Goal: Information Seeking & Learning: Learn about a topic

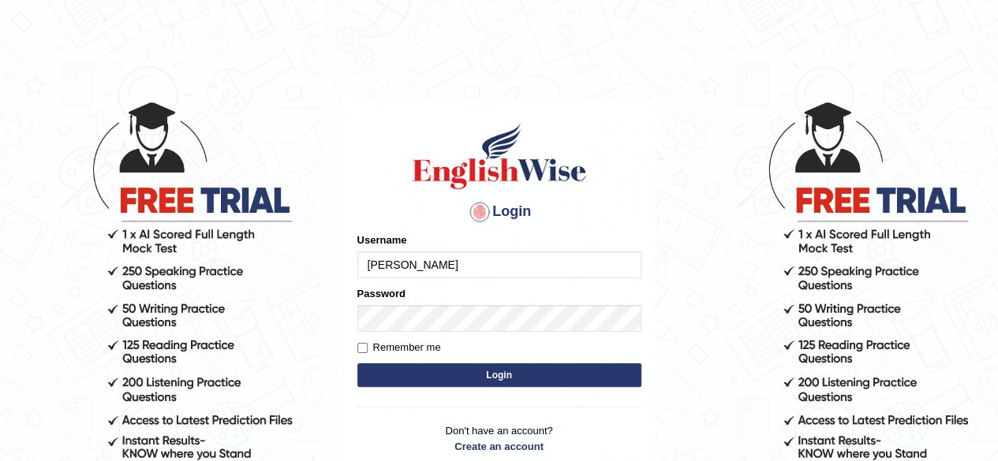
type input "shahil123"
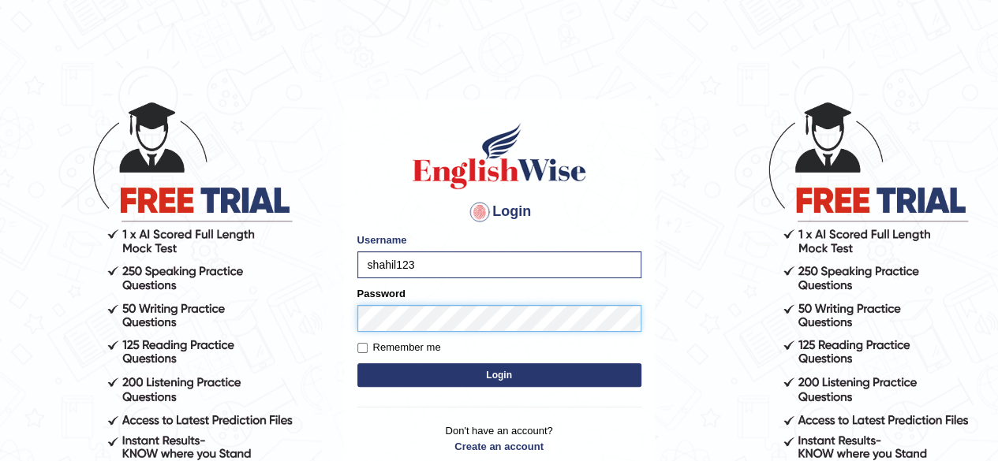
click at [357, 364] on button "Login" at bounding box center [499, 376] width 284 height 24
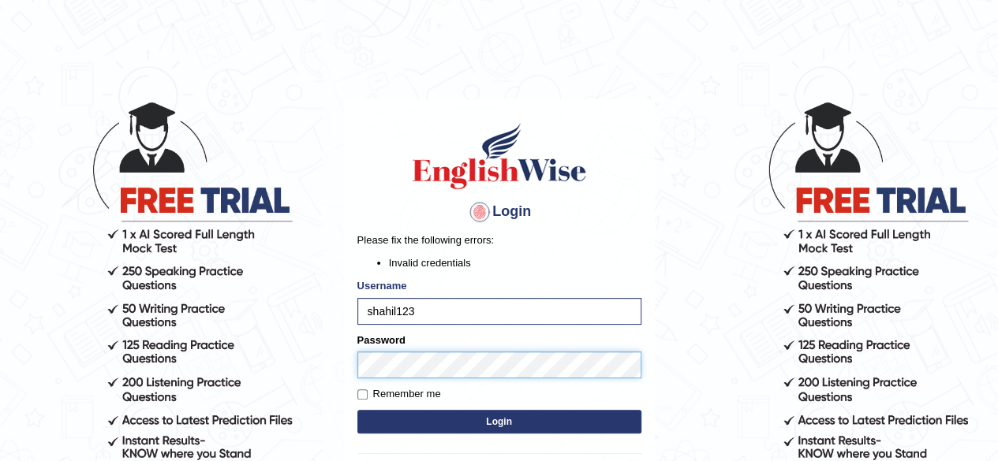
click at [357, 410] on button "Login" at bounding box center [499, 422] width 284 height 24
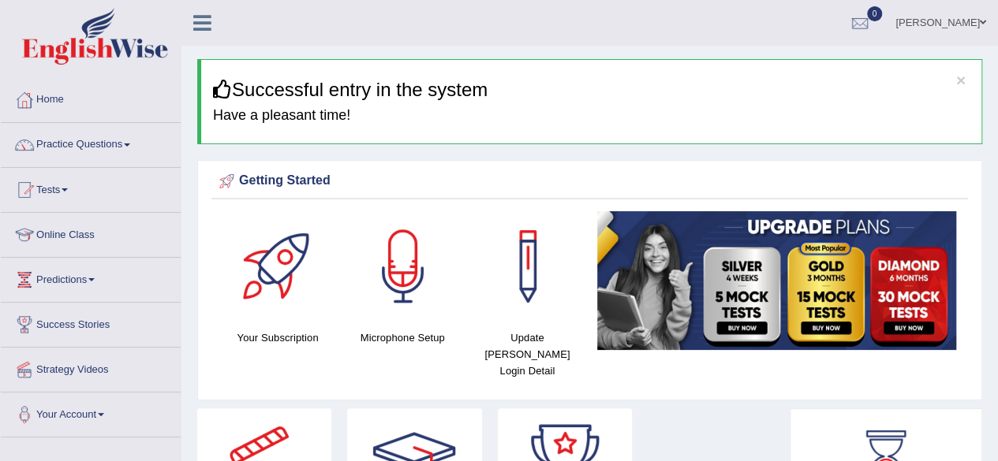
click at [106, 228] on link "Online Class" at bounding box center [91, 232] width 180 height 39
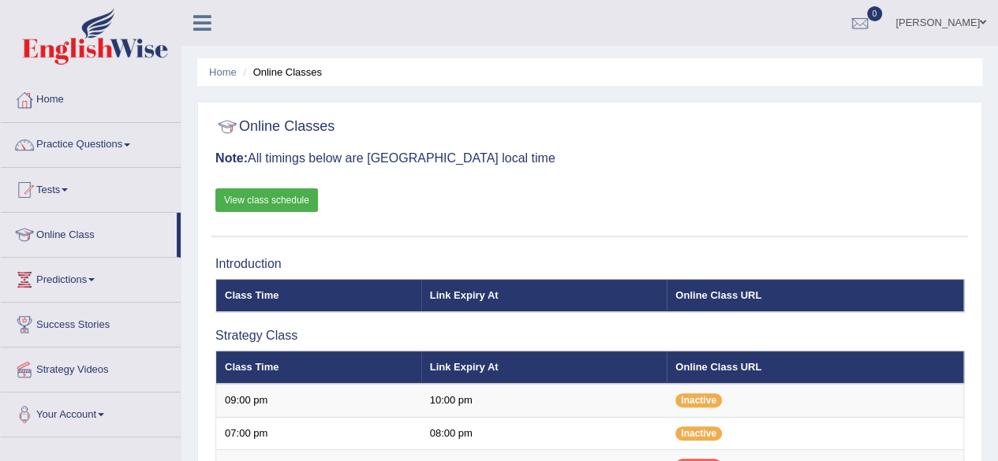
click at [289, 206] on link "View class schedule" at bounding box center [266, 200] width 103 height 24
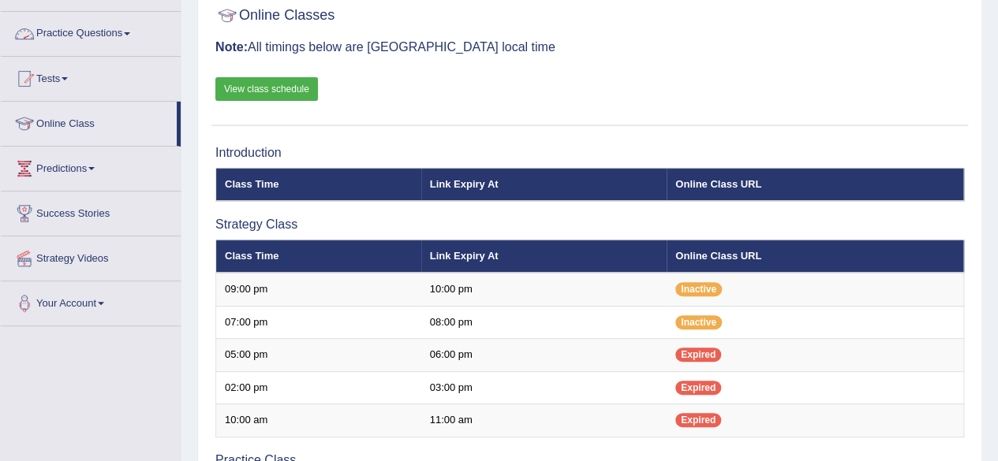
scroll to position [112, 0]
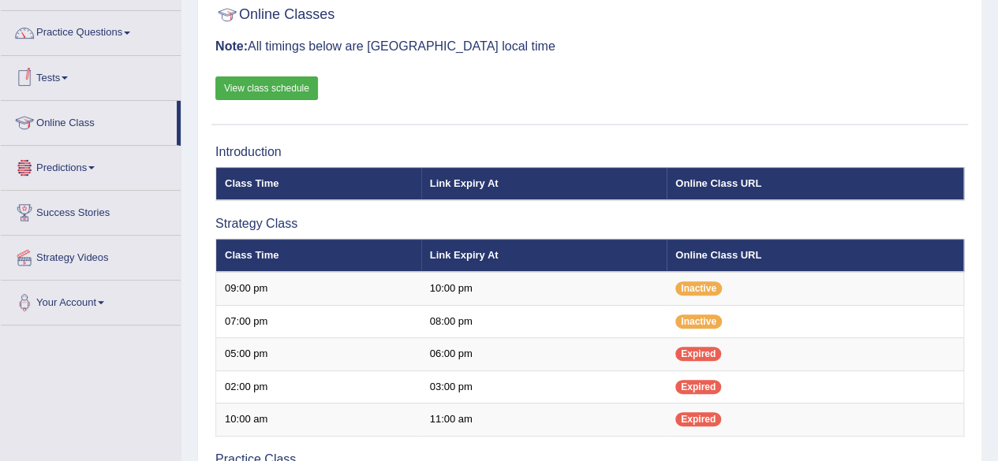
click at [68, 76] on span at bounding box center [65, 77] width 6 height 3
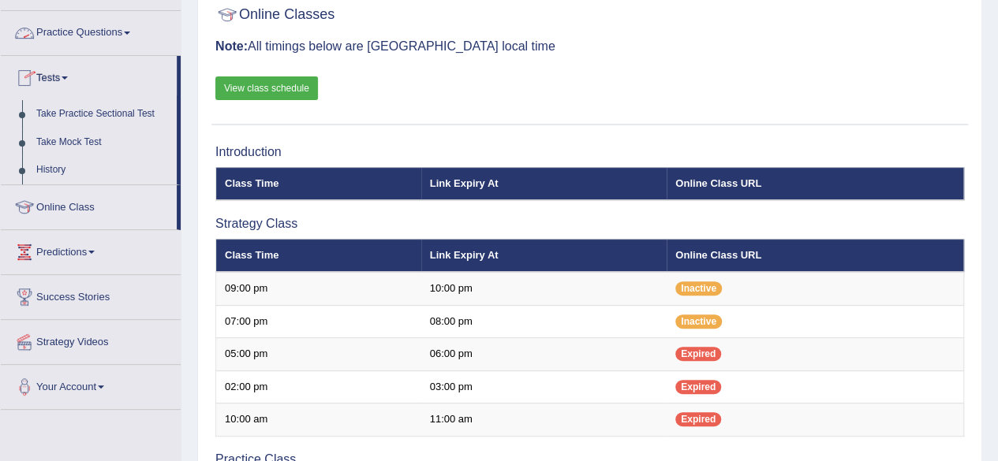
click at [124, 29] on link "Practice Questions" at bounding box center [91, 30] width 180 height 39
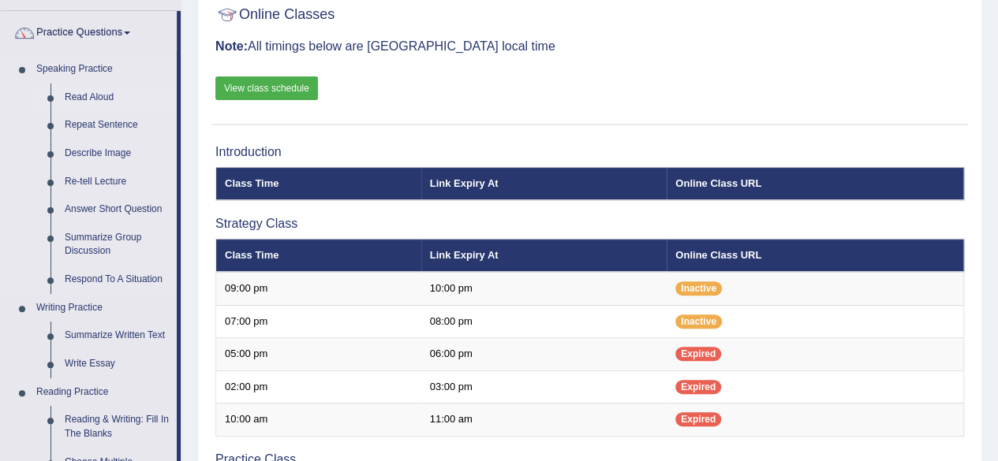
click at [98, 90] on link "Read Aloud" at bounding box center [117, 98] width 119 height 28
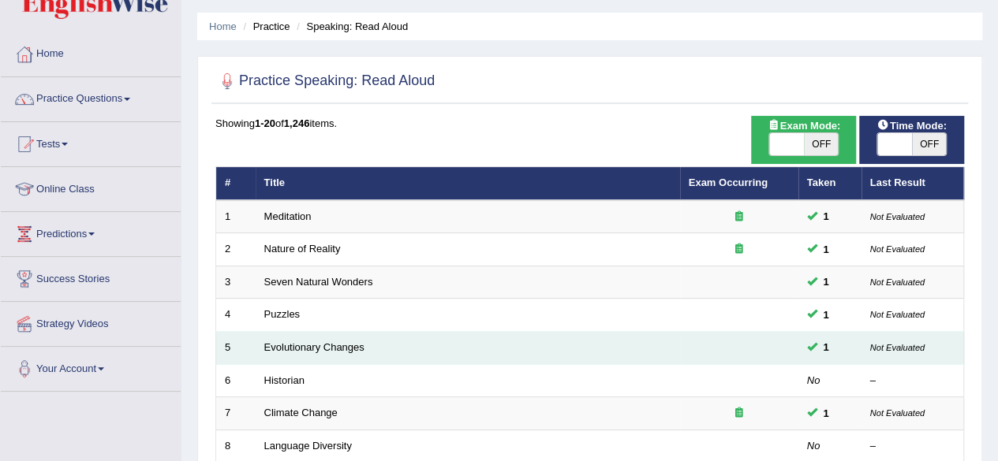
scroll to position [136, 0]
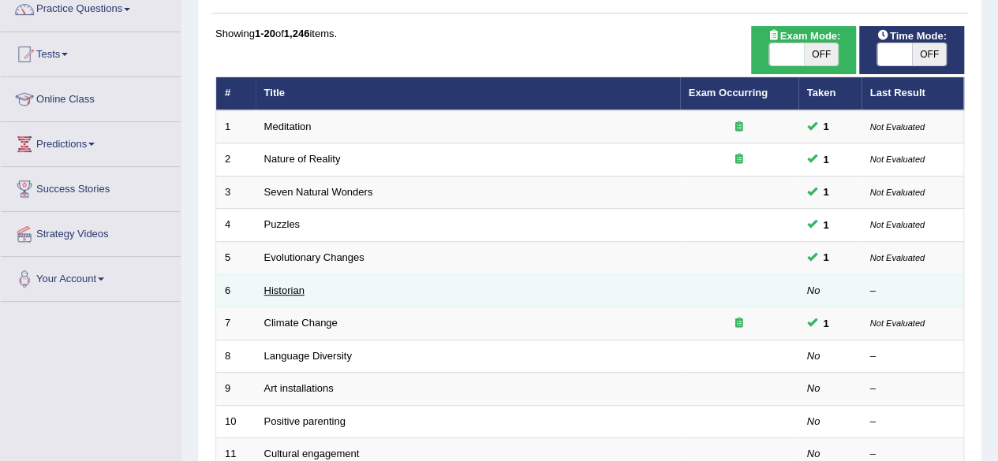
click at [298, 288] on link "Historian" at bounding box center [284, 291] width 40 height 12
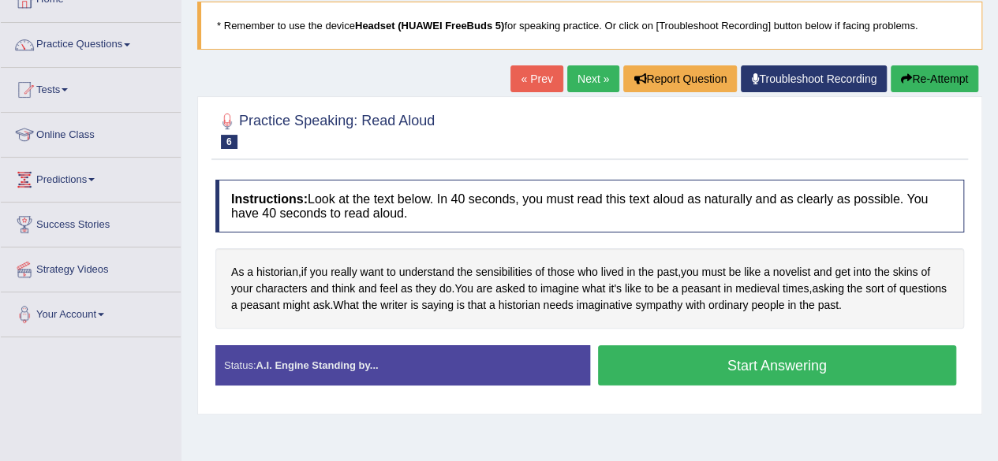
scroll to position [101, 0]
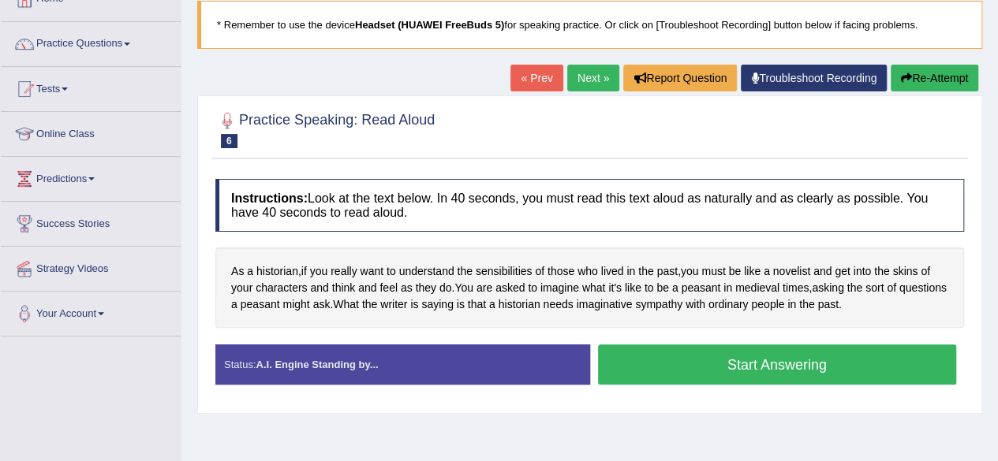
click at [684, 364] on button "Start Answering" at bounding box center [777, 365] width 359 height 40
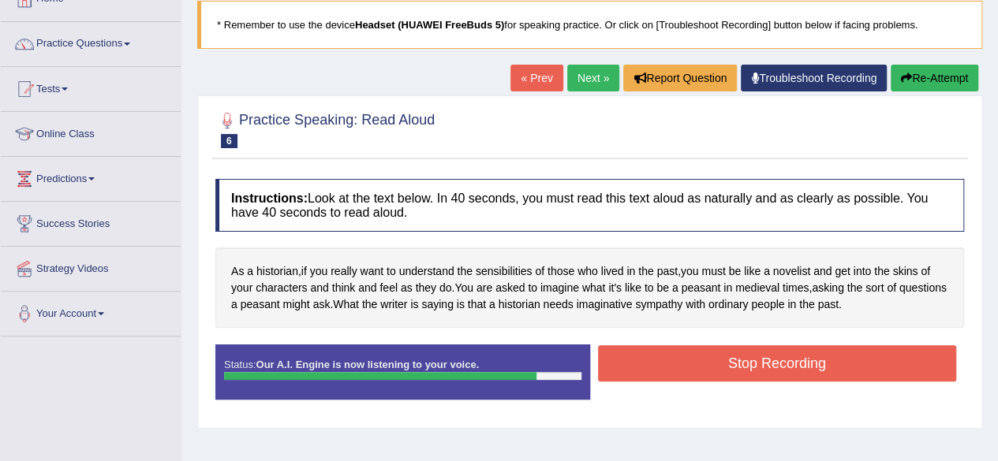
click at [684, 364] on button "Stop Recording" at bounding box center [777, 363] width 359 height 36
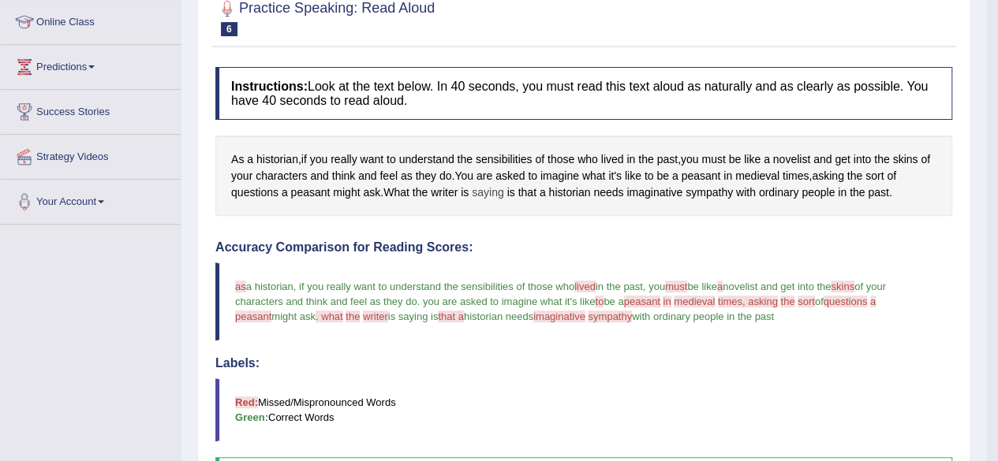
scroll to position [0, 0]
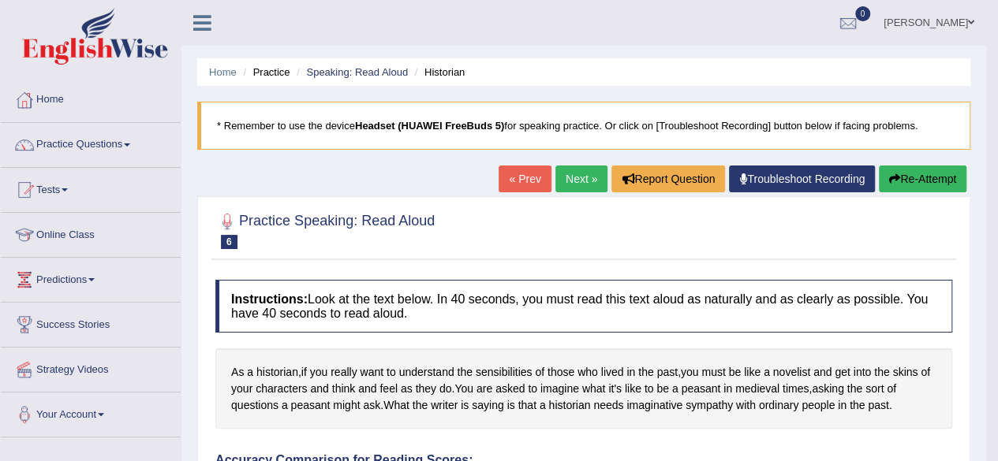
click at [567, 180] on link "Next »" at bounding box center [581, 179] width 52 height 27
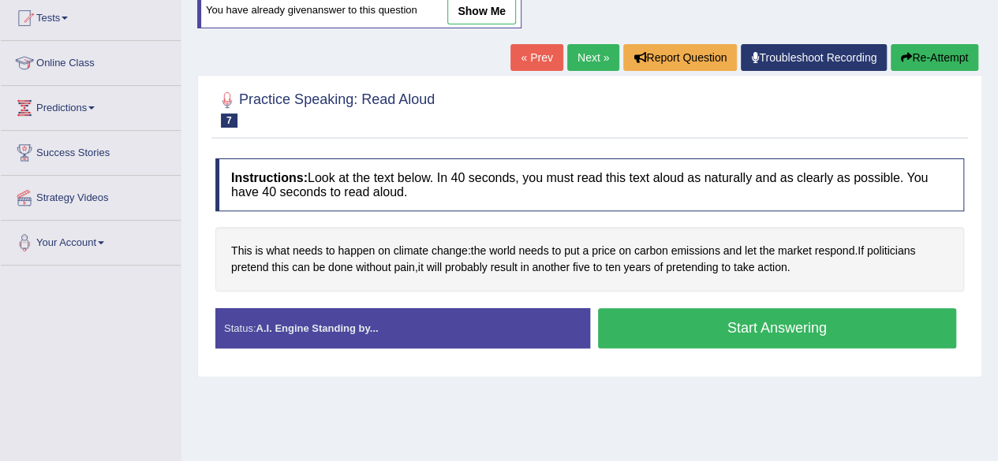
scroll to position [185, 0]
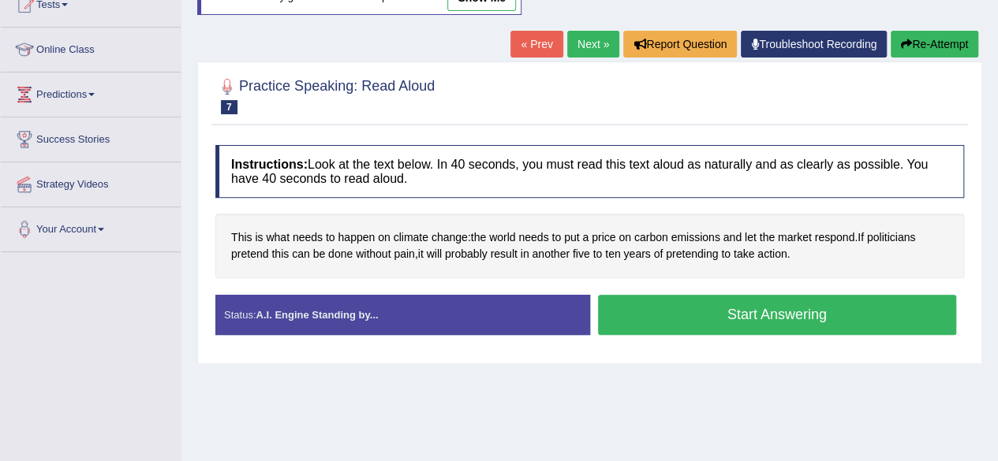
click at [684, 308] on button "Start Answering" at bounding box center [777, 315] width 359 height 40
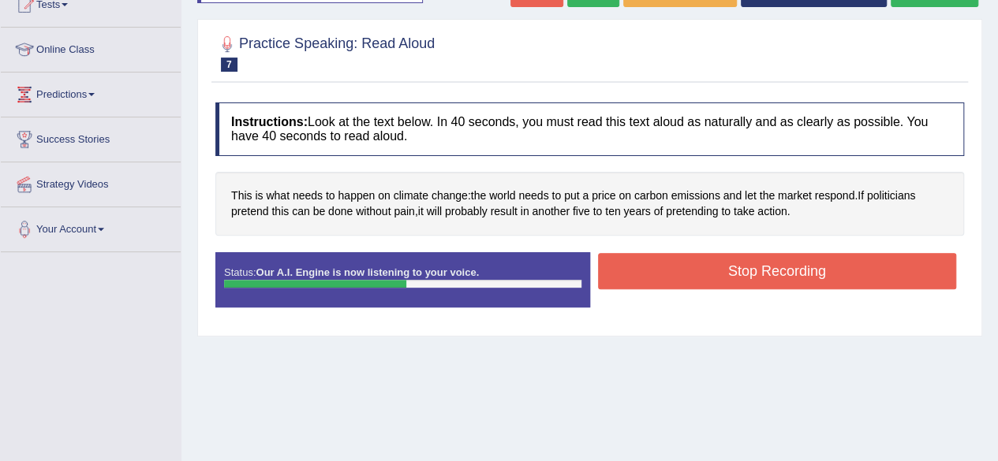
click at [737, 275] on button "Stop Recording" at bounding box center [777, 271] width 359 height 36
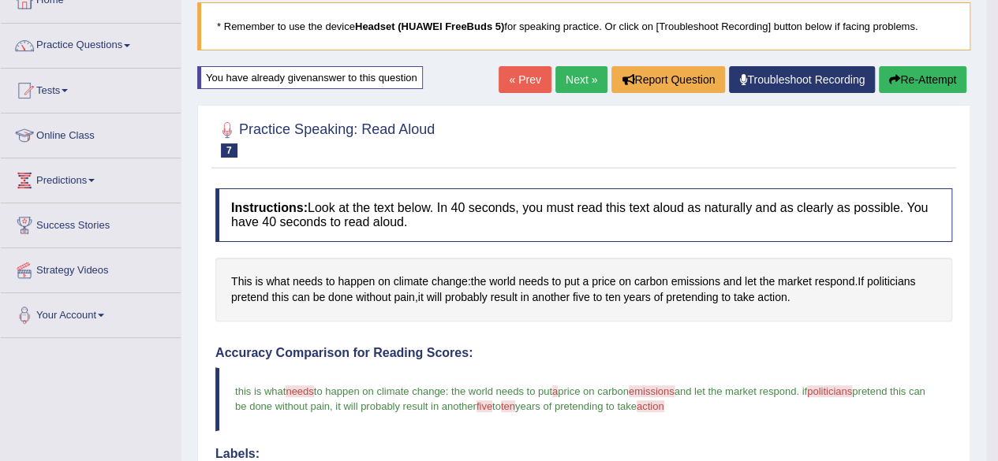
scroll to position [99, 0]
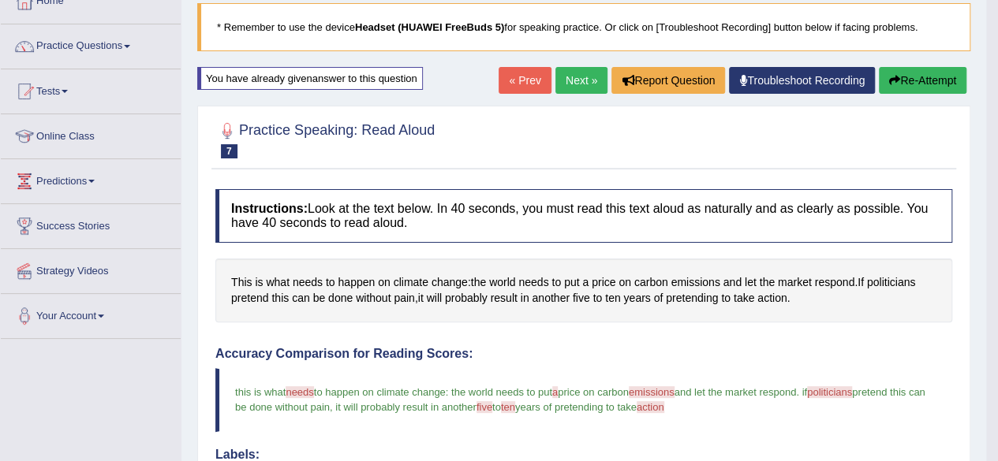
click at [589, 76] on link "Next »" at bounding box center [581, 80] width 52 height 27
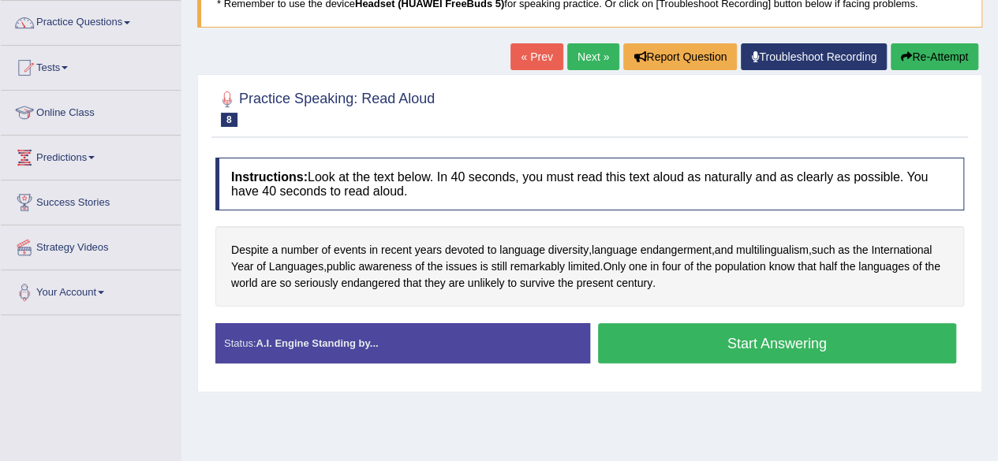
scroll to position [123, 0]
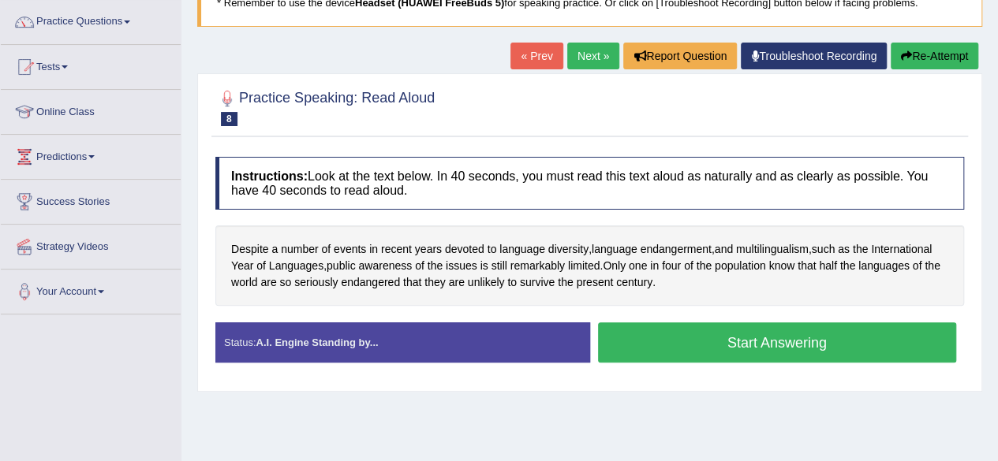
click at [688, 347] on button "Start Answering" at bounding box center [777, 343] width 359 height 40
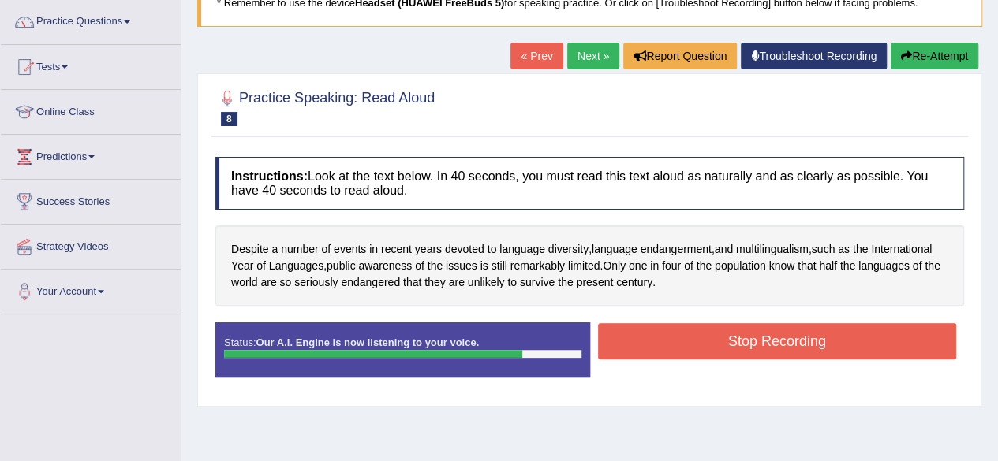
click at [688, 347] on button "Stop Recording" at bounding box center [777, 341] width 359 height 36
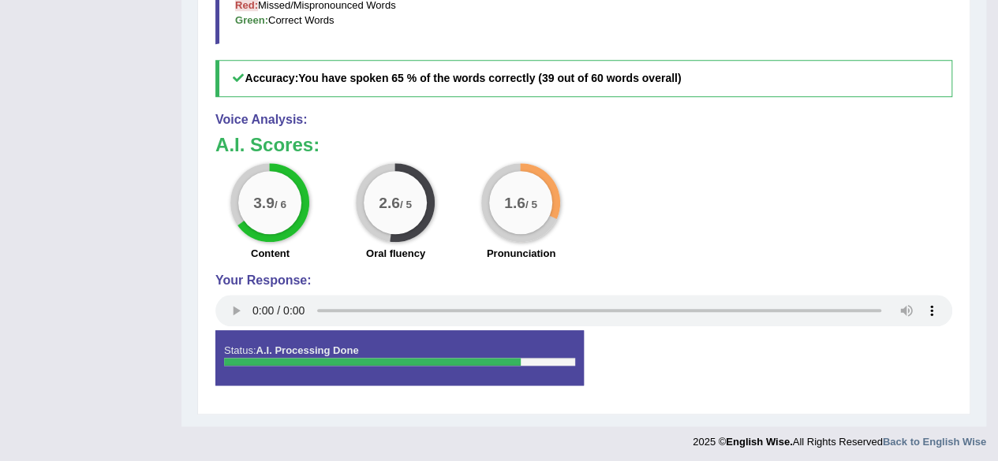
scroll to position [0, 0]
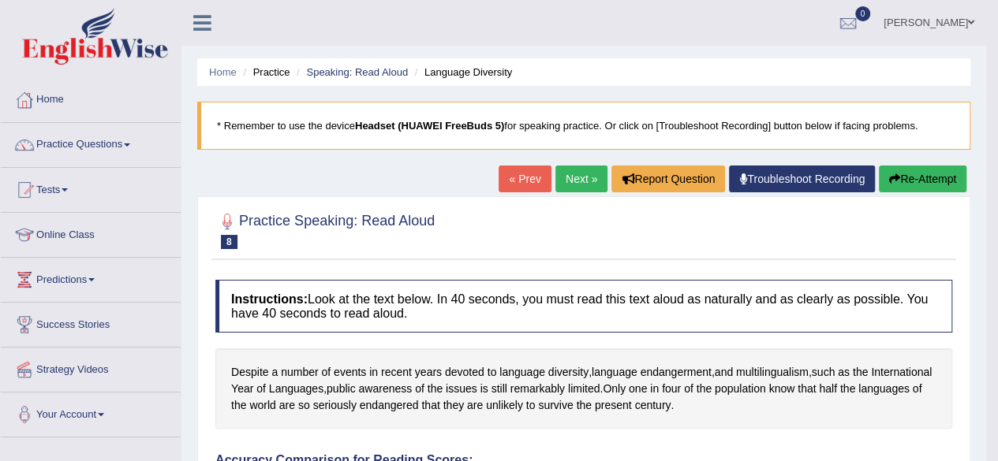
click at [582, 181] on link "Next »" at bounding box center [581, 179] width 52 height 27
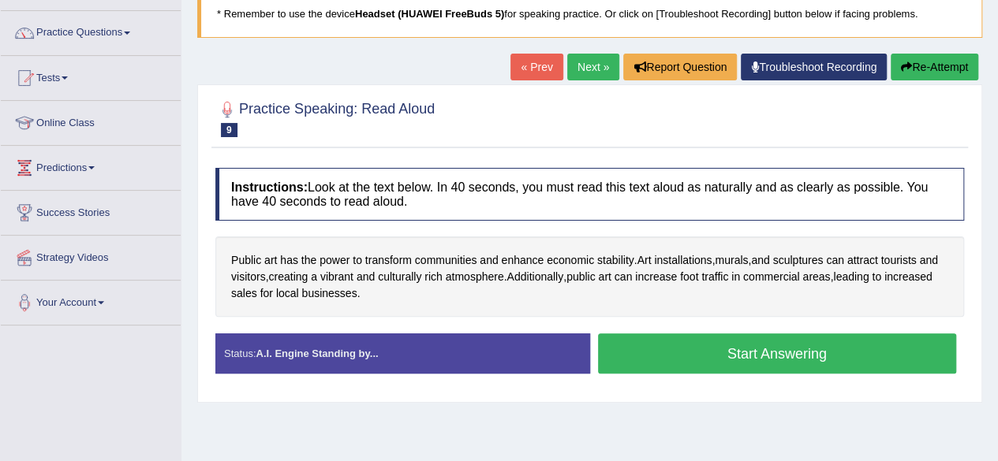
click at [664, 354] on button "Start Answering" at bounding box center [777, 354] width 359 height 40
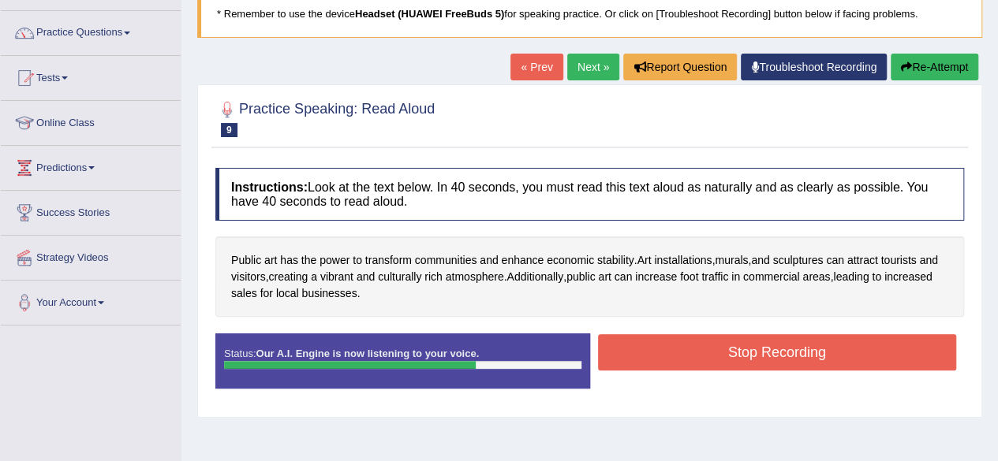
click at [664, 354] on button "Stop Recording" at bounding box center [777, 352] width 359 height 36
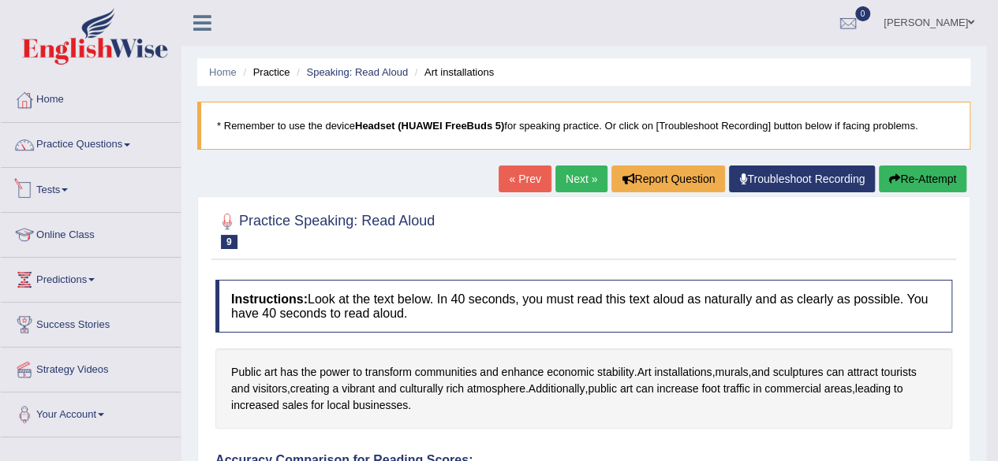
click at [65, 187] on link "Tests" at bounding box center [91, 187] width 180 height 39
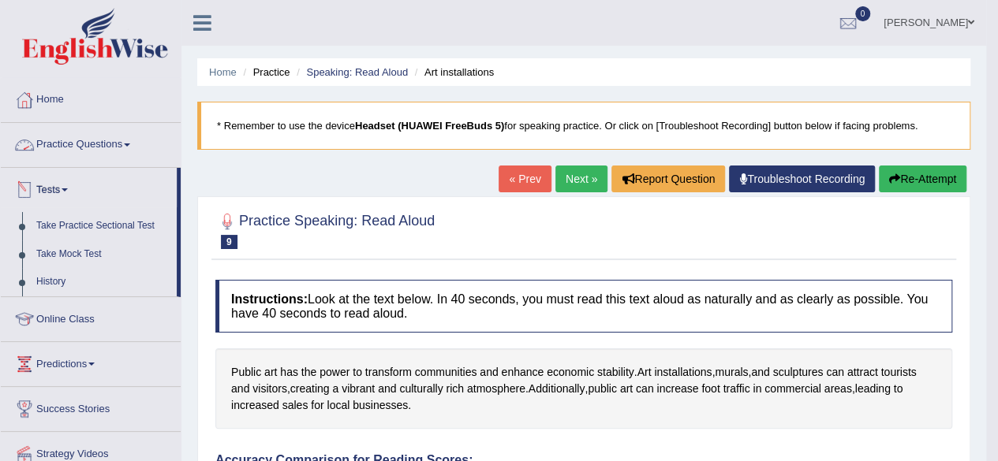
click at [138, 145] on link "Practice Questions" at bounding box center [91, 142] width 180 height 39
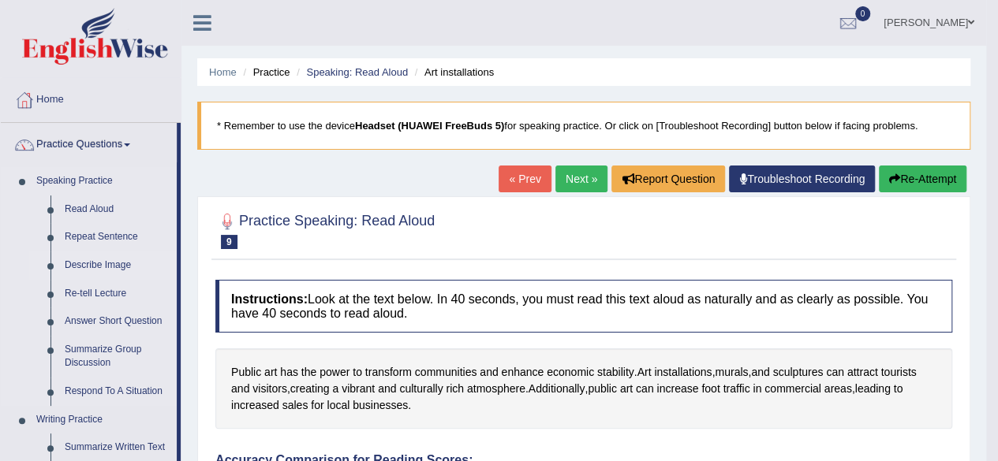
click at [98, 263] on link "Describe Image" at bounding box center [117, 266] width 119 height 28
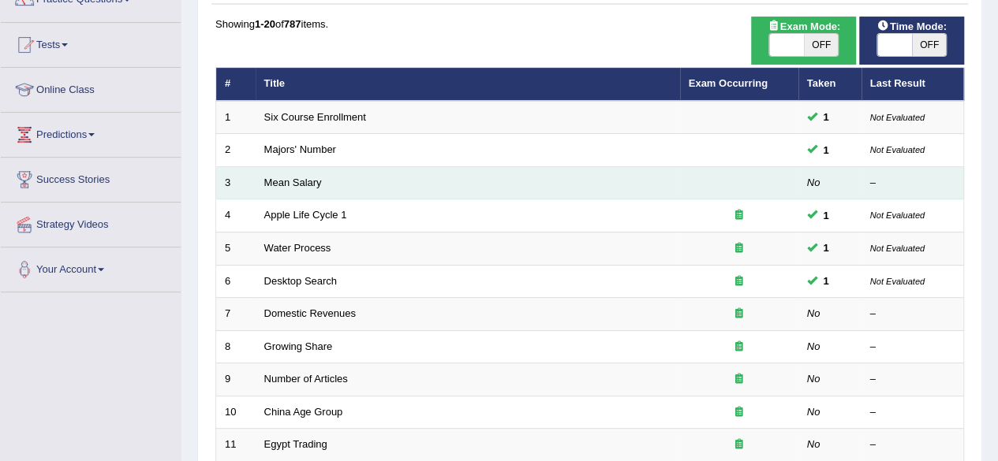
click at [306, 189] on td "Mean Salary" at bounding box center [467, 182] width 424 height 33
click at [306, 181] on link "Mean Salary" at bounding box center [293, 183] width 58 height 12
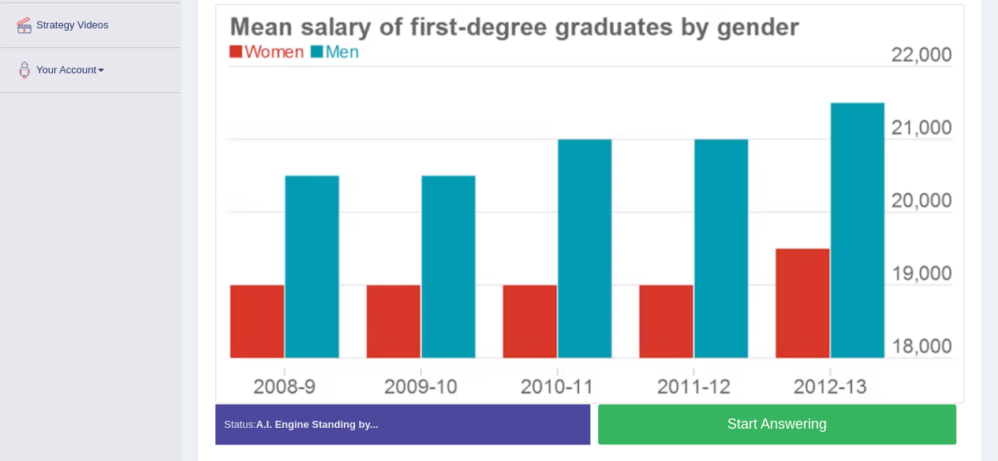
scroll to position [345, 0]
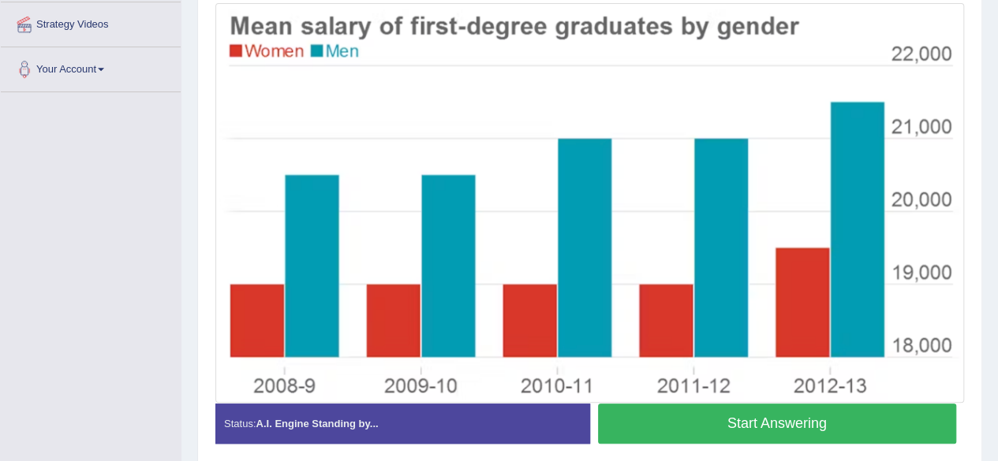
click at [758, 426] on button "Start Answering" at bounding box center [777, 424] width 359 height 40
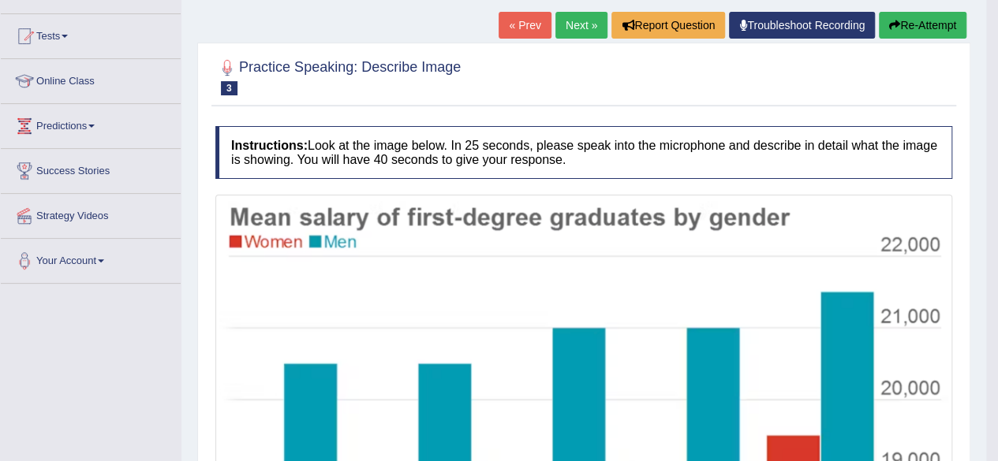
scroll to position [0, 0]
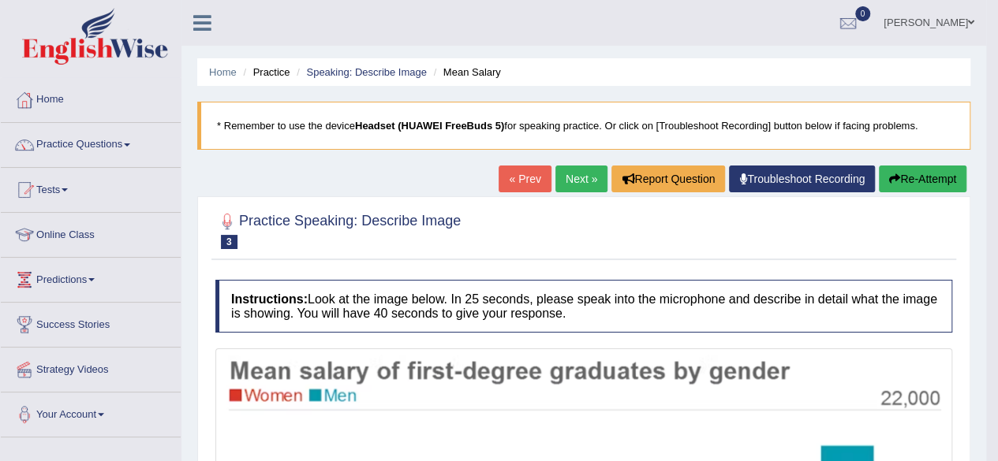
click at [579, 182] on link "Next »" at bounding box center [581, 179] width 52 height 27
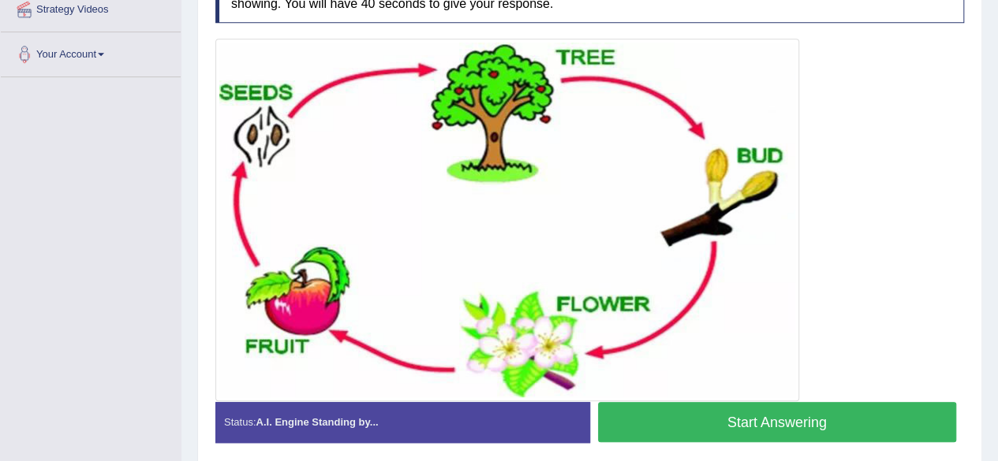
scroll to position [360, 0]
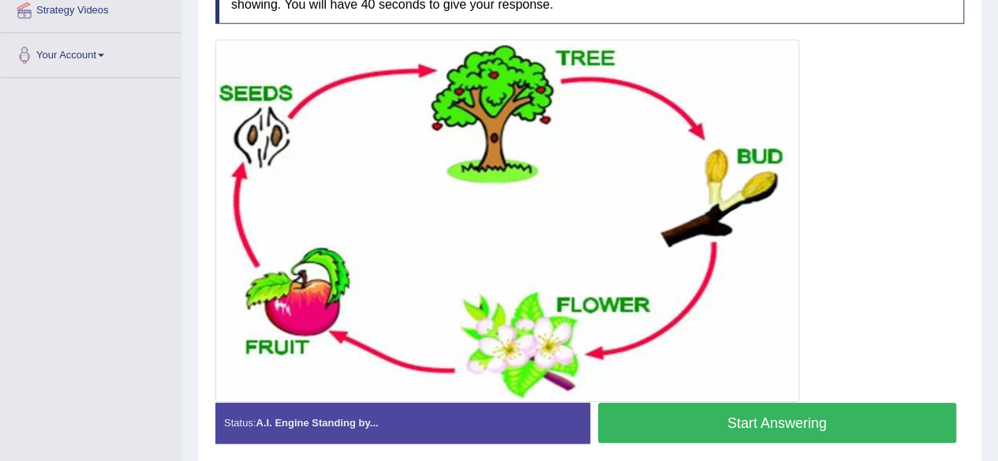
click at [652, 431] on button "Start Answering" at bounding box center [777, 423] width 359 height 40
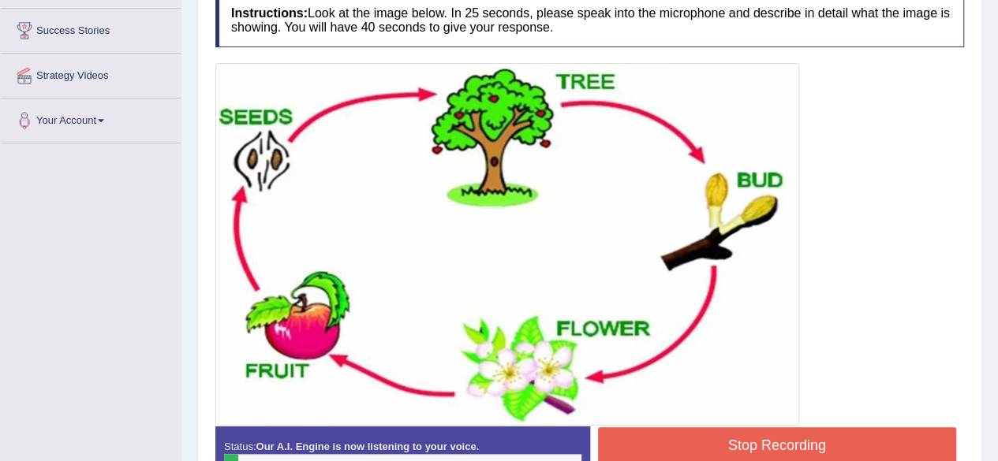
scroll to position [293, 0]
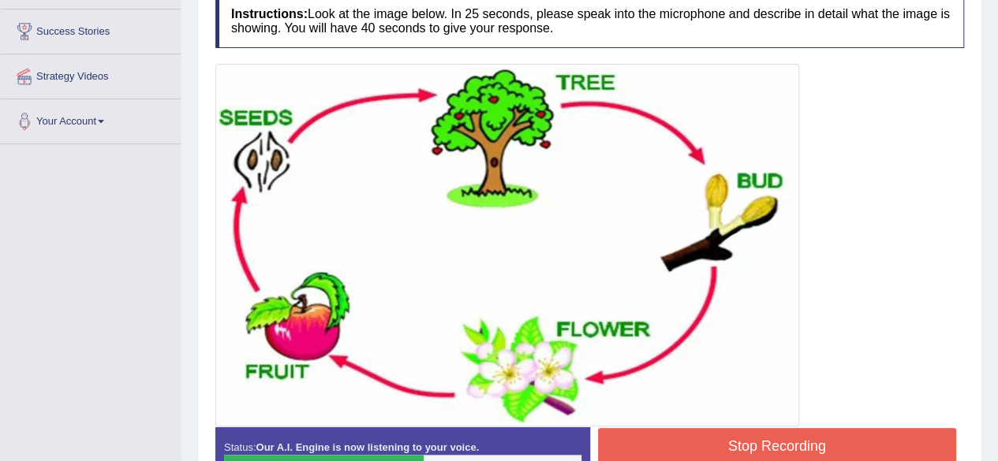
click at [699, 443] on button "Stop Recording" at bounding box center [777, 446] width 359 height 36
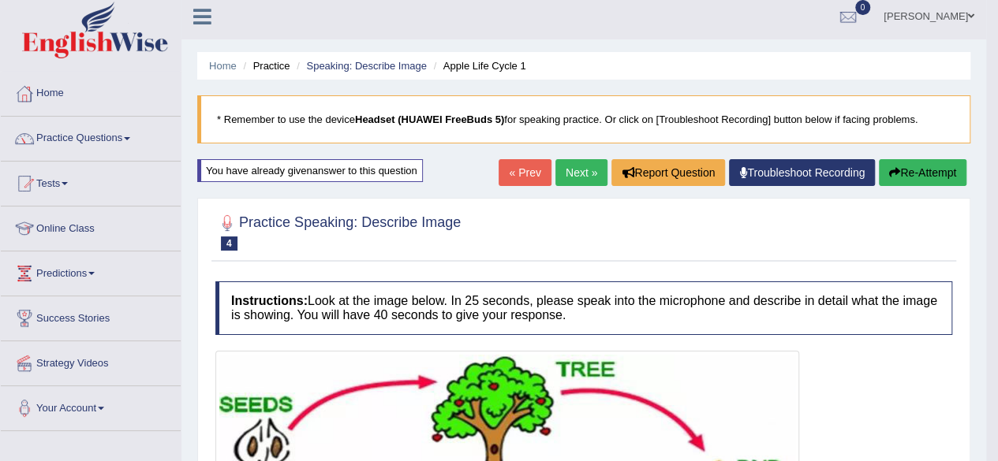
scroll to position [0, 0]
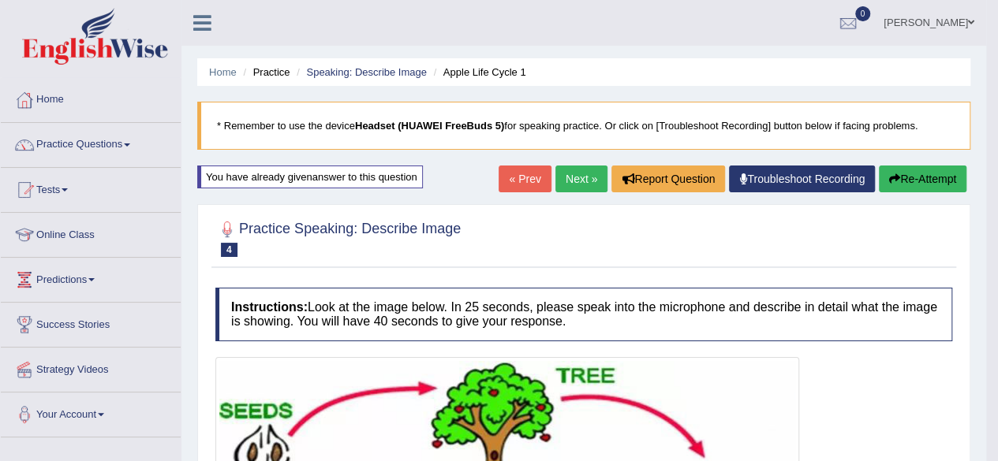
click at [582, 184] on link "Next »" at bounding box center [581, 179] width 52 height 27
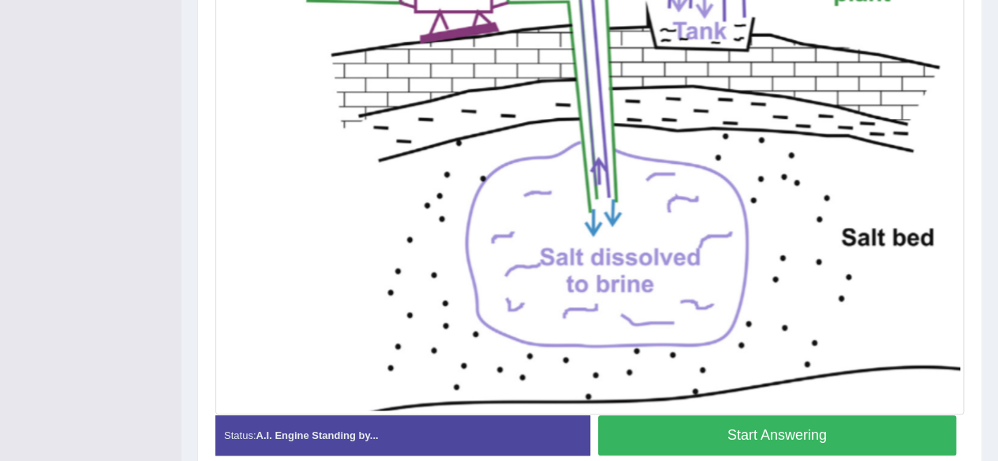
scroll to position [492, 0]
click at [705, 425] on button "Start Answering" at bounding box center [777, 436] width 359 height 40
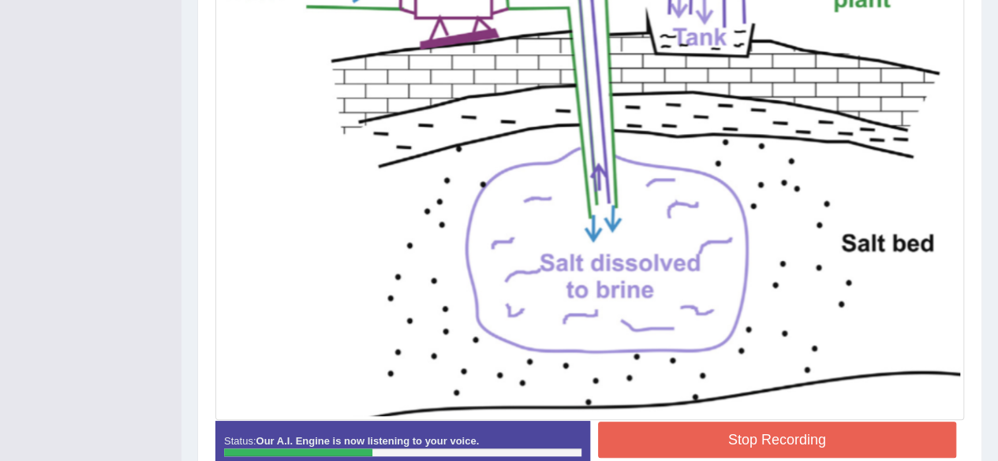
scroll to position [452, 0]
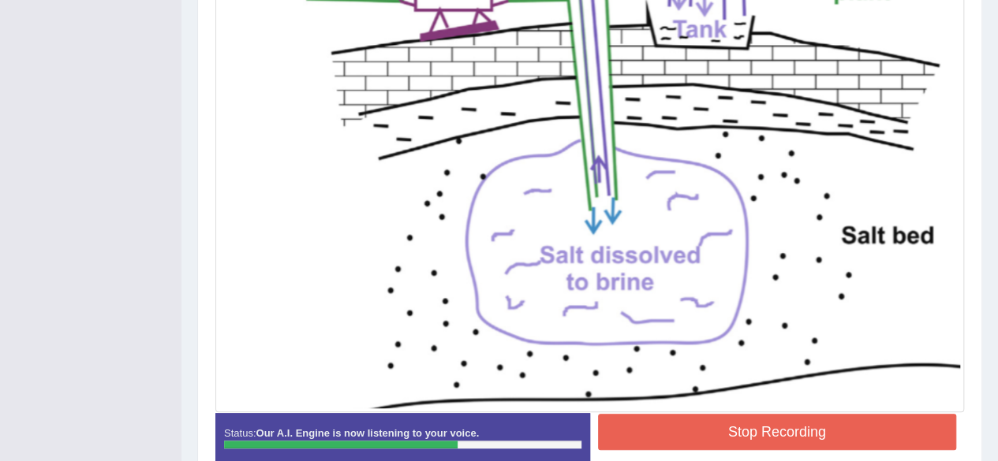
click at [731, 429] on button "Stop Recording" at bounding box center [777, 432] width 359 height 36
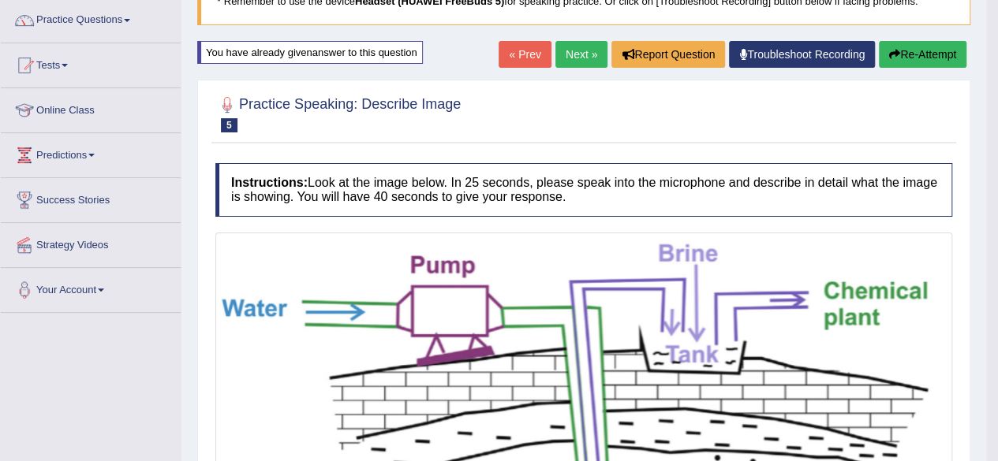
scroll to position [115, 0]
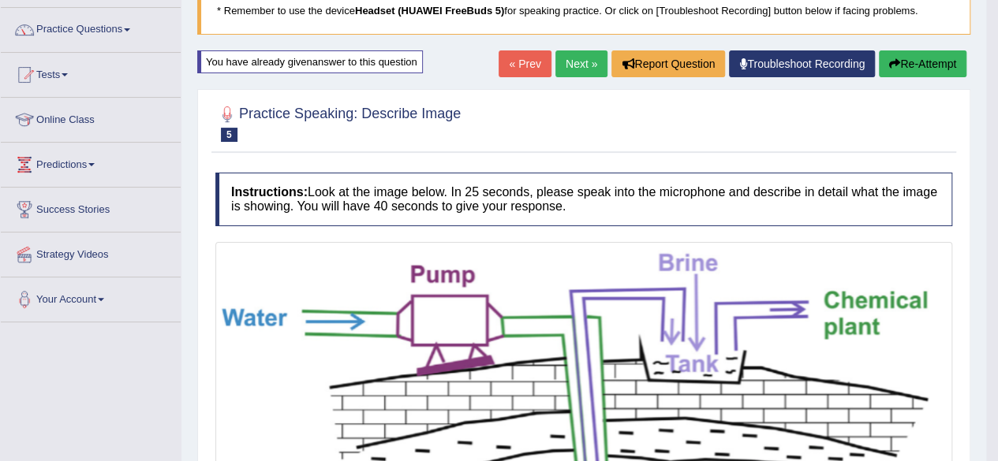
click at [587, 65] on link "Next »" at bounding box center [581, 63] width 52 height 27
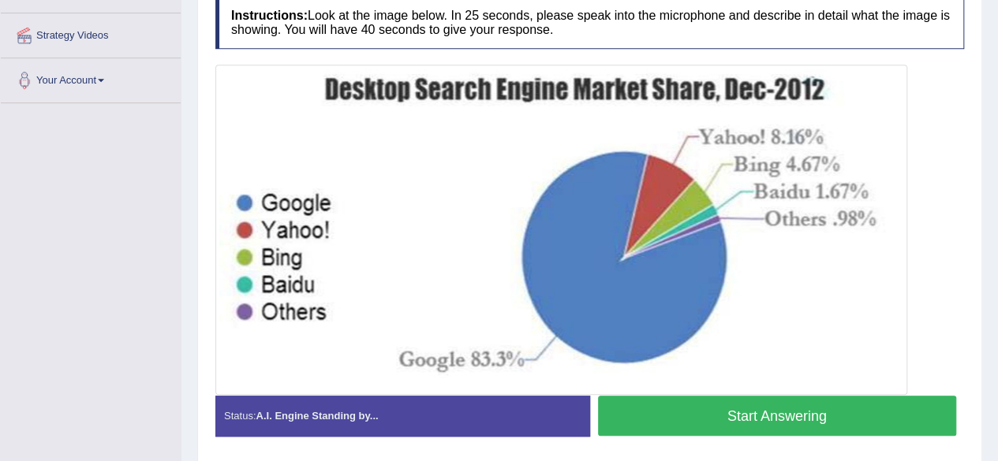
scroll to position [341, 0]
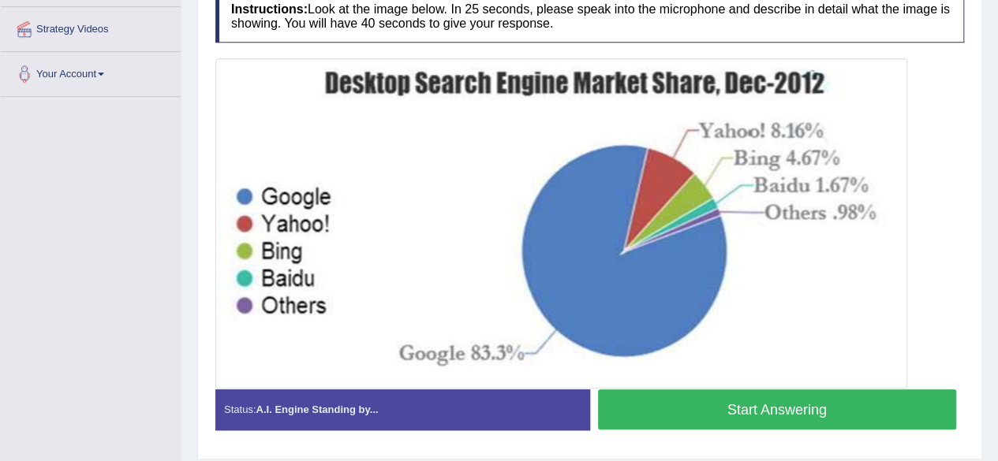
click at [709, 406] on button "Start Answering" at bounding box center [777, 410] width 359 height 40
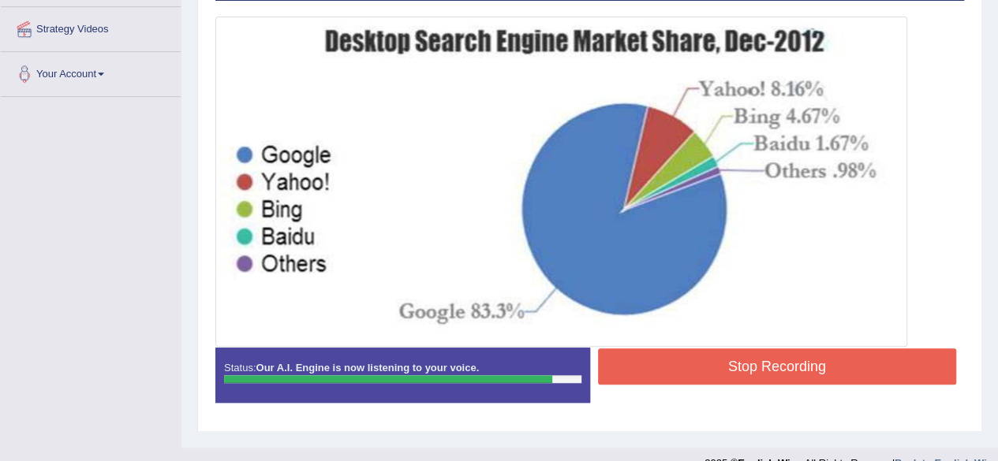
click at [730, 367] on button "Stop Recording" at bounding box center [777, 367] width 359 height 36
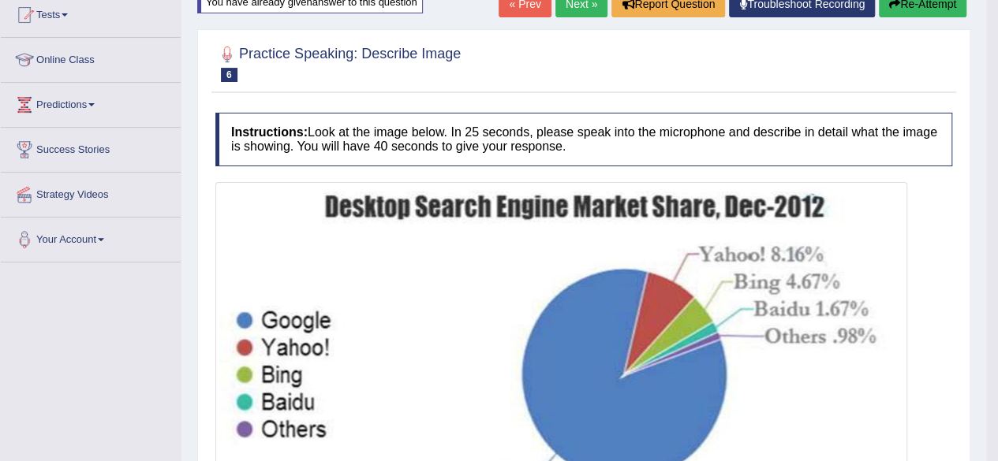
scroll to position [0, 0]
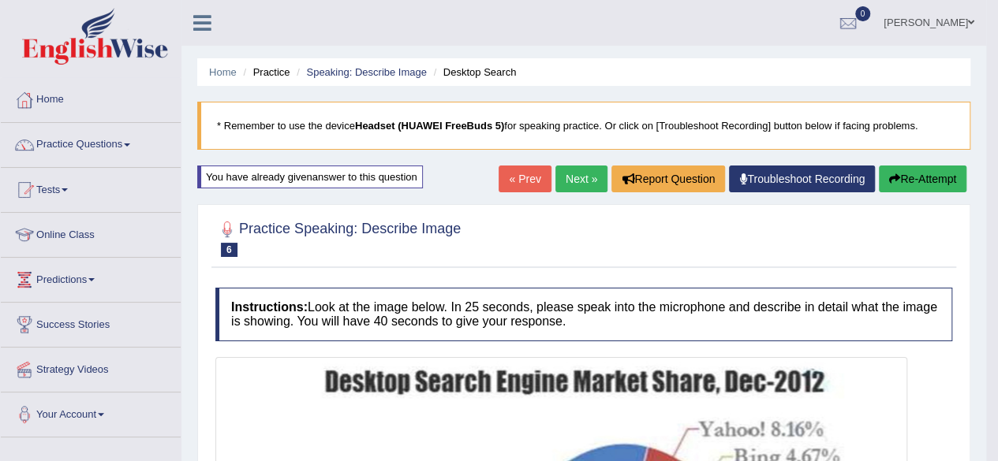
click at [576, 179] on link "Next »" at bounding box center [581, 179] width 52 height 27
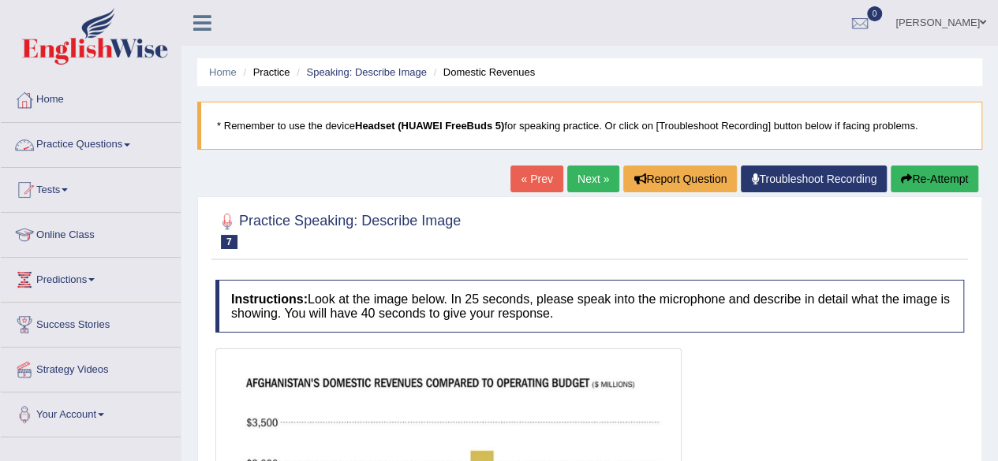
click at [126, 138] on link "Practice Questions" at bounding box center [91, 142] width 180 height 39
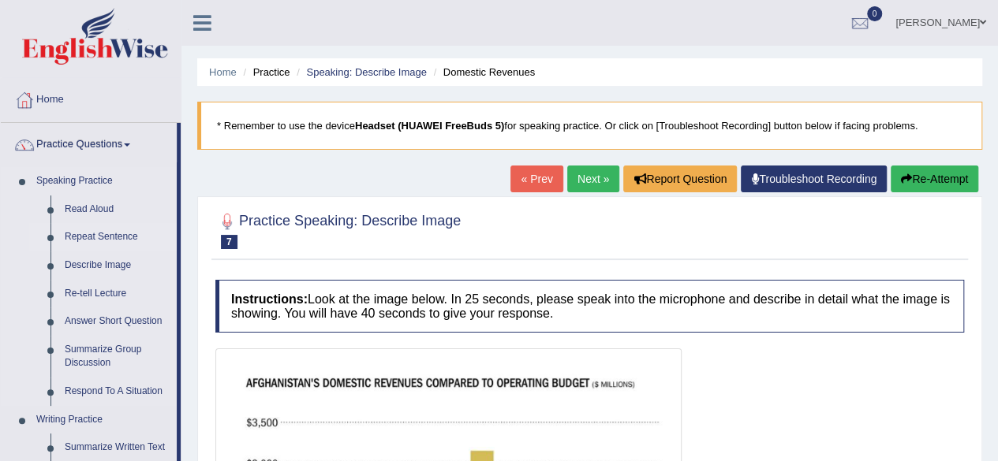
click at [115, 236] on link "Repeat Sentence" at bounding box center [117, 237] width 119 height 28
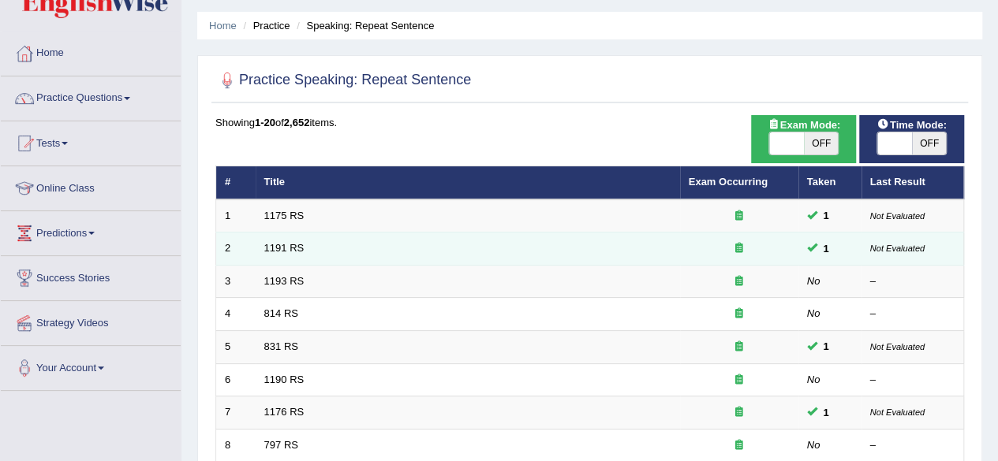
scroll to position [50, 0]
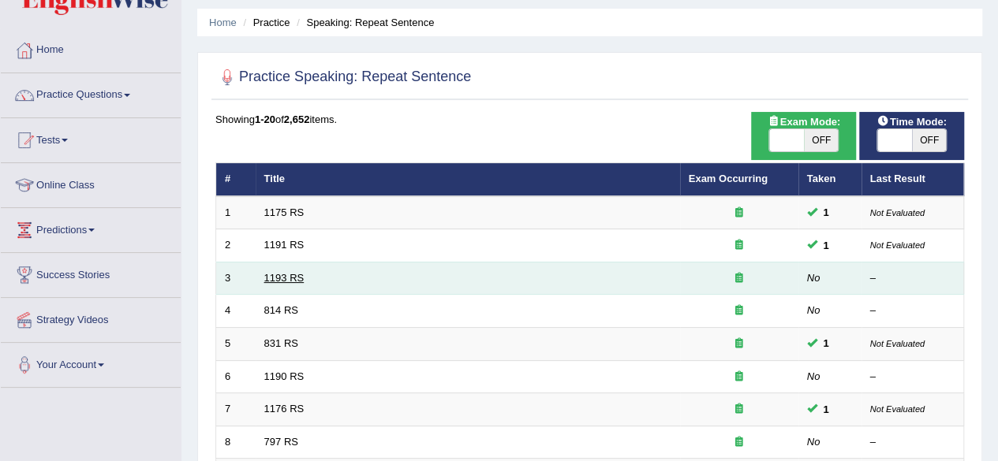
click at [285, 280] on link "1193 RS" at bounding box center [284, 278] width 40 height 12
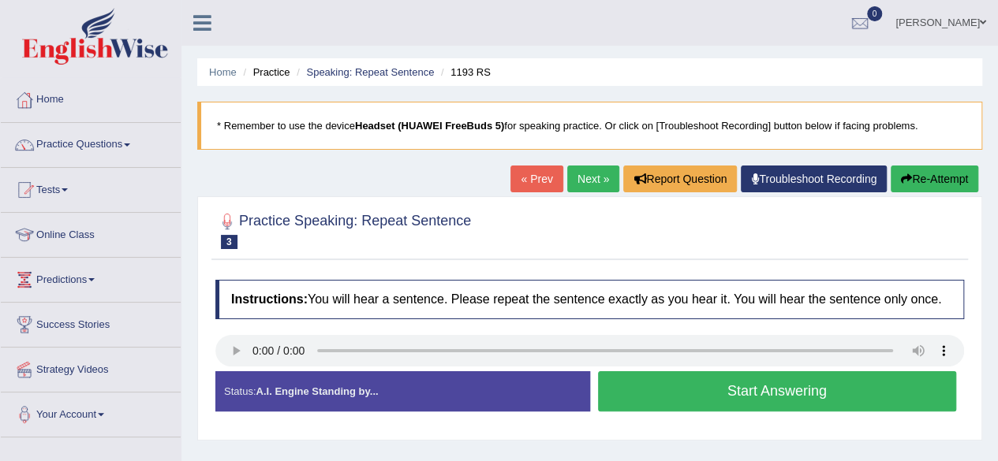
click at [722, 395] on button "Start Answering" at bounding box center [777, 391] width 359 height 40
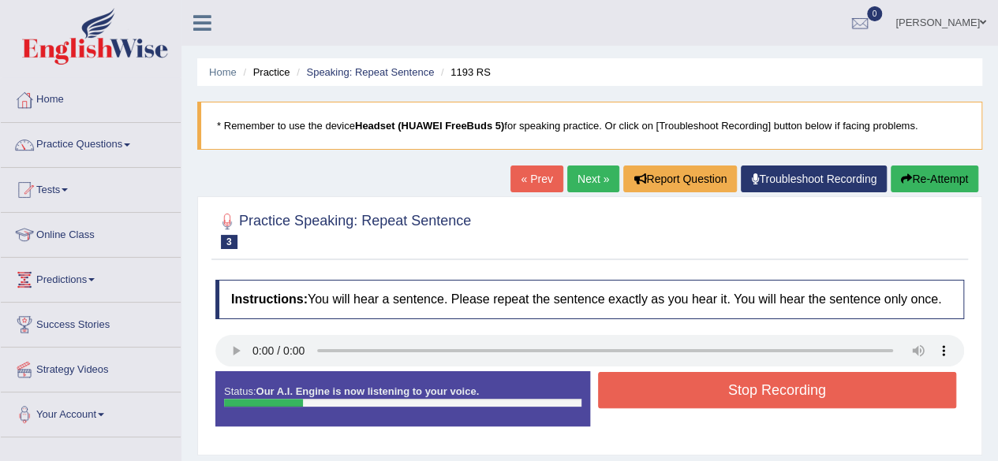
click at [722, 395] on button "Stop Recording" at bounding box center [777, 390] width 359 height 36
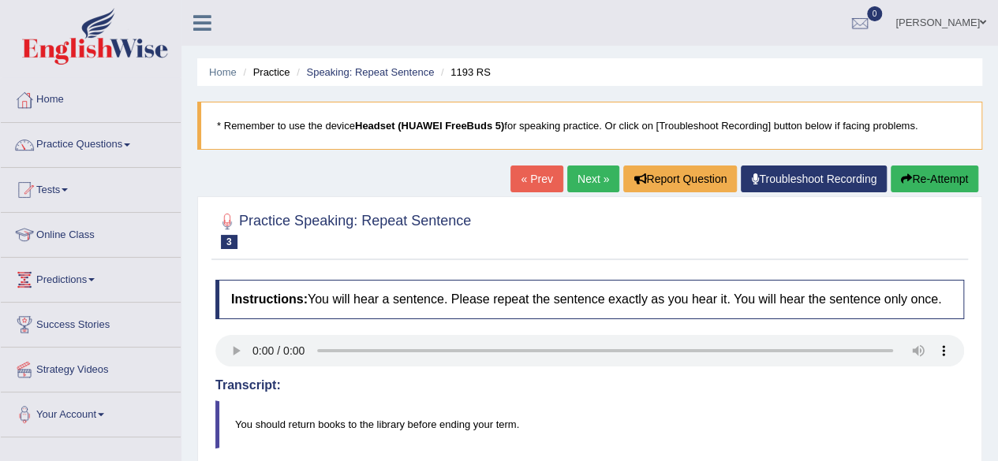
click at [917, 173] on button "Re-Attempt" at bounding box center [934, 179] width 88 height 27
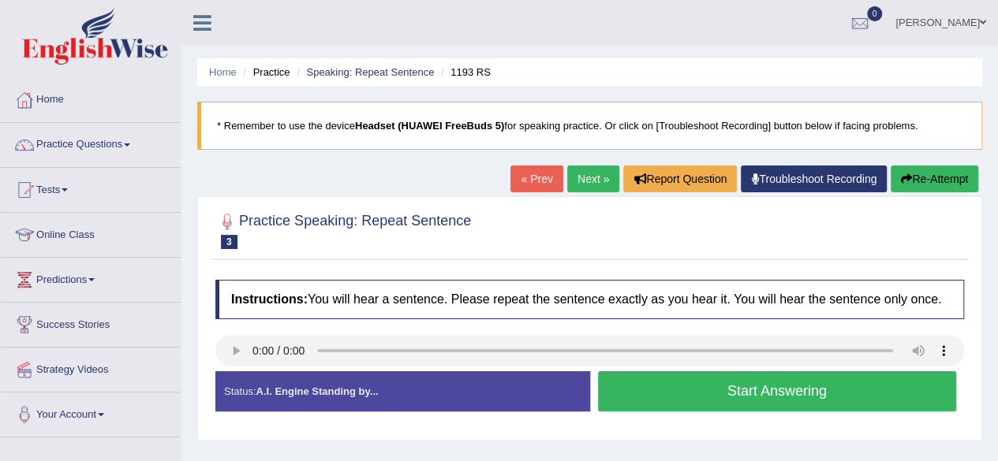
click at [730, 391] on button "Start Answering" at bounding box center [777, 391] width 359 height 40
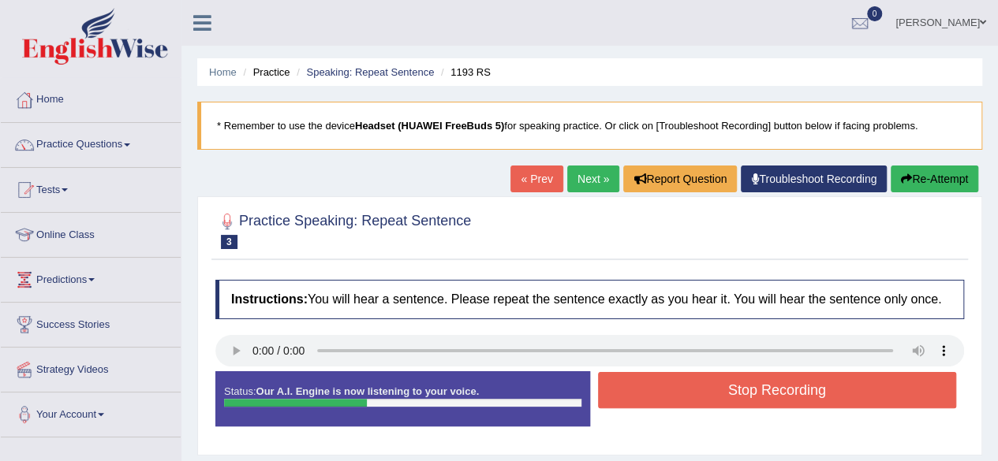
click at [730, 391] on button "Stop Recording" at bounding box center [777, 390] width 359 height 36
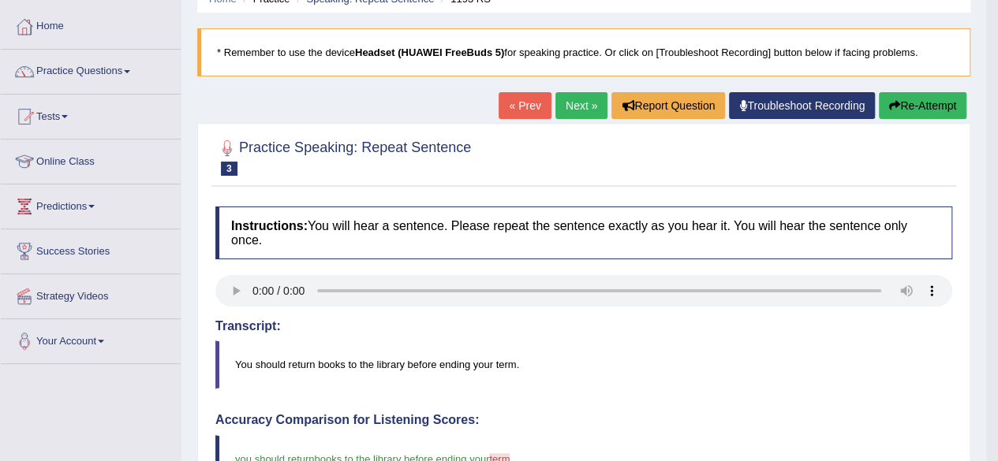
scroll to position [73, 0]
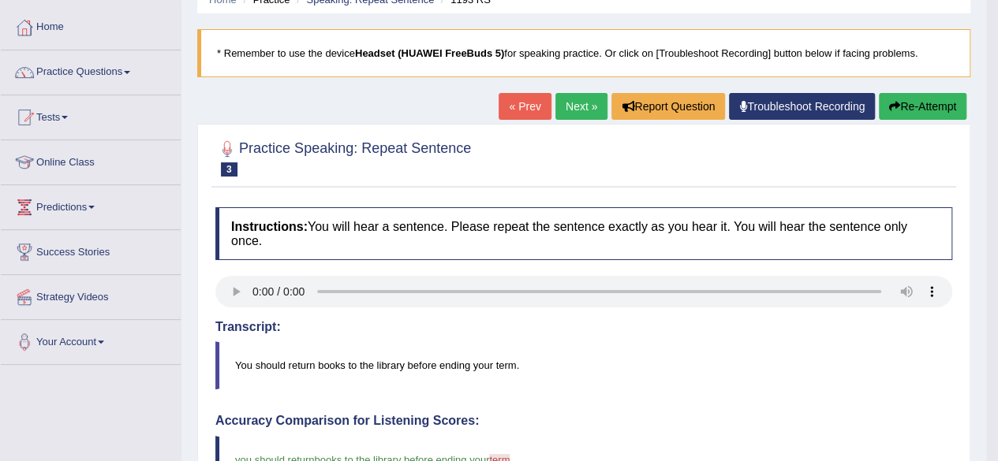
click at [579, 105] on link "Next »" at bounding box center [581, 106] width 52 height 27
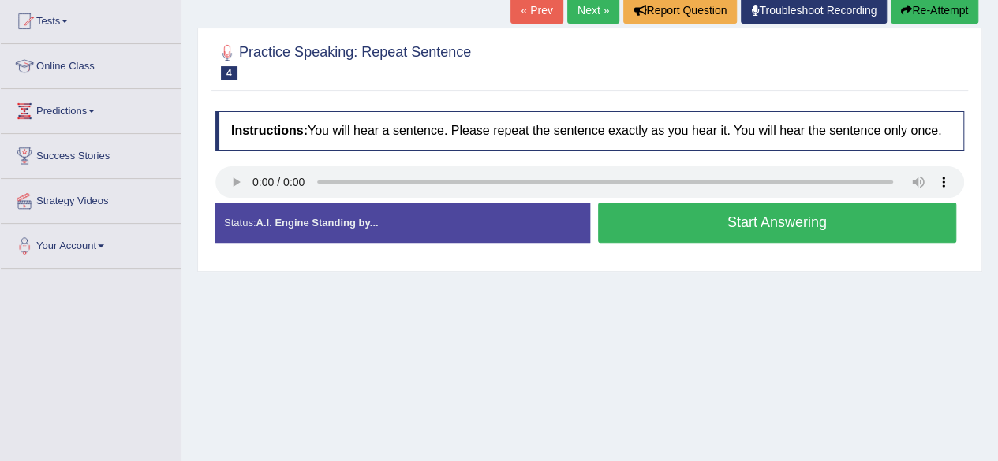
click at [921, 6] on button "Re-Attempt" at bounding box center [934, 10] width 88 height 27
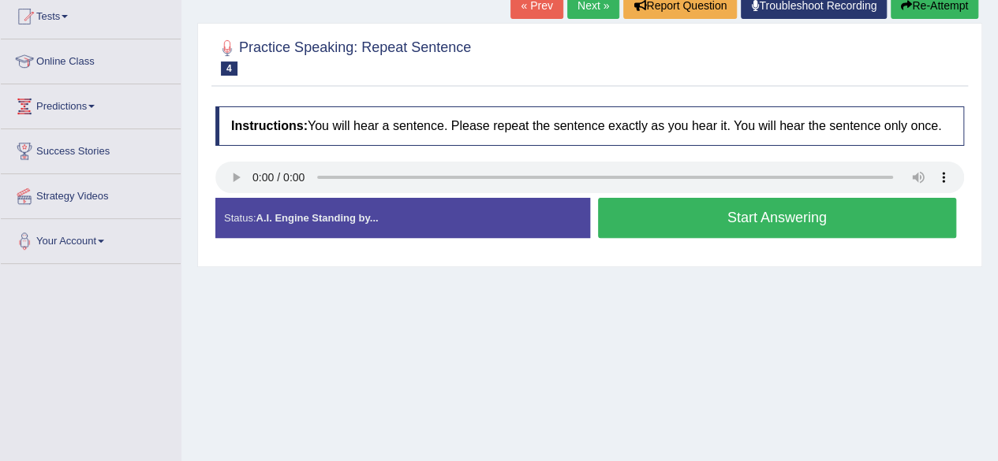
click at [587, 4] on link "Next »" at bounding box center [593, 5] width 52 height 27
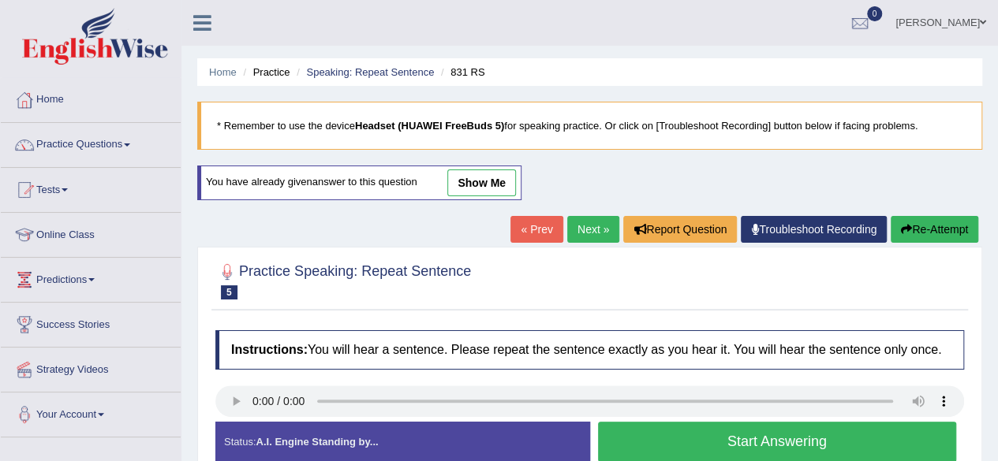
click at [662, 435] on button "Start Answering" at bounding box center [777, 442] width 359 height 40
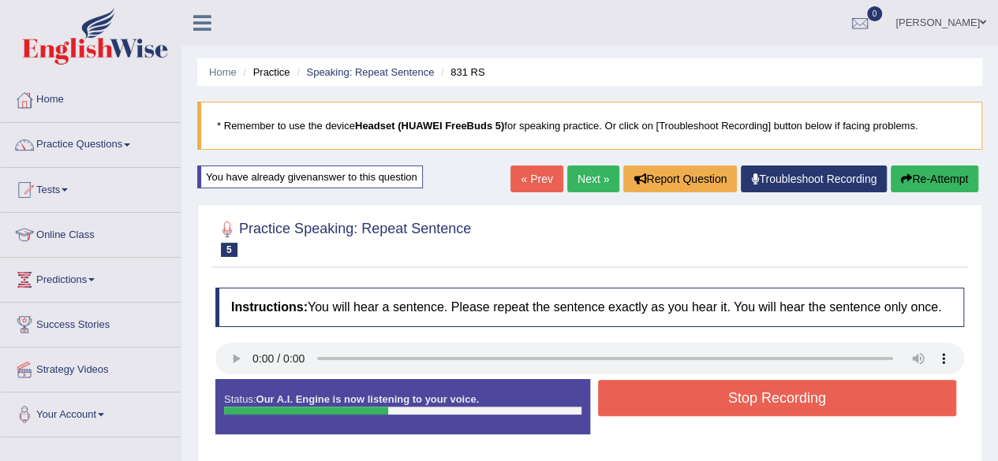
click at [689, 380] on button "Stop Recording" at bounding box center [777, 398] width 359 height 36
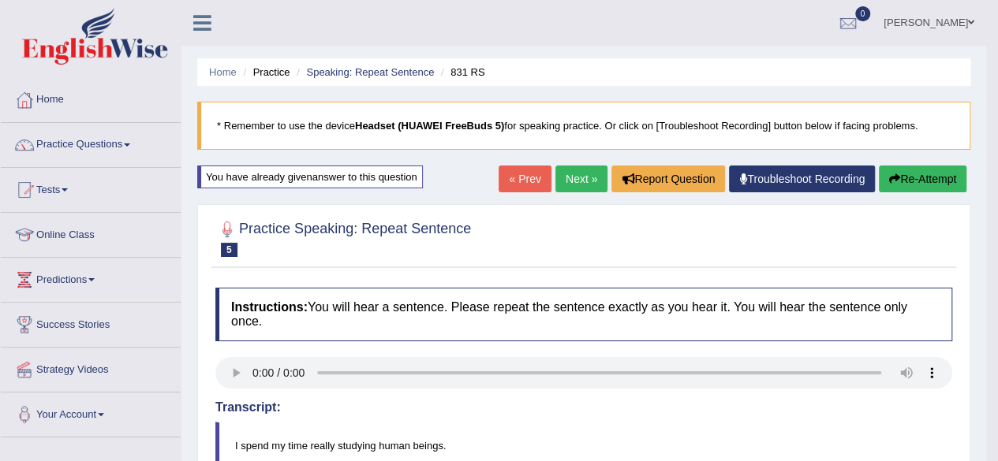
click at [580, 173] on link "Next »" at bounding box center [581, 179] width 52 height 27
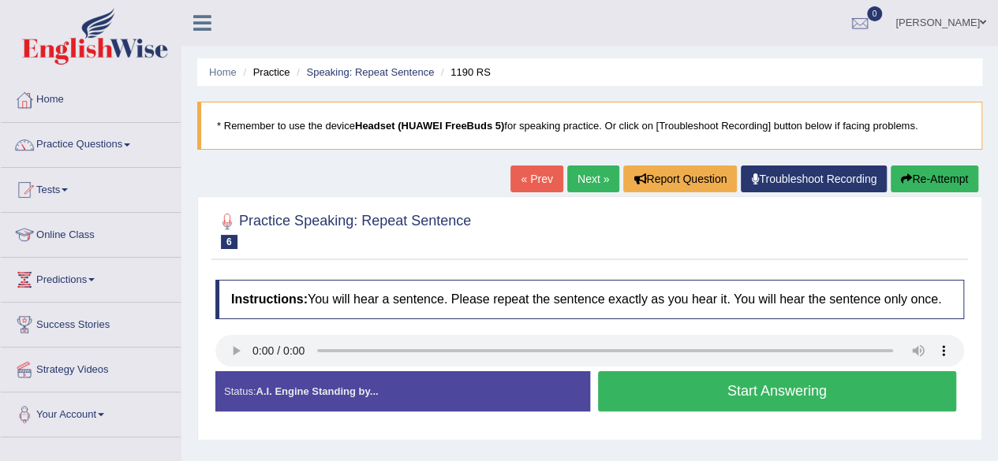
click at [702, 390] on button "Start Answering" at bounding box center [777, 391] width 359 height 40
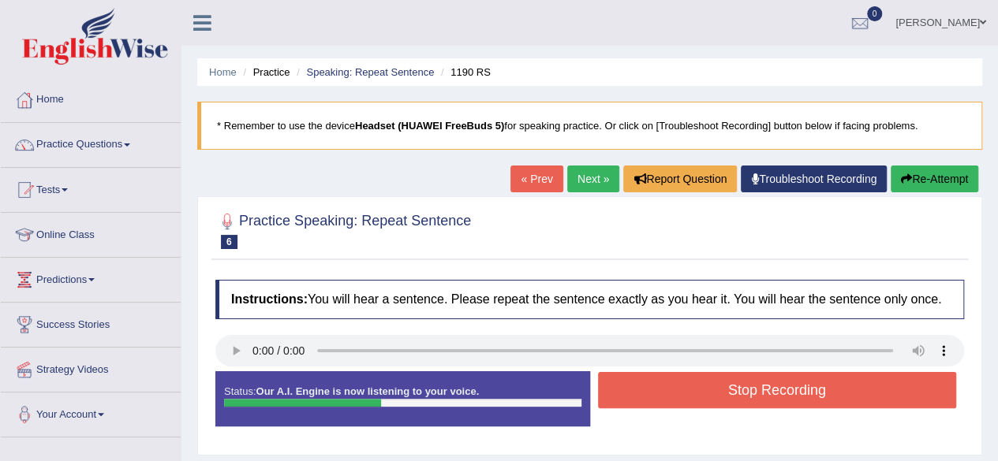
click at [729, 405] on button "Stop Recording" at bounding box center [777, 390] width 359 height 36
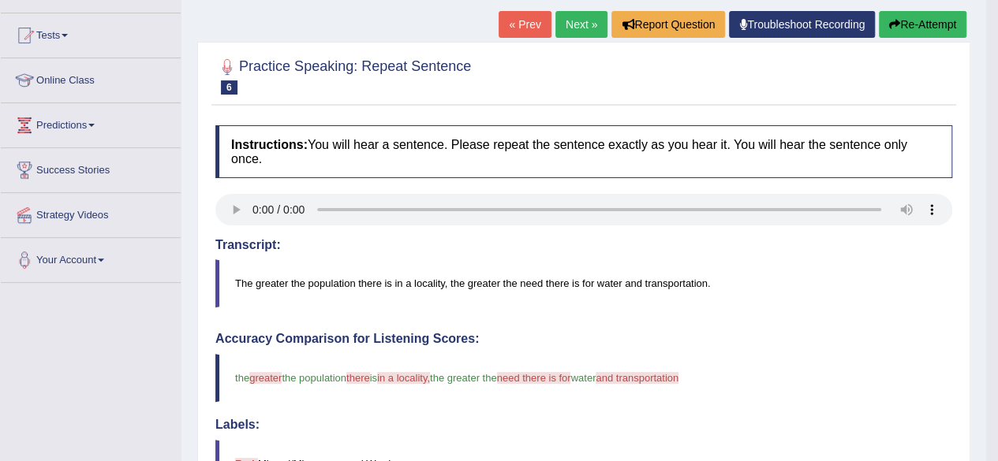
scroll to position [151, 0]
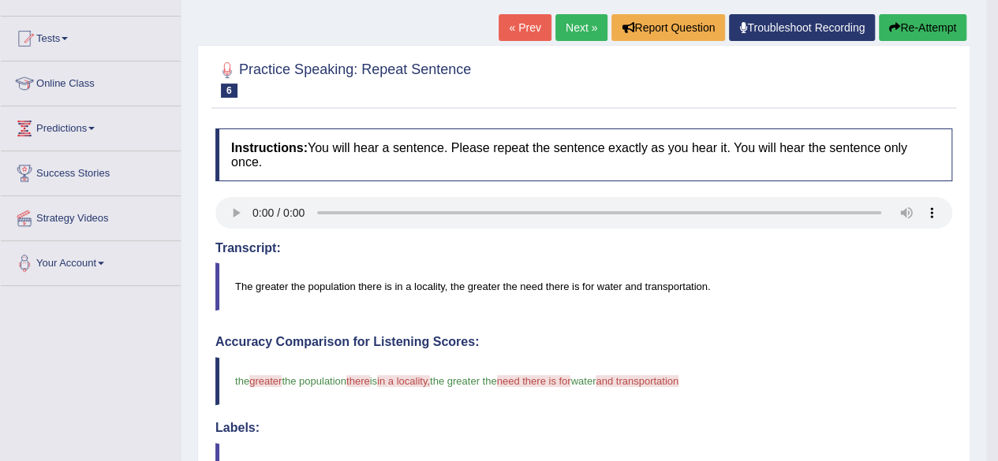
click at [584, 26] on link "Next »" at bounding box center [581, 27] width 52 height 27
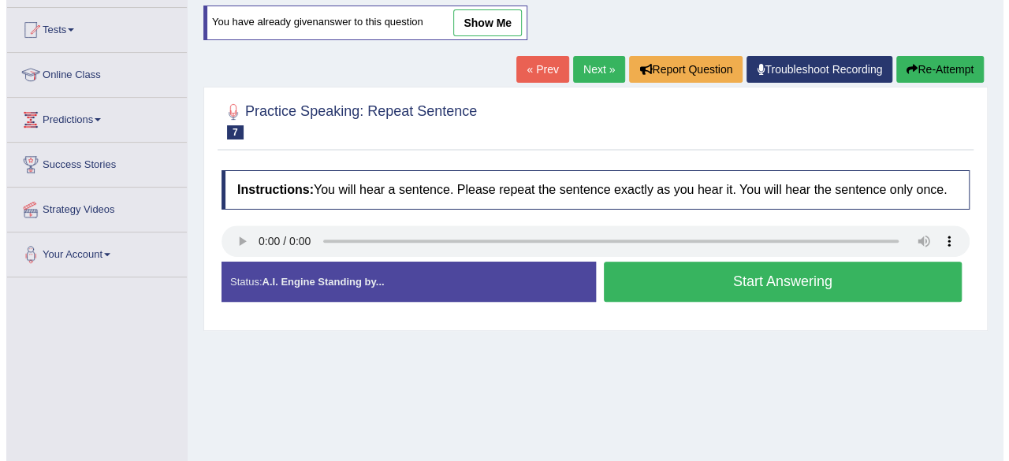
scroll to position [161, 0]
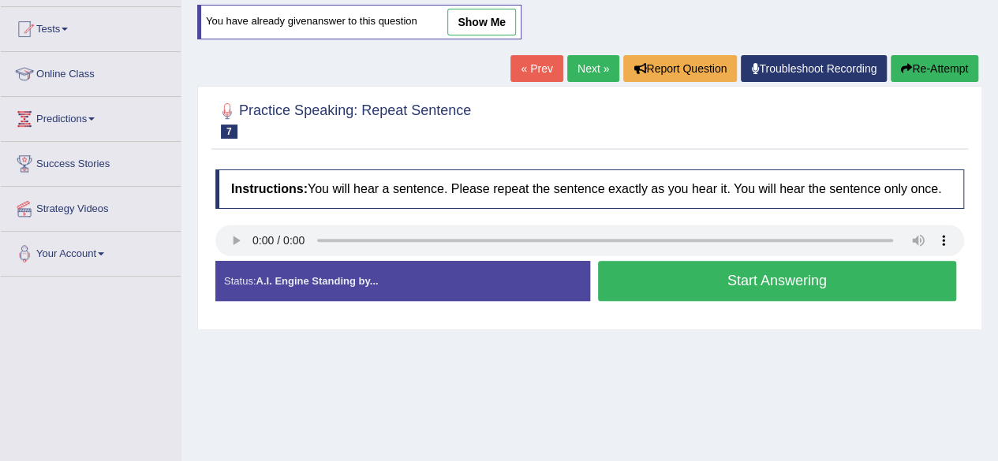
click at [671, 285] on button "Start Answering" at bounding box center [777, 281] width 359 height 40
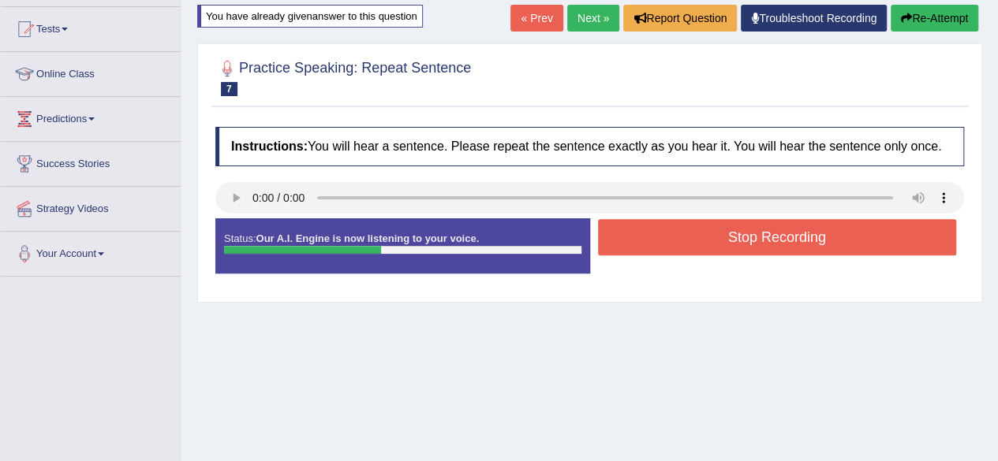
click at [683, 250] on button "Stop Recording" at bounding box center [777, 237] width 359 height 36
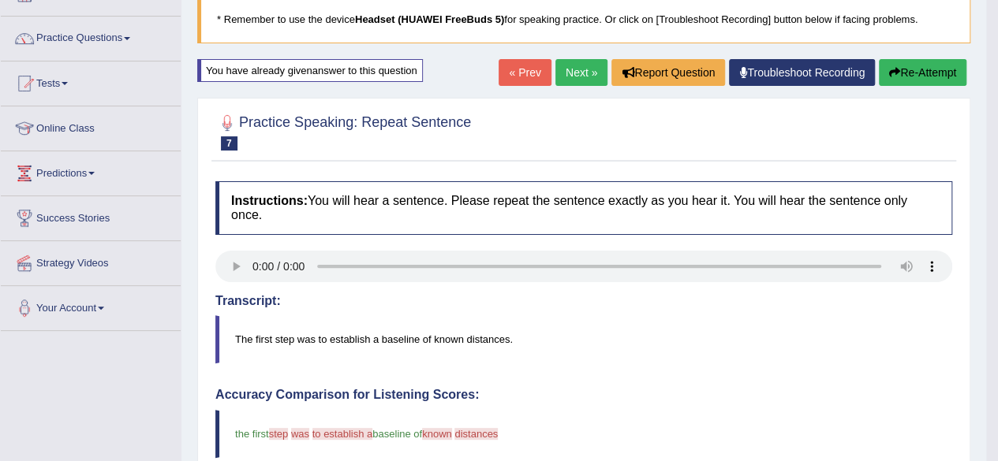
scroll to position [97, 0]
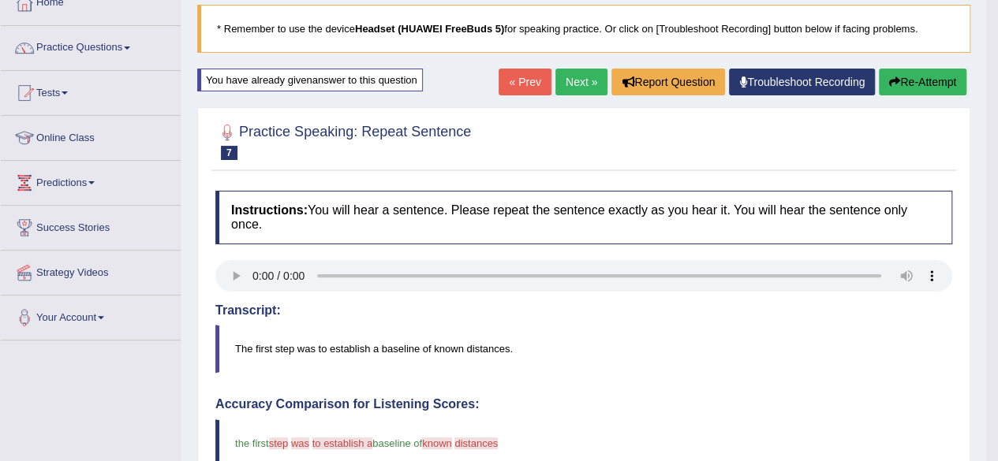
click at [131, 45] on link "Practice Questions" at bounding box center [91, 45] width 180 height 39
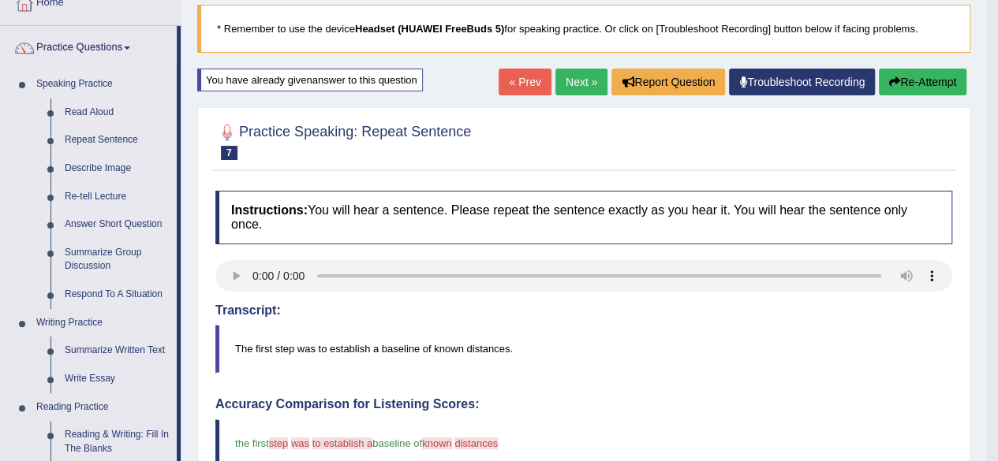
click at [103, 195] on link "Re-tell Lecture" at bounding box center [117, 197] width 119 height 28
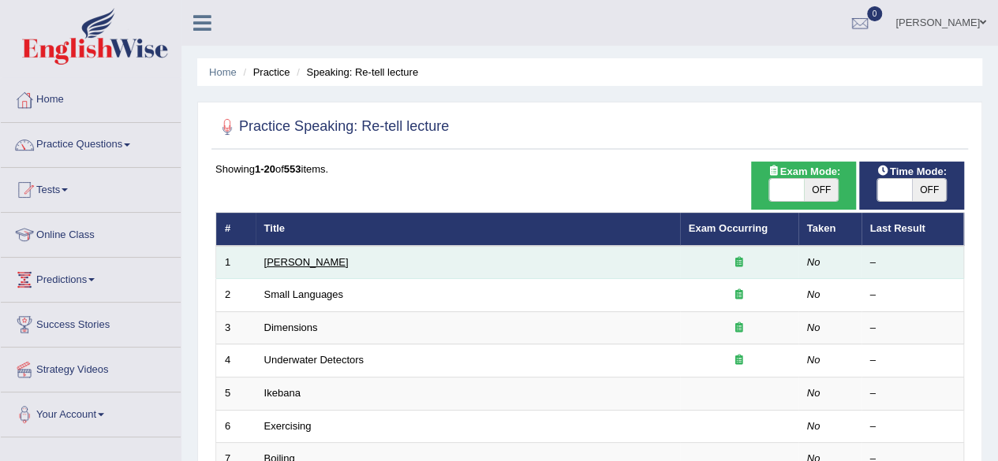
click at [314, 259] on link "[PERSON_NAME]" at bounding box center [306, 262] width 84 height 12
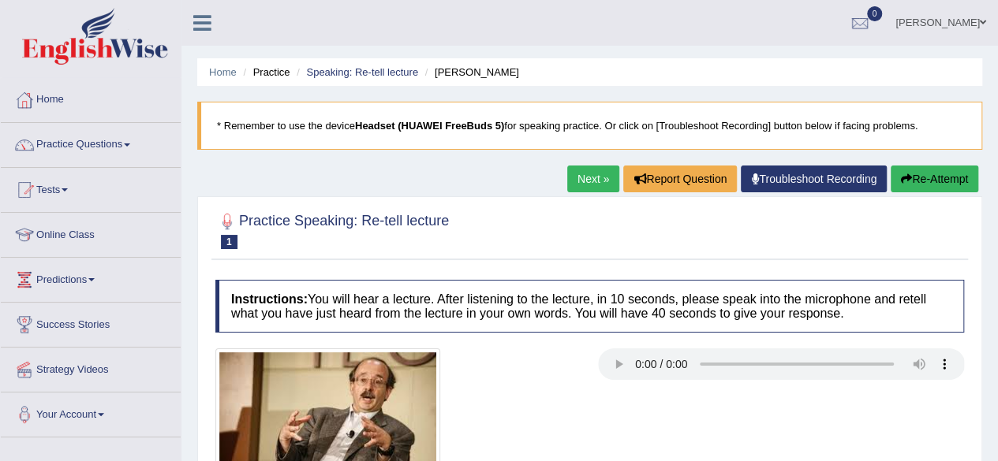
click at [592, 181] on link "Next »" at bounding box center [593, 179] width 52 height 27
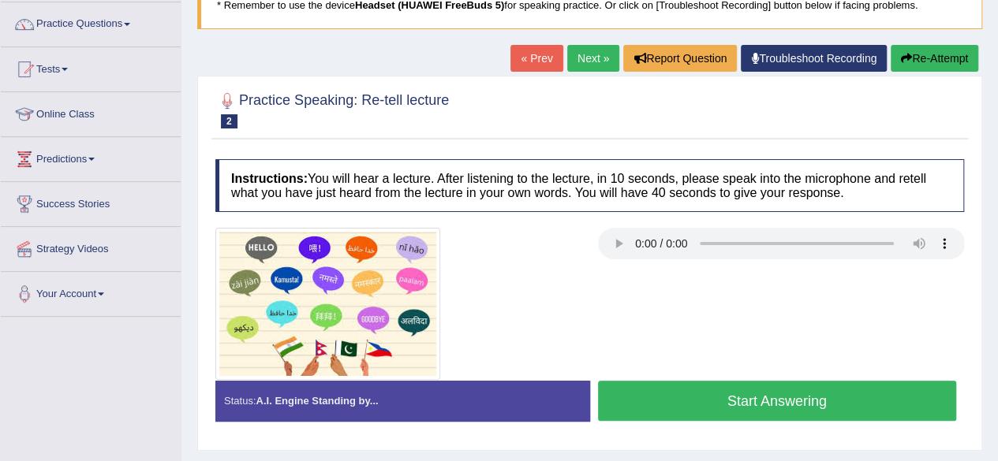
scroll to position [123, 0]
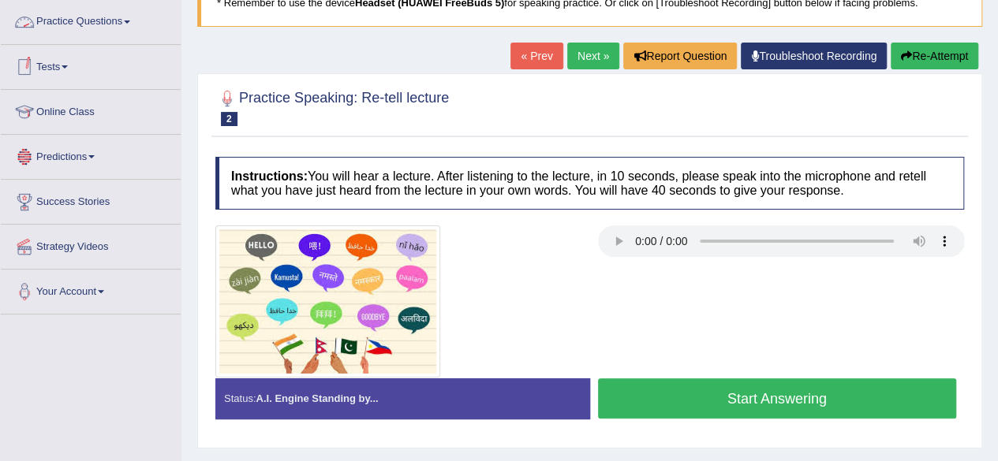
click at [132, 24] on link "Practice Questions" at bounding box center [91, 19] width 180 height 39
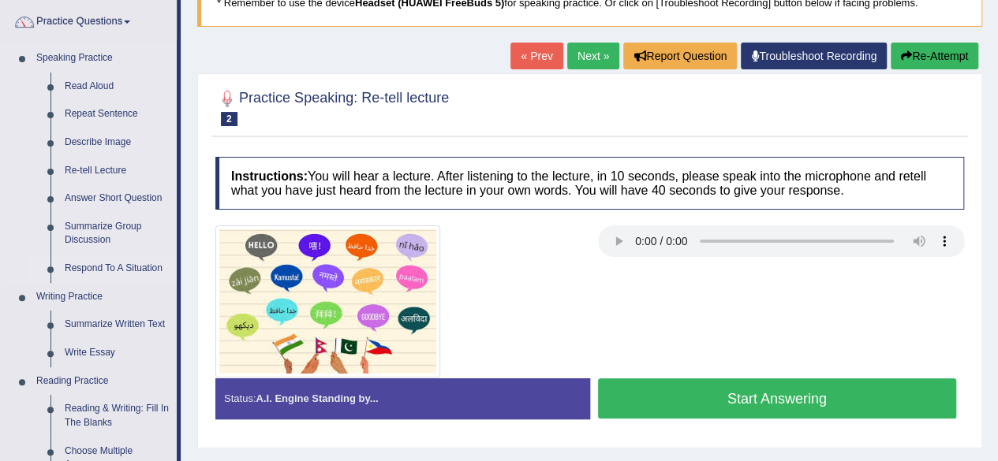
click at [98, 267] on link "Respond To A Situation" at bounding box center [117, 269] width 119 height 28
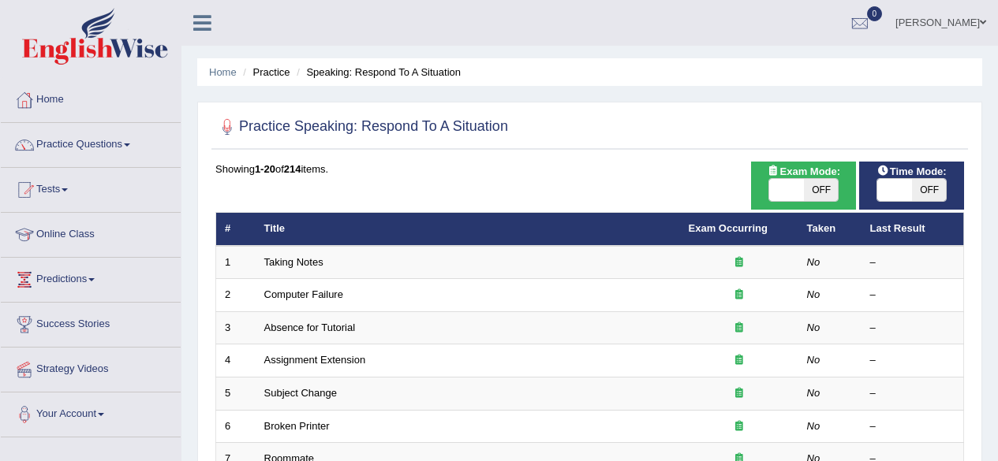
click at [311, 263] on link "Taking Notes" at bounding box center [293, 262] width 59 height 12
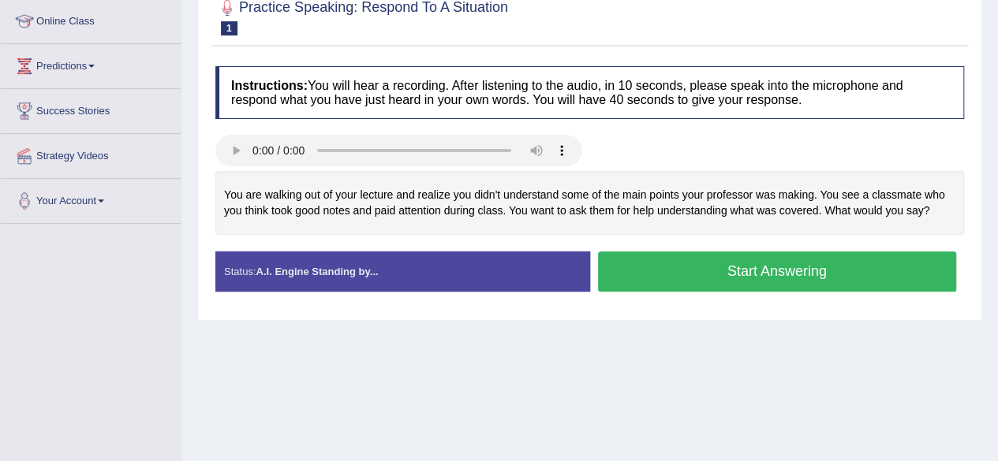
scroll to position [214, 0]
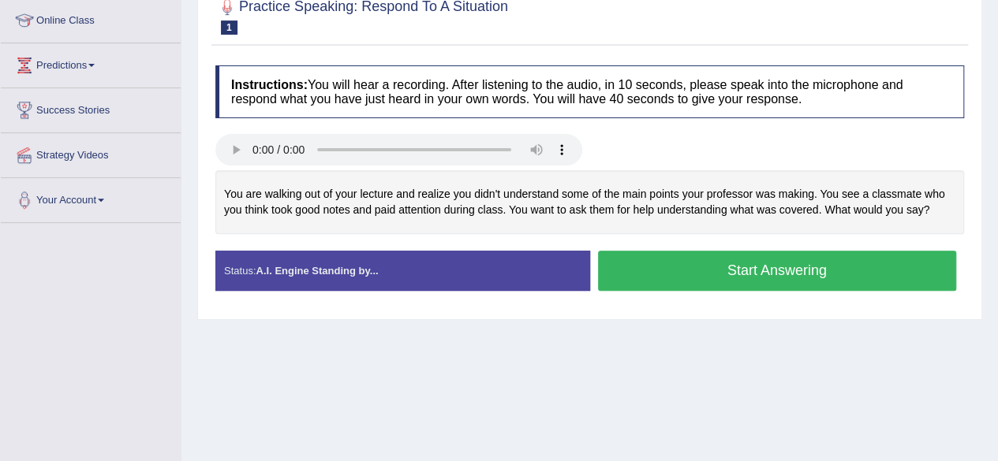
click at [703, 263] on button "Start Answering" at bounding box center [777, 271] width 359 height 40
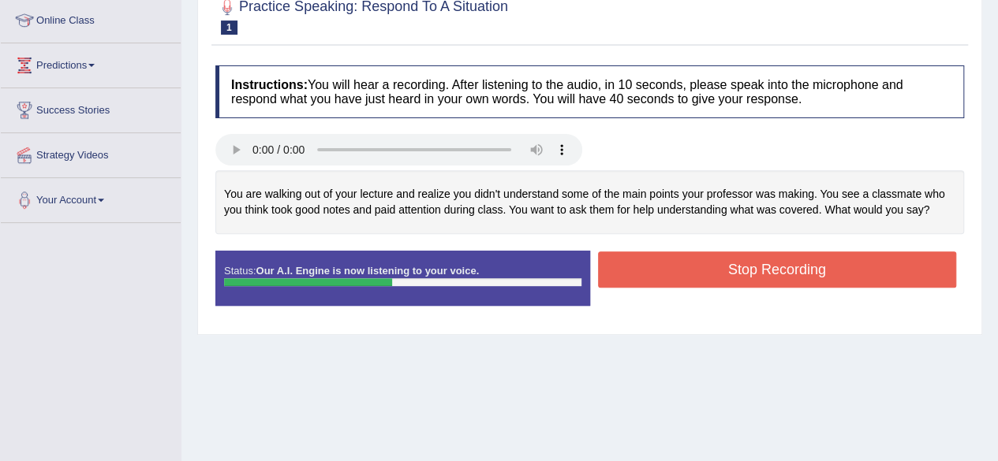
click at [703, 263] on button "Stop Recording" at bounding box center [777, 270] width 359 height 36
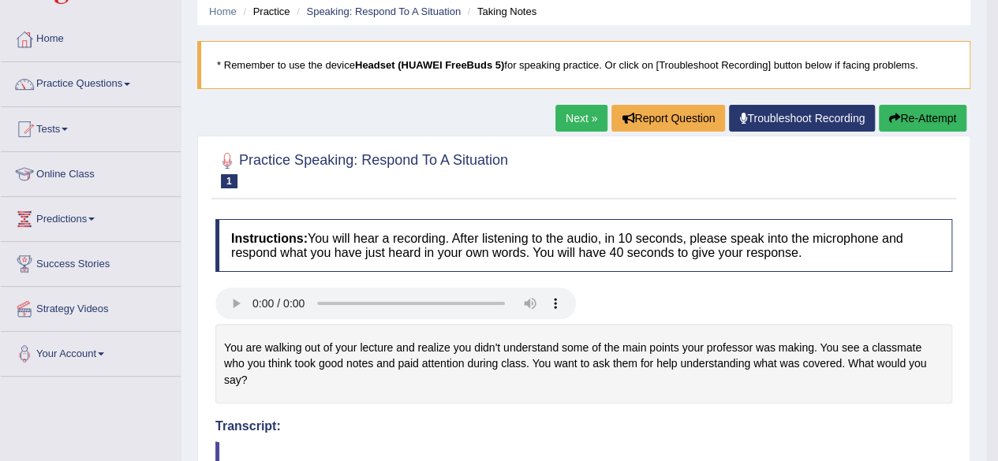
scroll to position [36, 0]
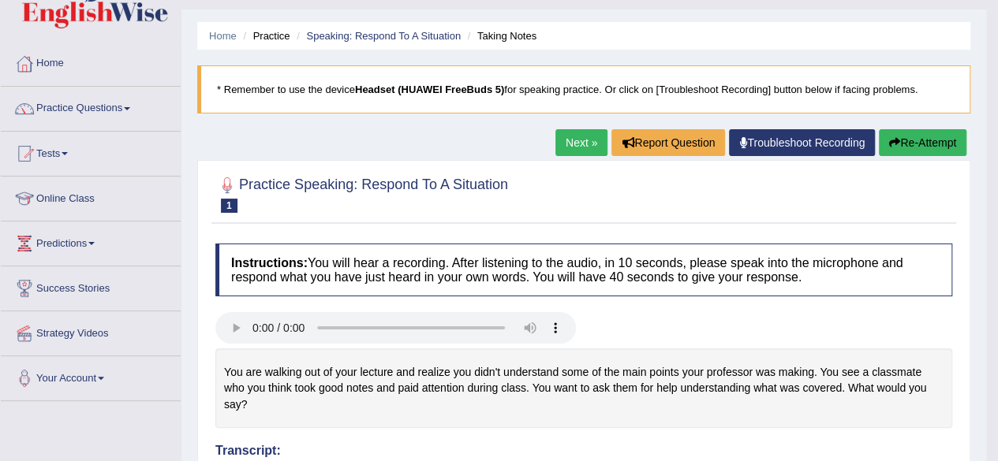
click at [582, 149] on link "Next »" at bounding box center [581, 142] width 52 height 27
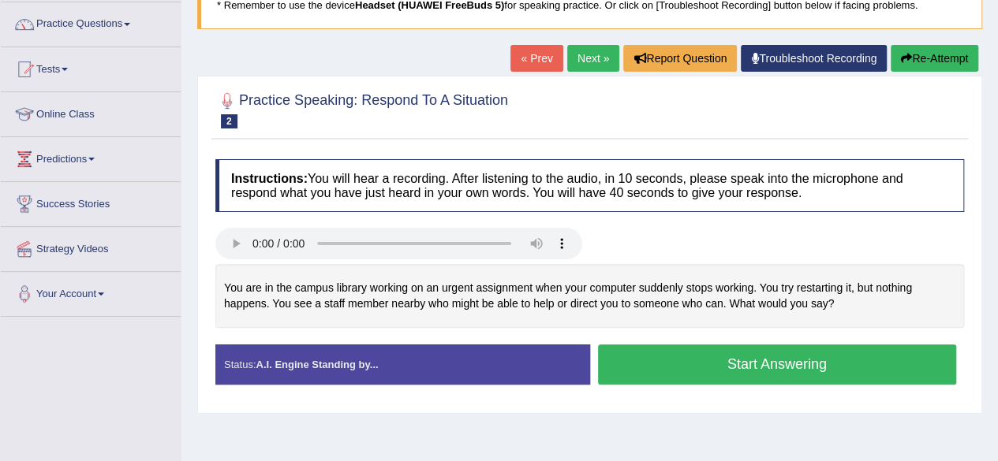
scroll to position [124, 0]
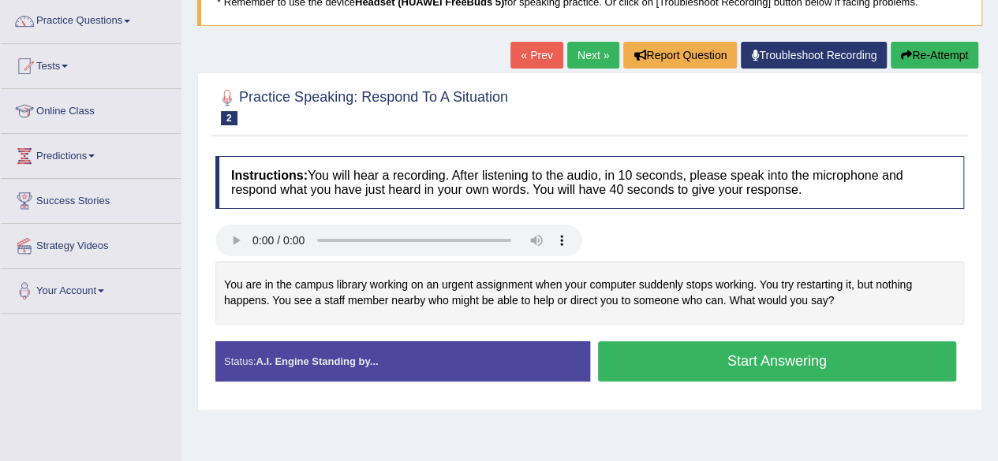
click at [737, 364] on button "Start Answering" at bounding box center [777, 361] width 359 height 40
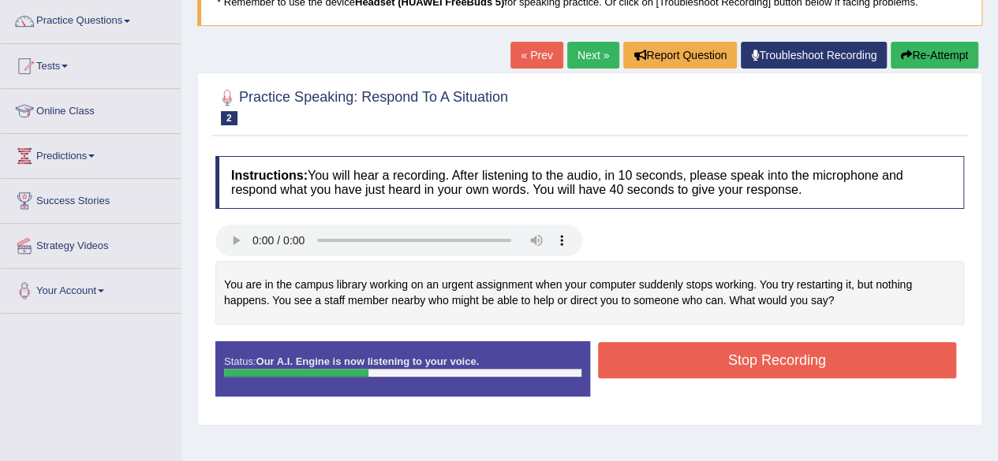
click at [737, 364] on button "Stop Recording" at bounding box center [777, 360] width 359 height 36
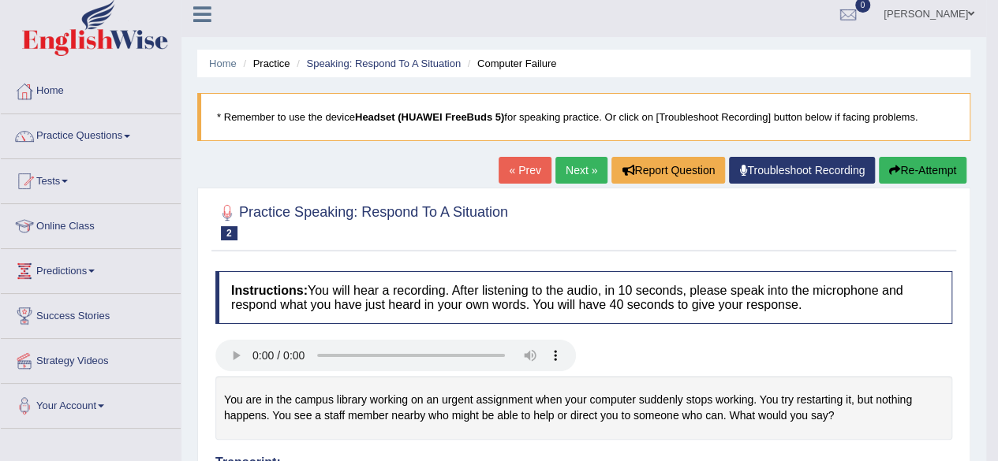
scroll to position [0, 0]
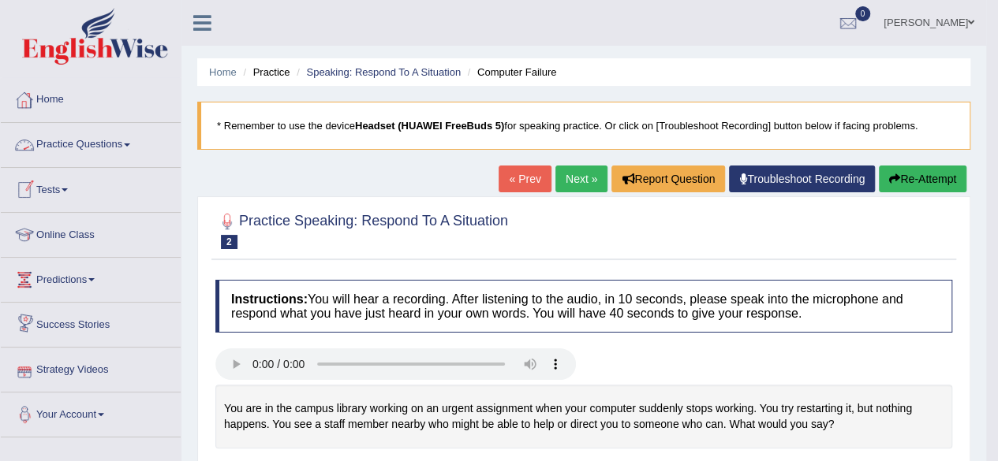
click at [132, 147] on link "Practice Questions" at bounding box center [91, 142] width 180 height 39
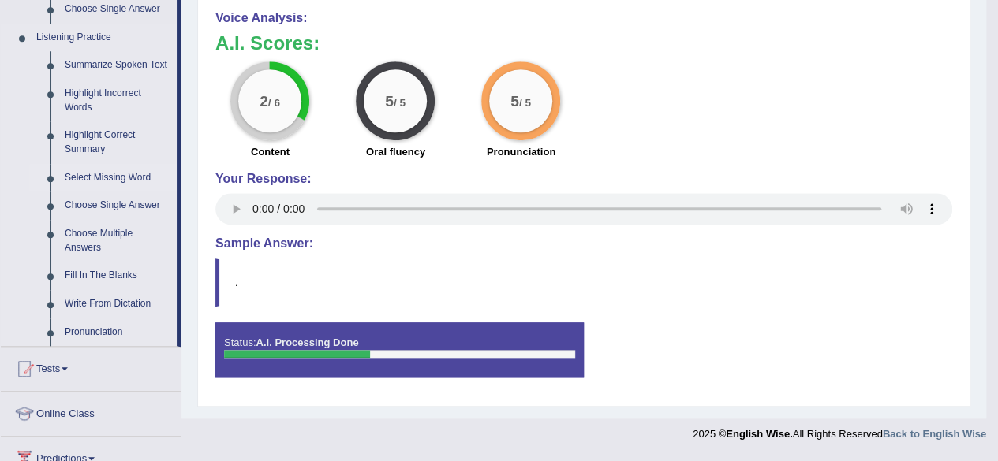
scroll to position [635, 0]
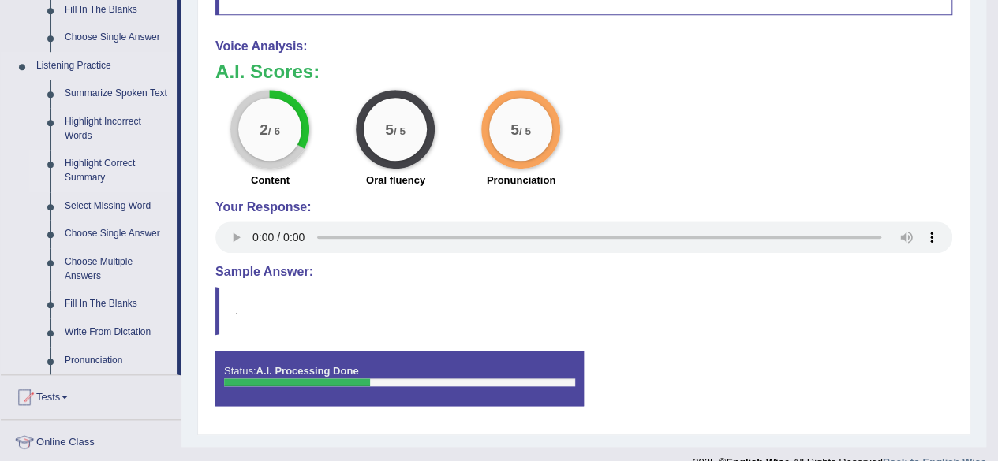
click at [95, 166] on link "Highlight Correct Summary" at bounding box center [117, 171] width 119 height 42
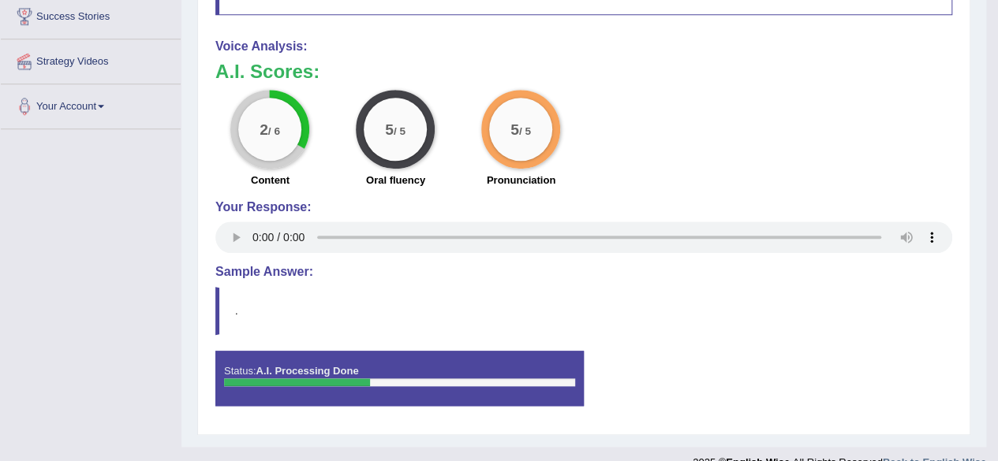
scroll to position [260, 0]
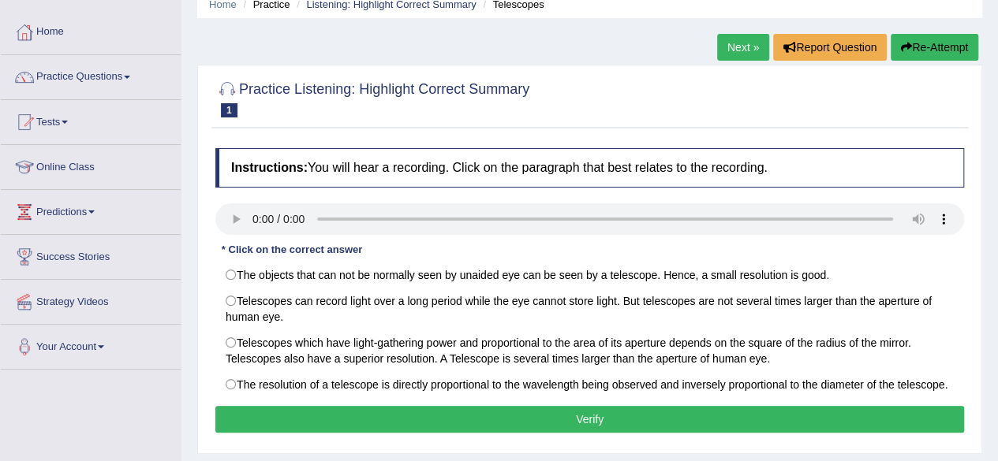
scroll to position [65, 0]
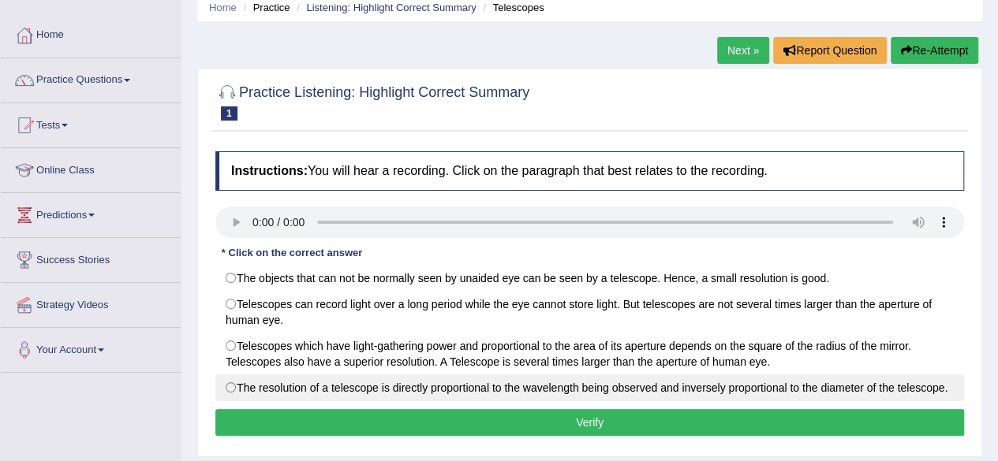
click at [375, 384] on label "The resolution of a telescope is directly proportional to the wavelength being …" at bounding box center [589, 388] width 748 height 27
radio input "true"
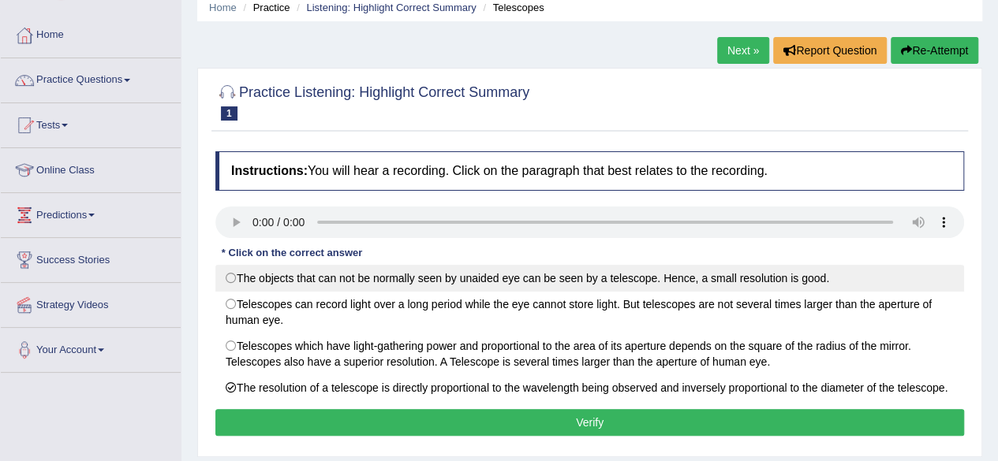
click at [396, 282] on label "The objects that can not be normally seen by unaided eye can be seen by a teles…" at bounding box center [589, 278] width 748 height 27
radio input "true"
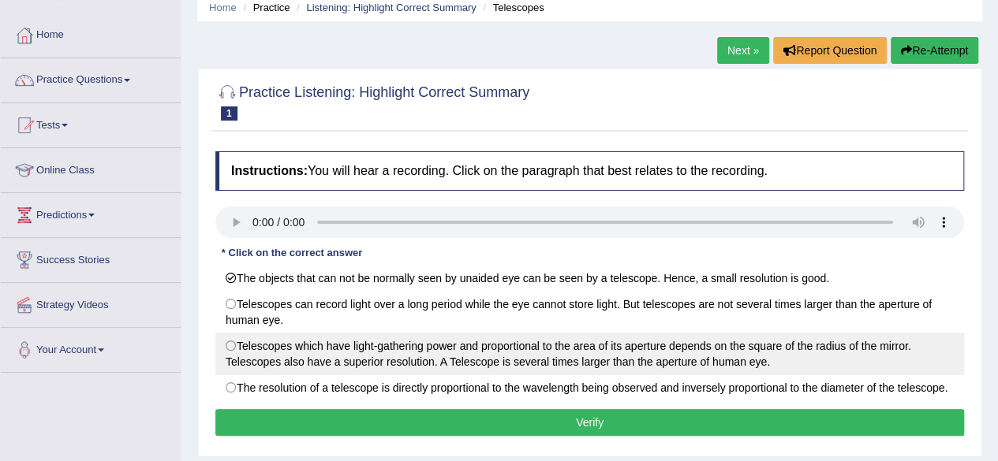
click at [410, 360] on label "Telescopes which have light-gathering power and proportional to the area of its…" at bounding box center [589, 354] width 748 height 43
radio input "true"
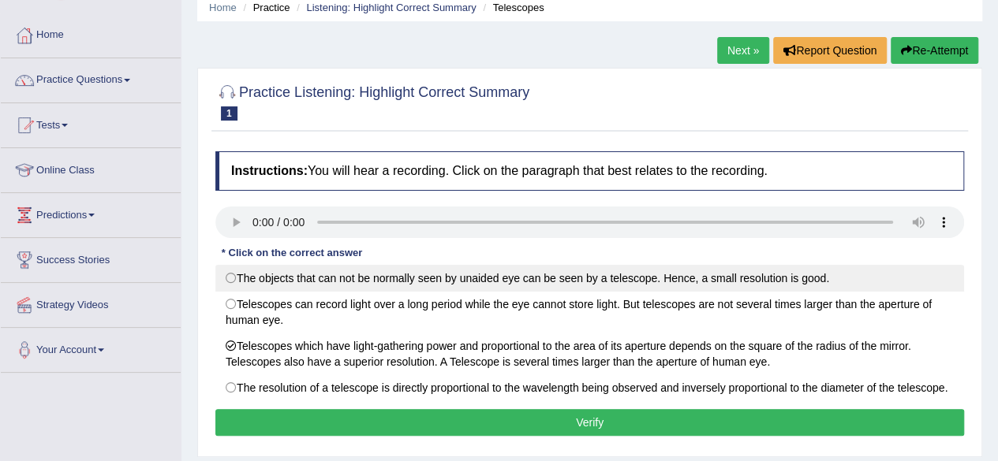
click at [412, 282] on label "The objects that can not be normally seen by unaided eye can be seen by a teles…" at bounding box center [589, 278] width 748 height 27
radio input "true"
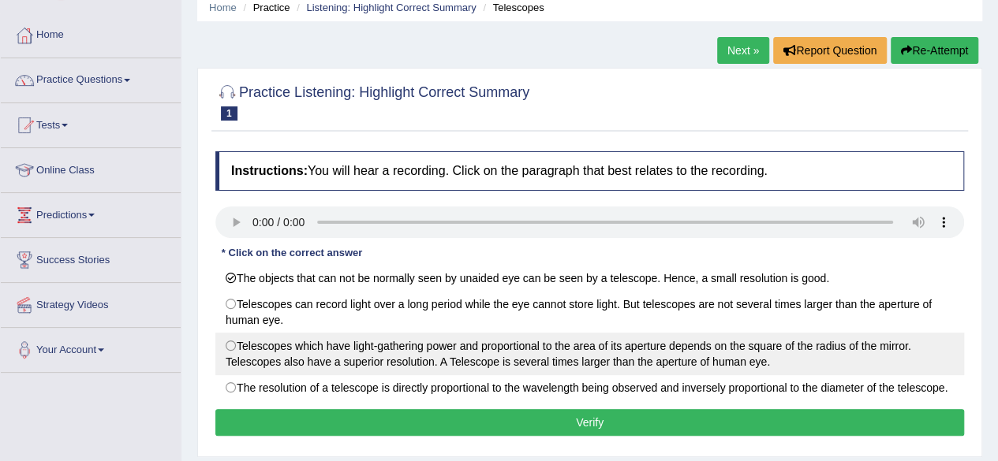
click at [352, 353] on label "Telescopes which have light-gathering power and proportional to the area of its…" at bounding box center [589, 354] width 748 height 43
radio input "true"
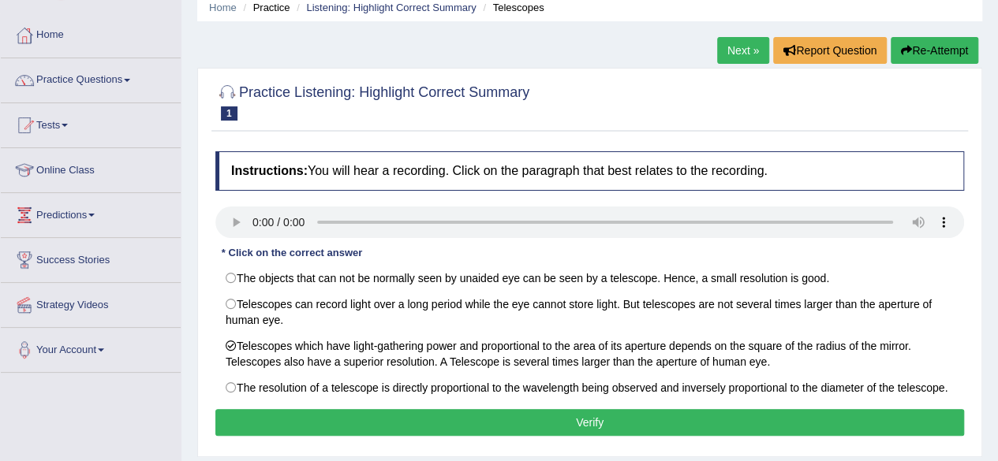
click at [431, 409] on button "Verify" at bounding box center [589, 422] width 748 height 27
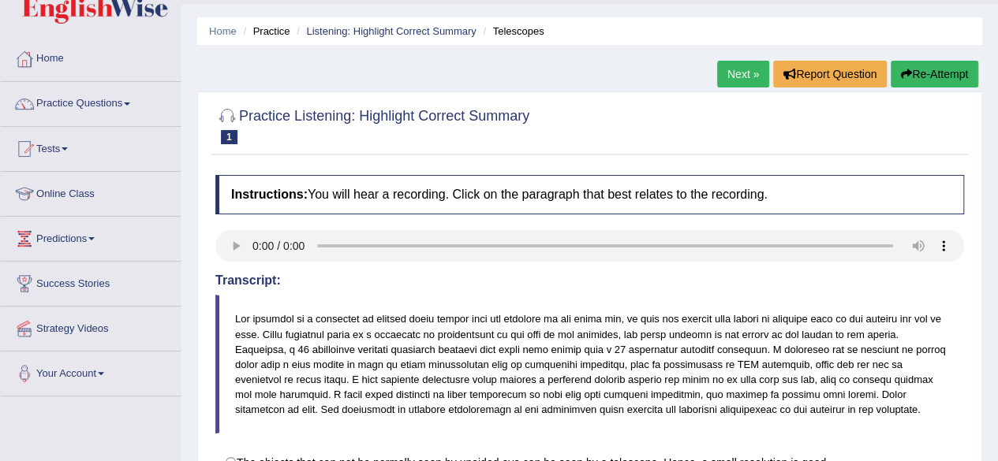
scroll to position [41, 0]
click at [130, 106] on link "Practice Questions" at bounding box center [91, 101] width 180 height 39
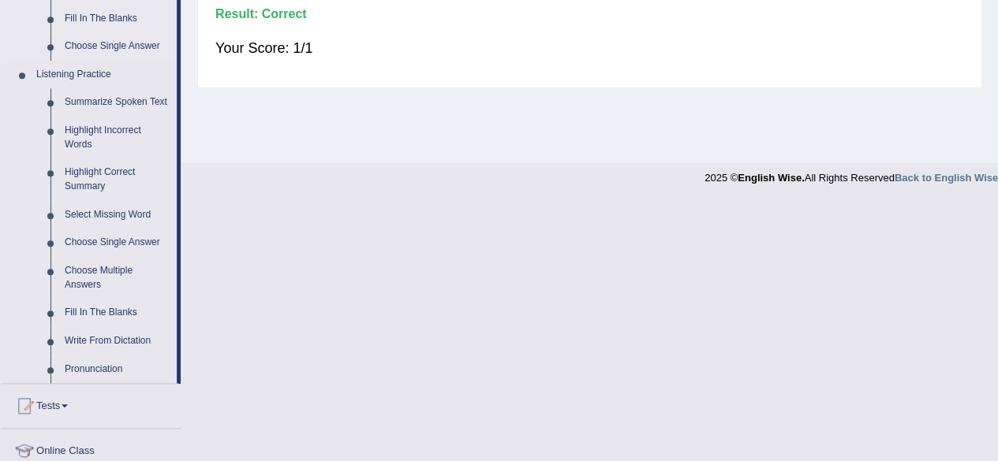
scroll to position [628, 0]
click at [102, 367] on link "Pronunciation" at bounding box center [117, 368] width 119 height 28
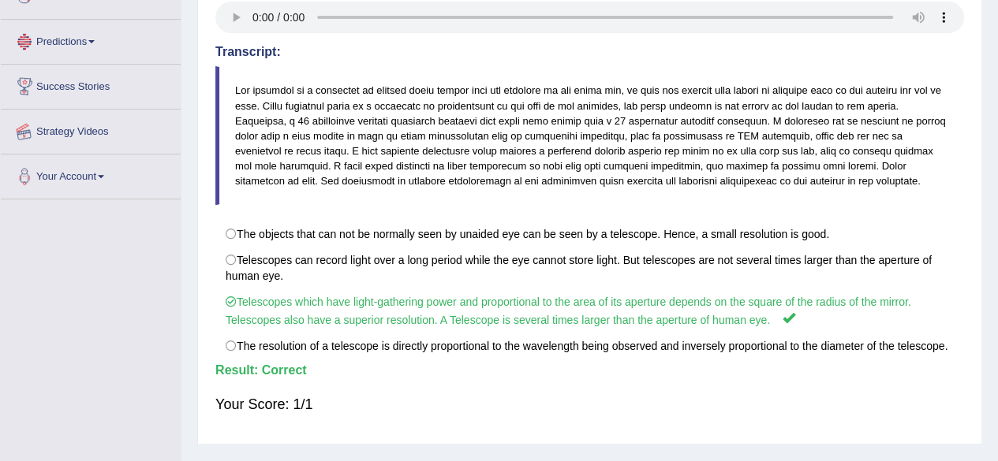
scroll to position [366, 0]
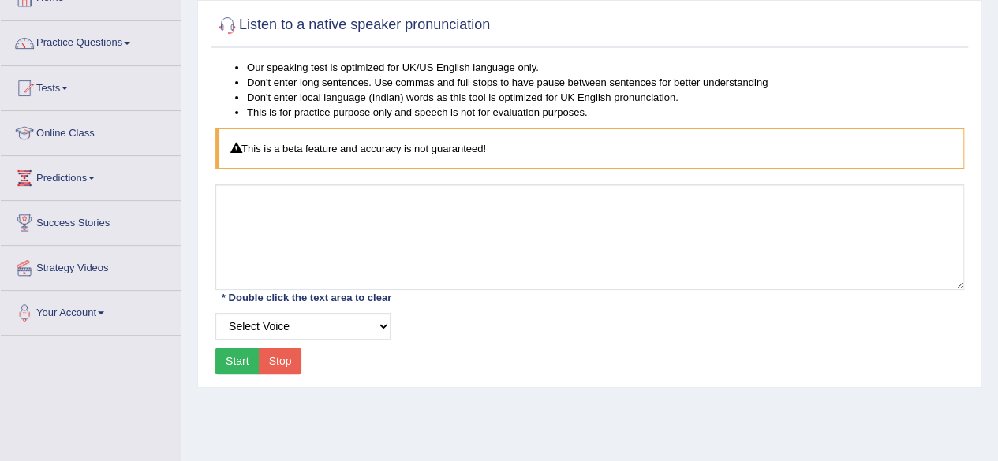
scroll to position [103, 0]
click at [246, 357] on button "Start" at bounding box center [237, 360] width 44 height 27
click at [388, 327] on select "Select Voice UK English [DEMOGRAPHIC_DATA] UK English [DEMOGRAPHIC_DATA]" at bounding box center [302, 325] width 175 height 27
select select "3"
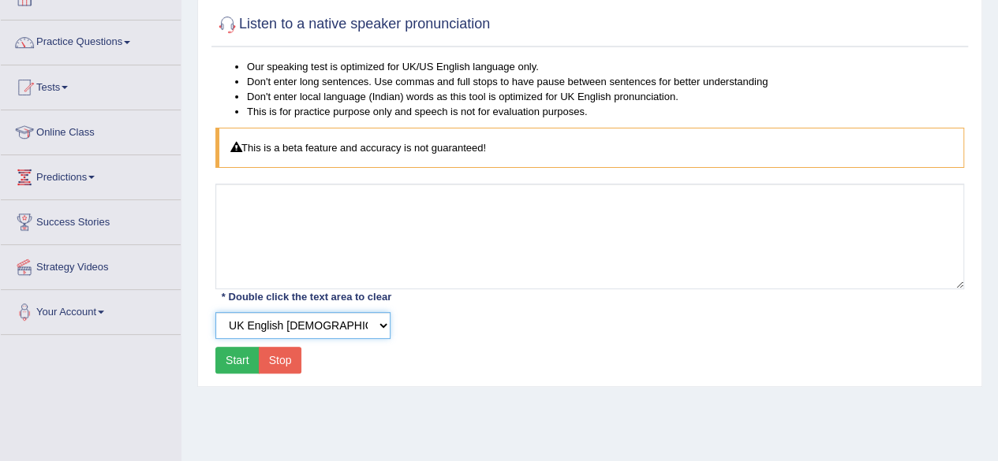
click at [215, 312] on select "Select Voice UK English [DEMOGRAPHIC_DATA] UK English [DEMOGRAPHIC_DATA]" at bounding box center [302, 325] width 175 height 27
click at [237, 360] on button "Start" at bounding box center [237, 360] width 44 height 27
click at [240, 363] on button "Start" at bounding box center [237, 360] width 44 height 27
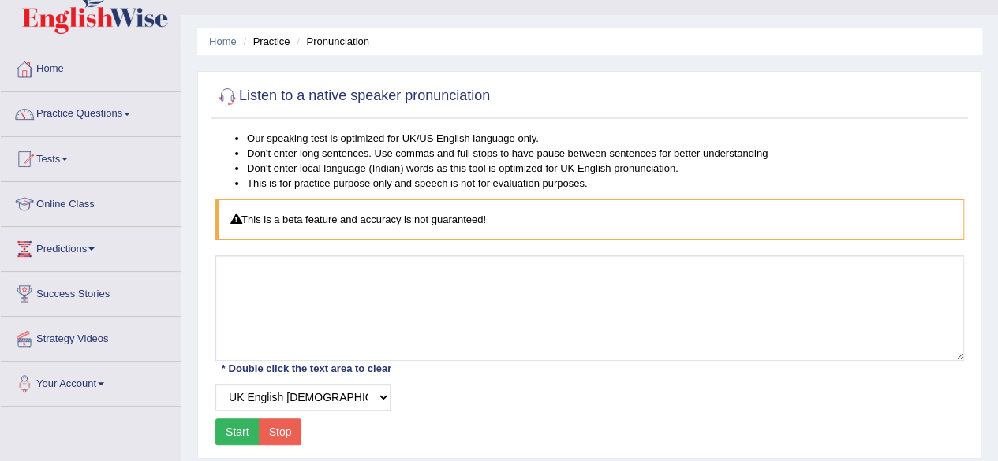
scroll to position [33, 0]
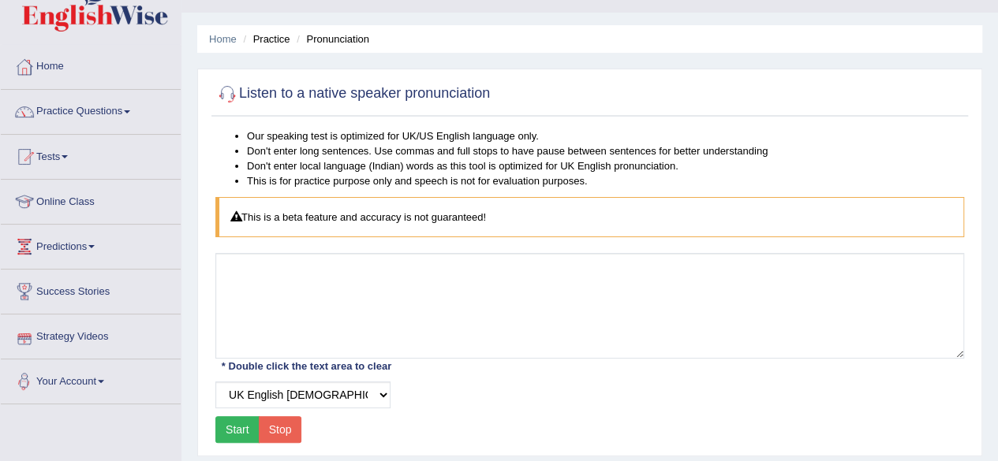
click at [94, 346] on link "Strategy Videos" at bounding box center [91, 334] width 180 height 39
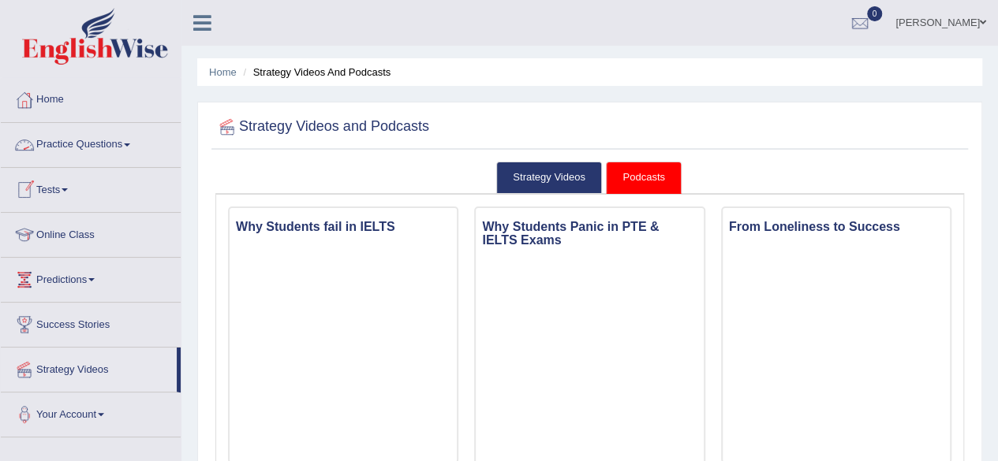
click at [133, 141] on link "Practice Questions" at bounding box center [91, 142] width 180 height 39
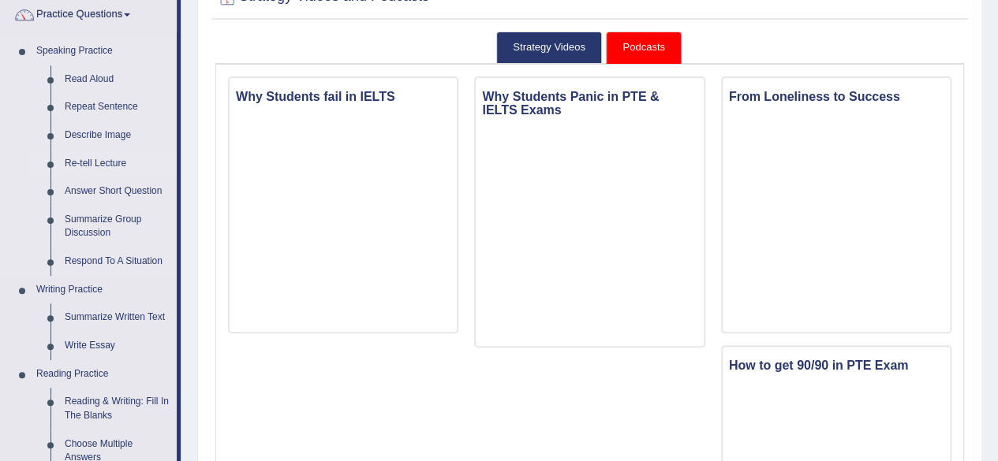
scroll to position [132, 0]
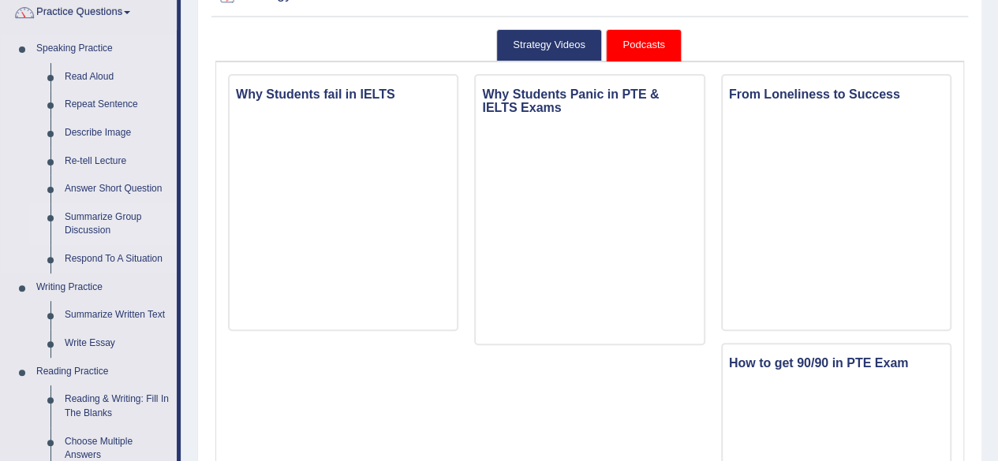
click at [100, 226] on link "Summarize Group Discussion" at bounding box center [117, 224] width 119 height 42
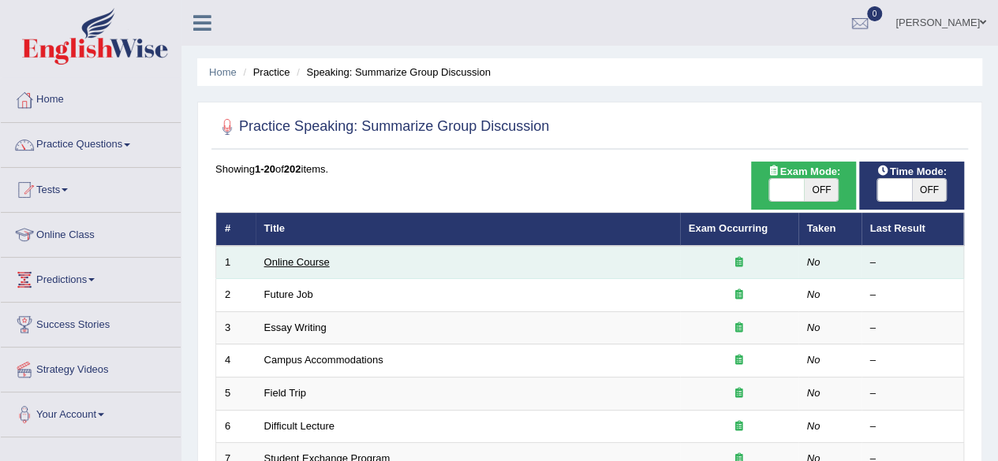
click at [314, 259] on link "Online Course" at bounding box center [296, 262] width 65 height 12
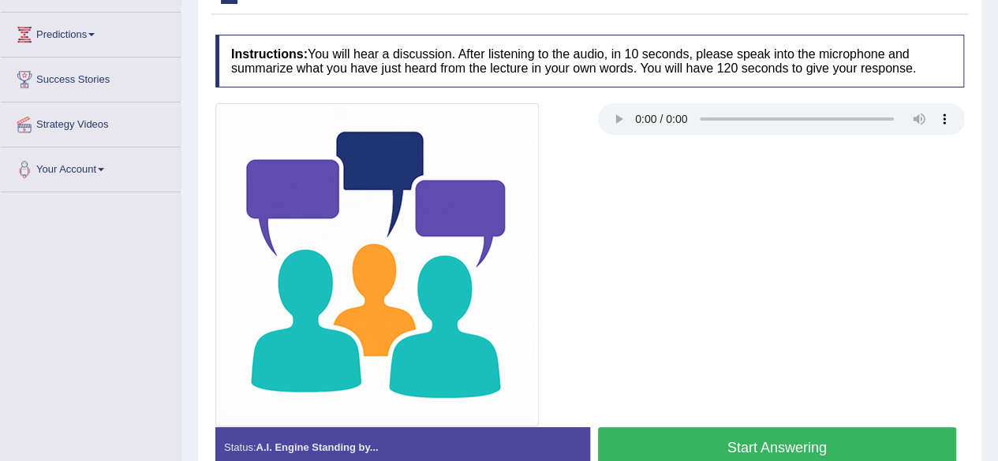
scroll to position [247, 0]
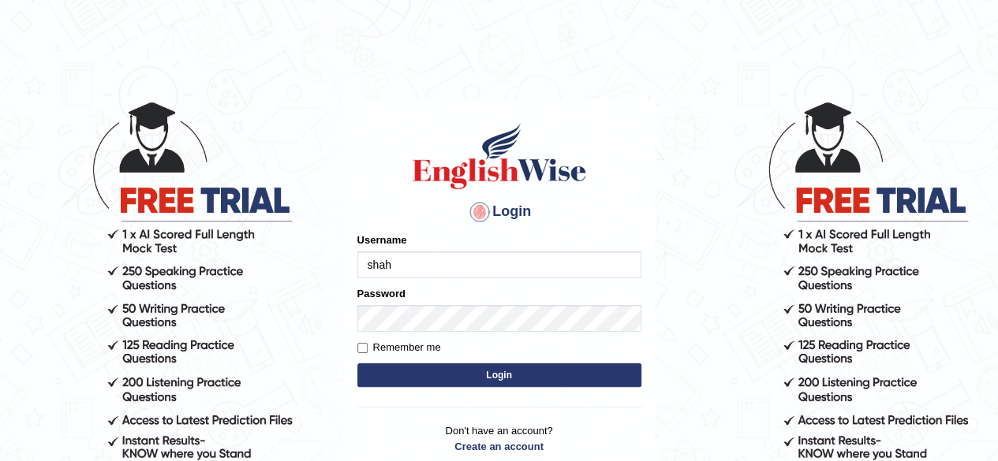
type input "shahil123"
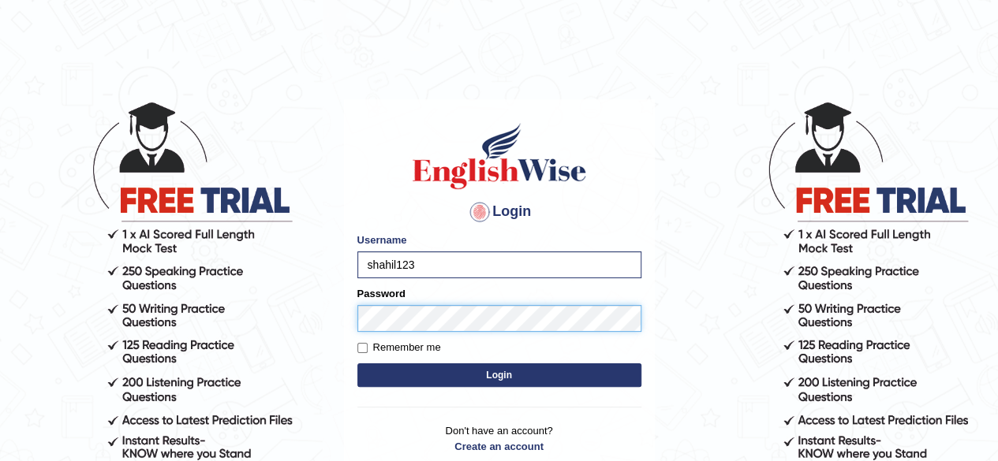
click at [357, 364] on button "Login" at bounding box center [499, 376] width 284 height 24
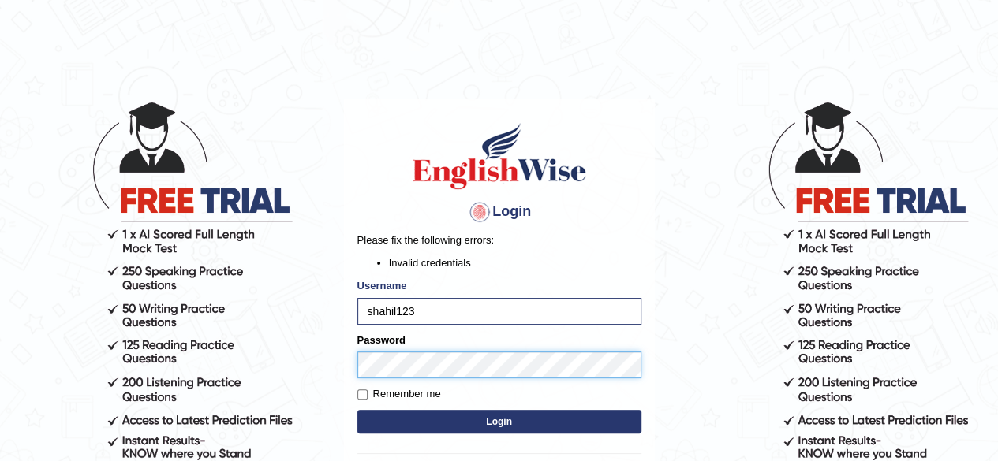
click at [357, 410] on button "Login" at bounding box center [499, 422] width 284 height 24
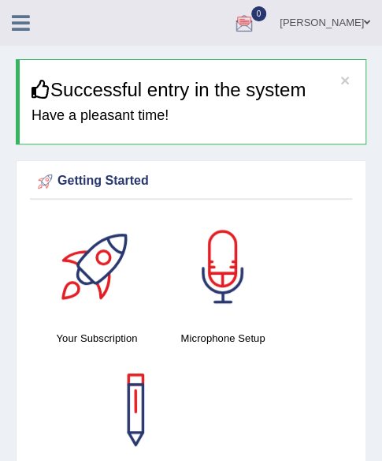
drag, startPoint x: 132, startPoint y: 3, endPoint x: 86, endPoint y: 31, distance: 54.1
click at [86, 31] on div "Shahil Chetty Toggle navigation Username: Shahil123 Access Type: Online Subscri…" at bounding box center [191, 23] width 382 height 46
drag, startPoint x: 86, startPoint y: 25, endPoint x: 247, endPoint y: 74, distance: 168.1
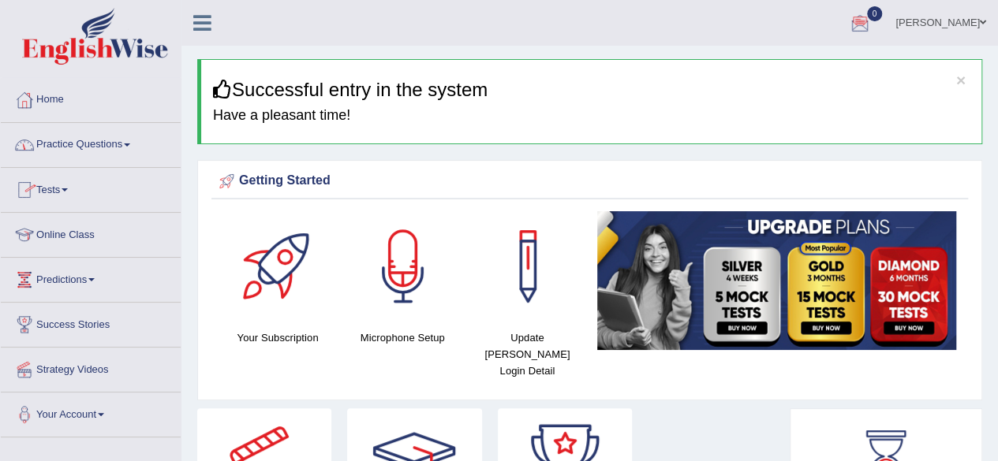
click at [135, 140] on link "Practice Questions" at bounding box center [91, 142] width 180 height 39
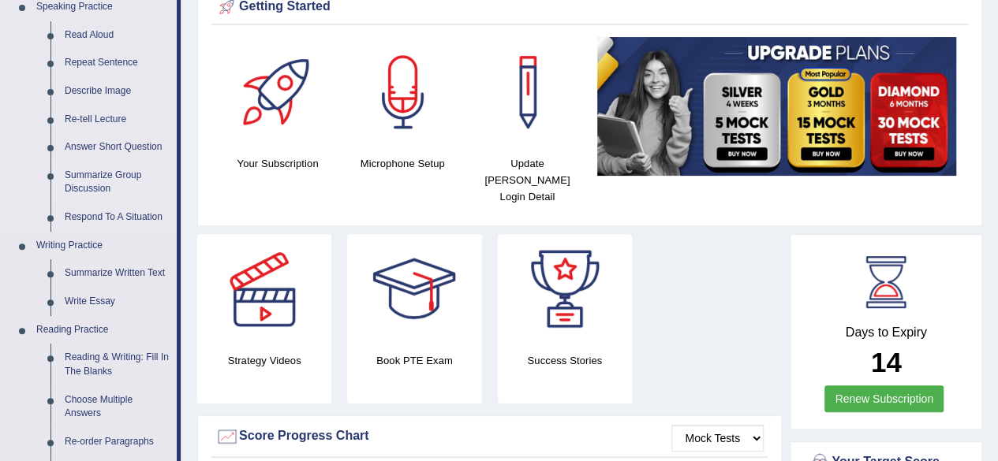
scroll to position [175, 0]
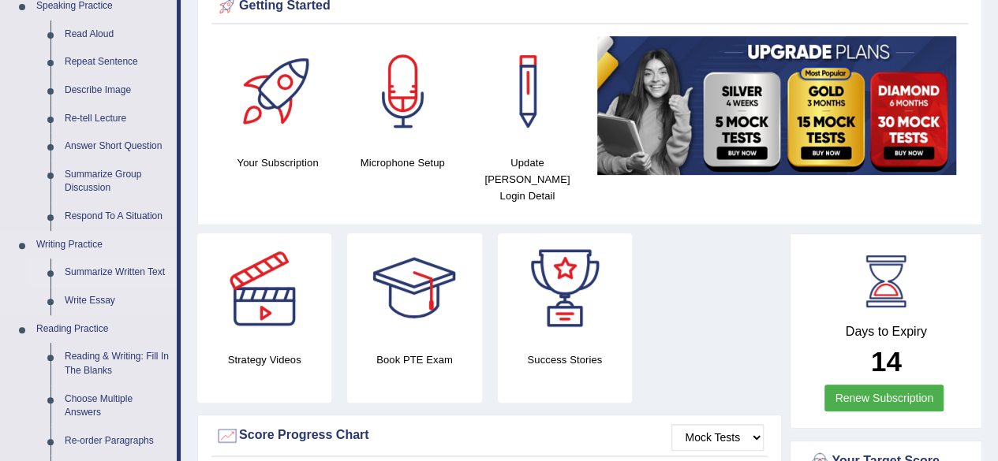
click at [102, 270] on link "Summarize Written Text" at bounding box center [117, 273] width 119 height 28
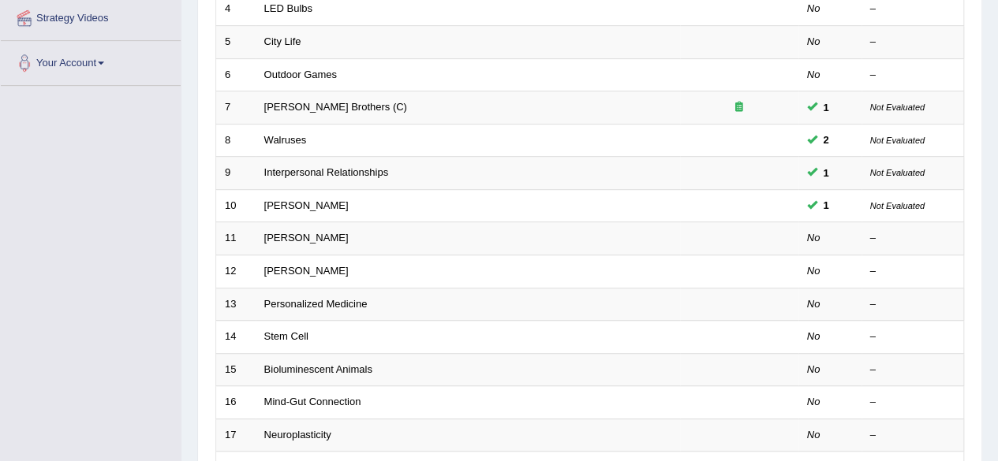
scroll to position [369, 0]
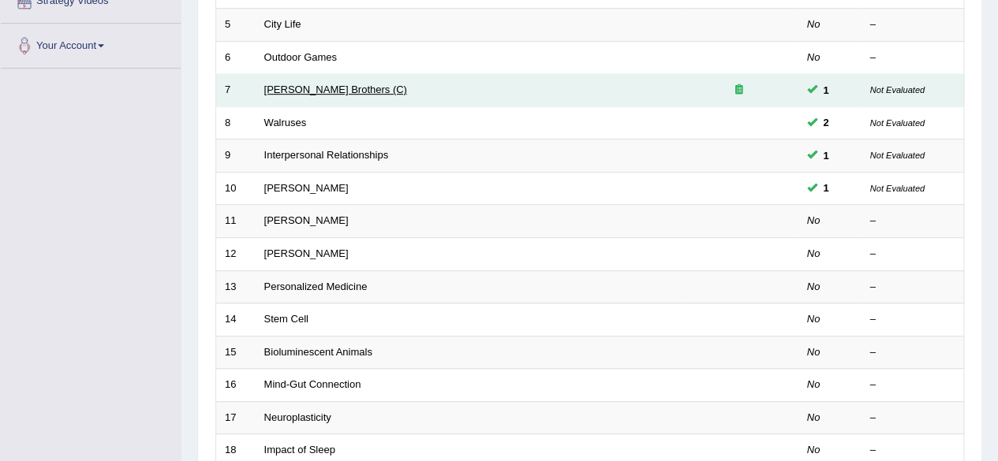
click at [292, 92] on link "Wright Brothers (C)" at bounding box center [335, 90] width 143 height 12
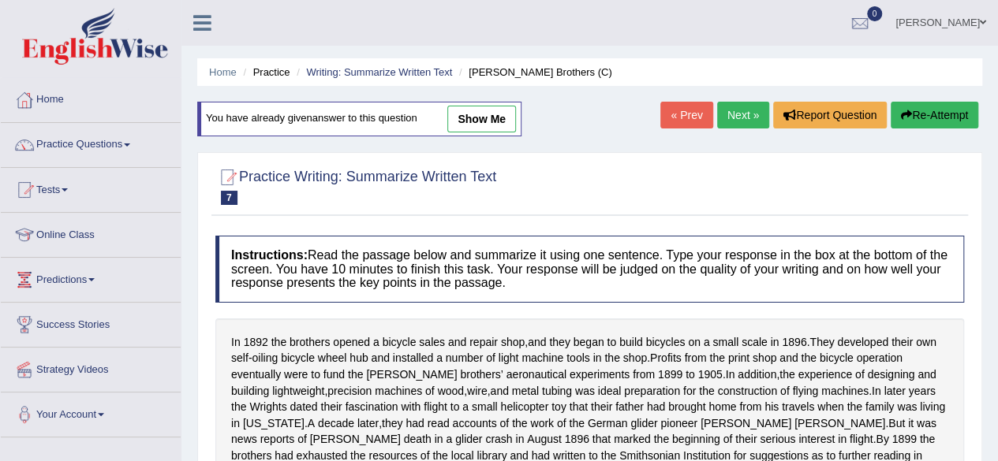
click at [487, 127] on link "show me" at bounding box center [481, 119] width 69 height 27
type textarea "In [DATE] brother opened a bicycle sales and repair shop, and they began to bui…"
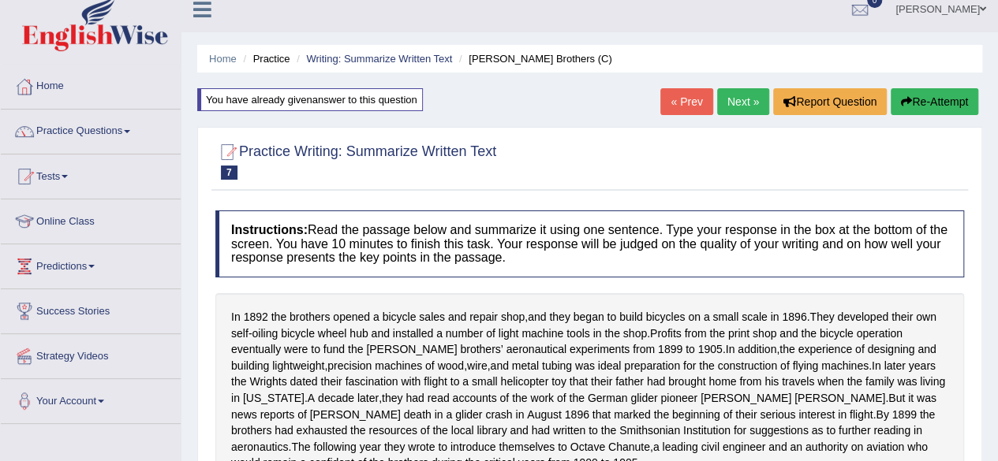
scroll to position [13, 0]
click at [136, 135] on link "Practice Questions" at bounding box center [91, 129] width 180 height 39
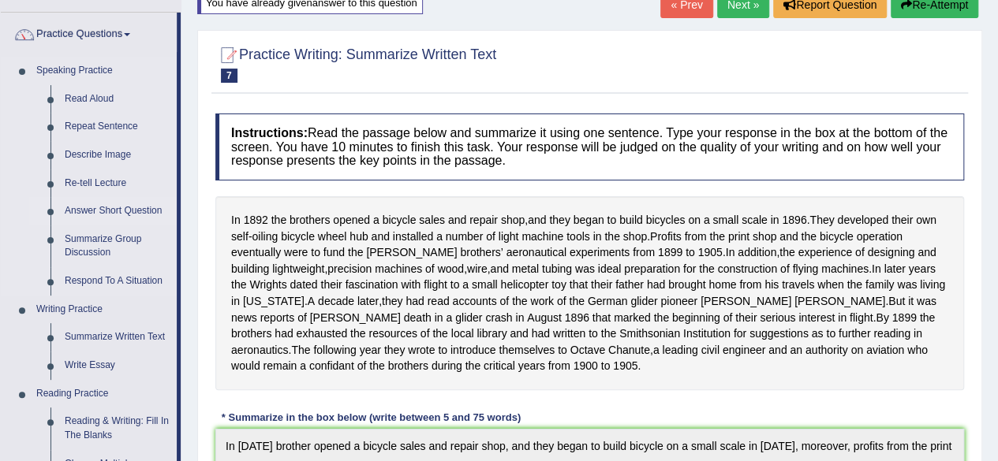
scroll to position [111, 0]
click at [132, 332] on link "Summarize Written Text" at bounding box center [117, 337] width 119 height 28
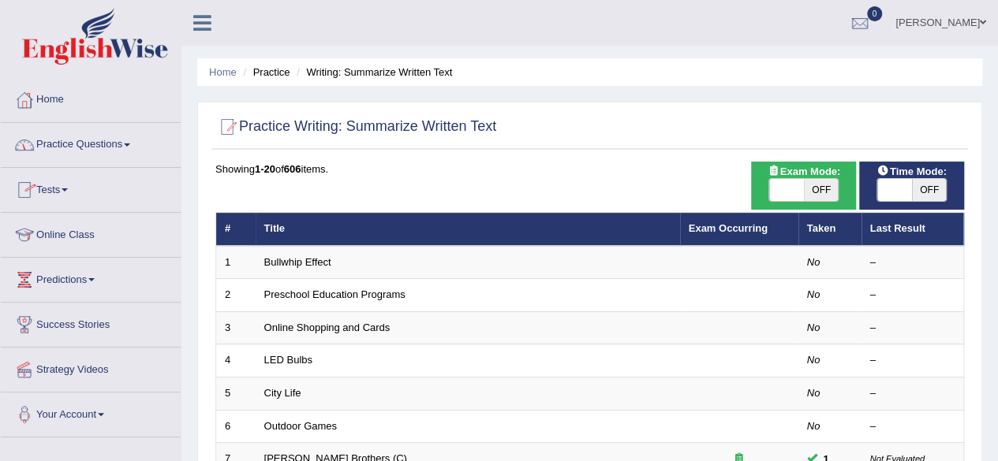
click at [137, 145] on link "Practice Questions" at bounding box center [91, 142] width 180 height 39
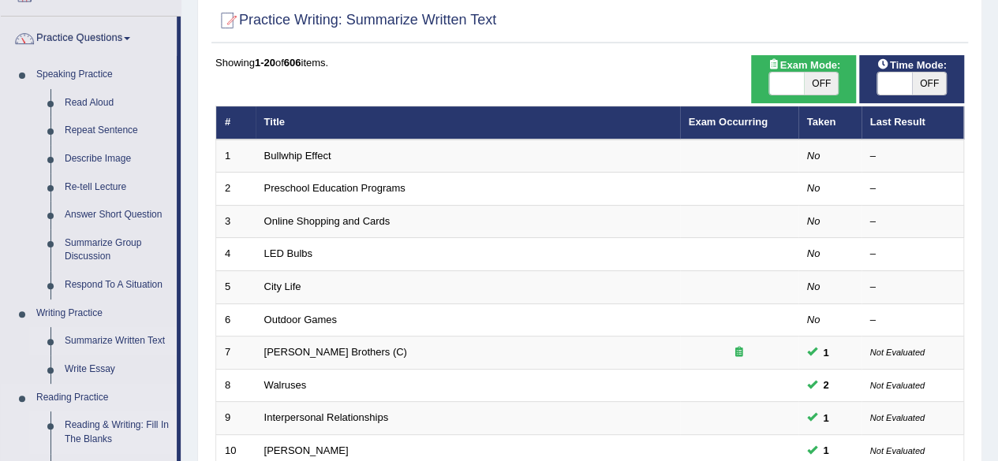
scroll to position [106, 0]
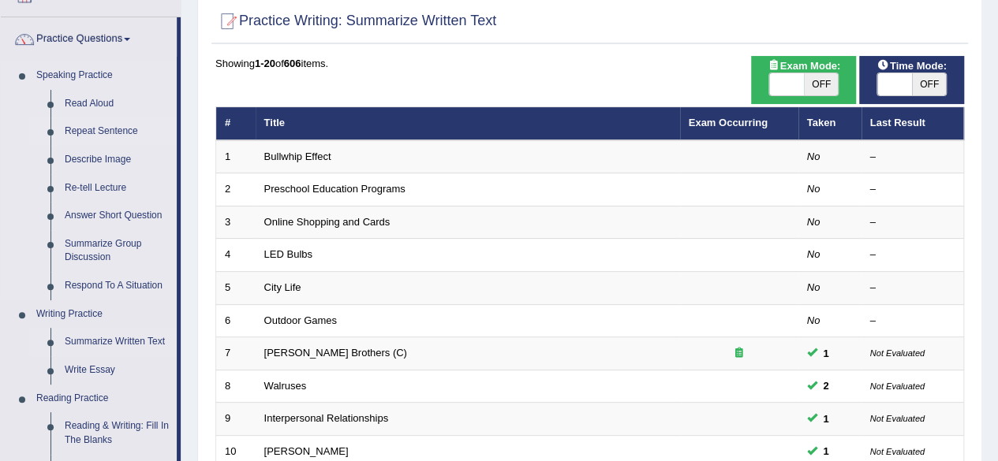
click at [109, 132] on link "Repeat Sentence" at bounding box center [117, 131] width 119 height 28
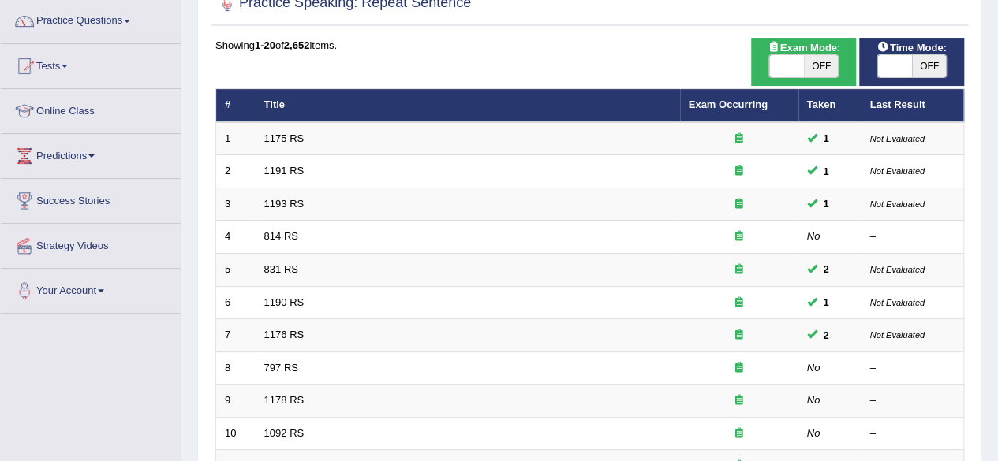
scroll to position [123, 0]
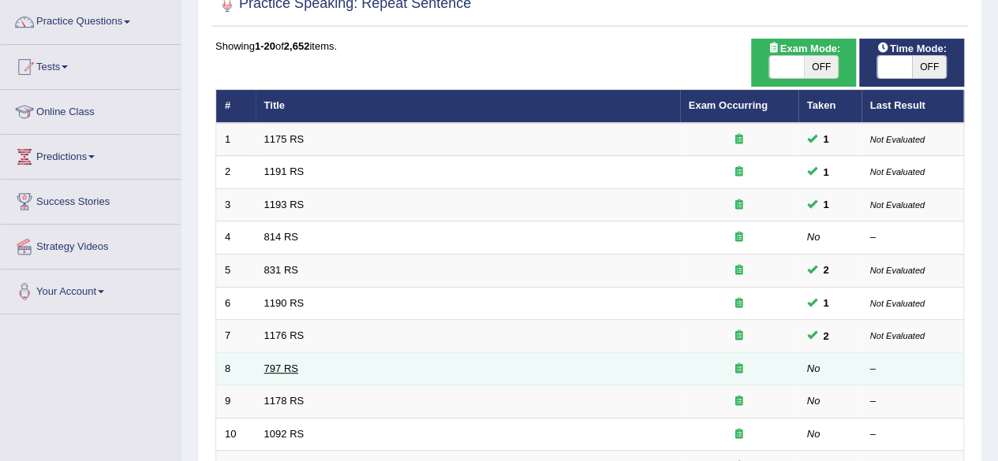
click at [271, 363] on link "797 RS" at bounding box center [281, 369] width 34 height 12
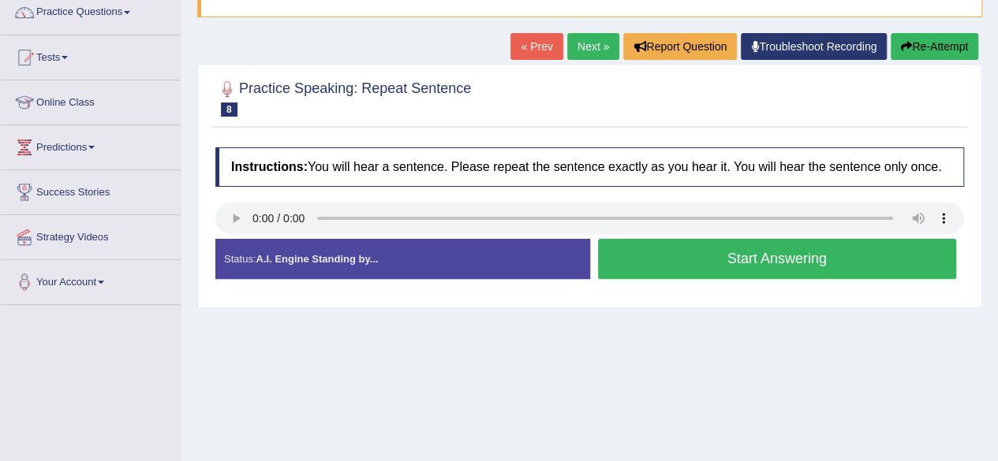
click at [628, 249] on button "Start Answering" at bounding box center [777, 259] width 359 height 40
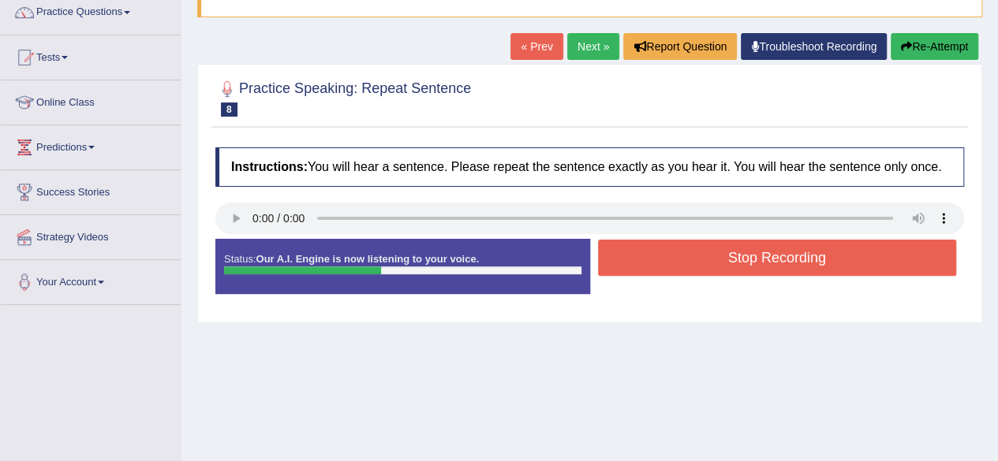
click at [628, 249] on button "Stop Recording" at bounding box center [777, 258] width 359 height 36
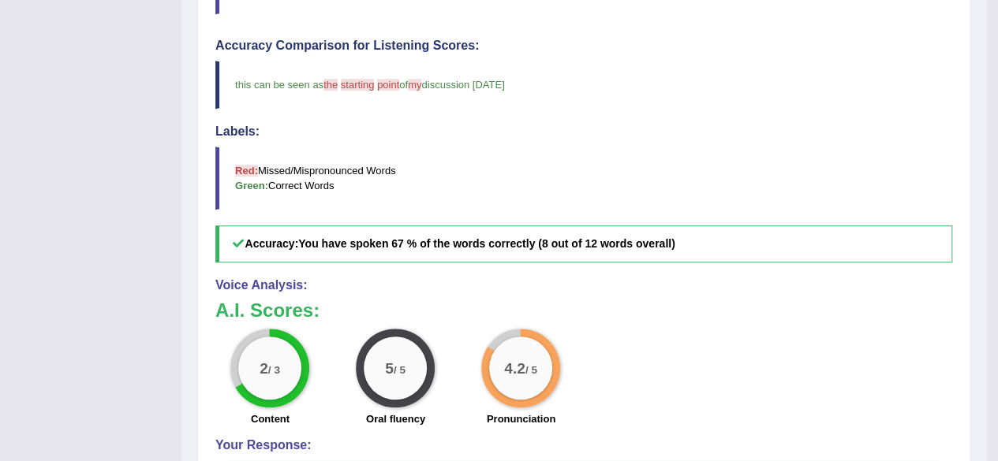
scroll to position [446, 0]
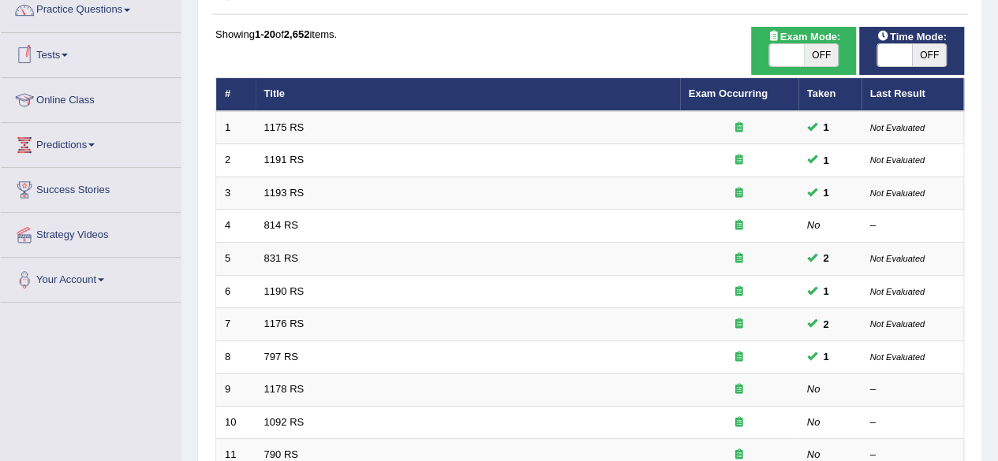
scroll to position [123, 0]
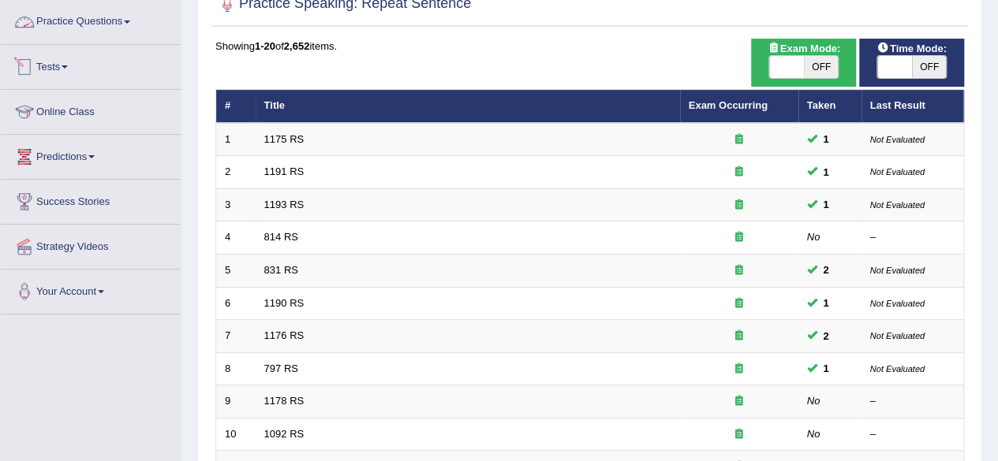
click at [134, 17] on link "Practice Questions" at bounding box center [91, 19] width 180 height 39
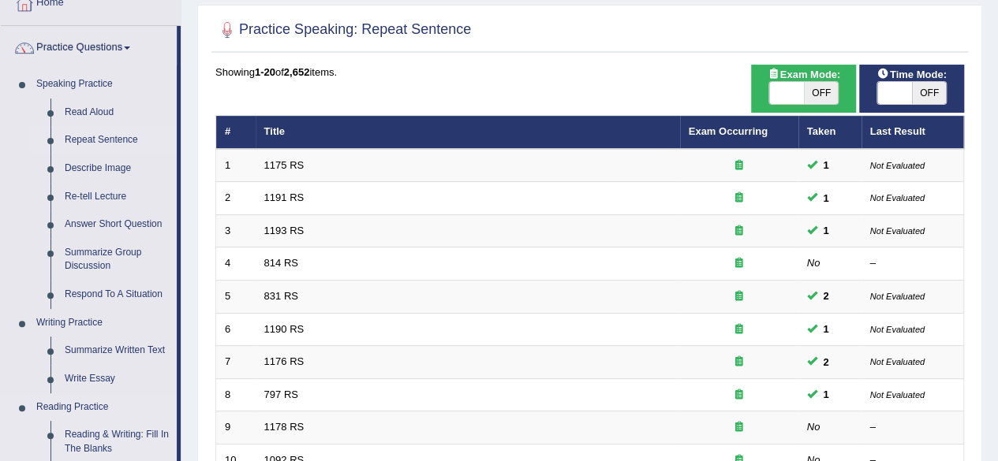
scroll to position [94, 0]
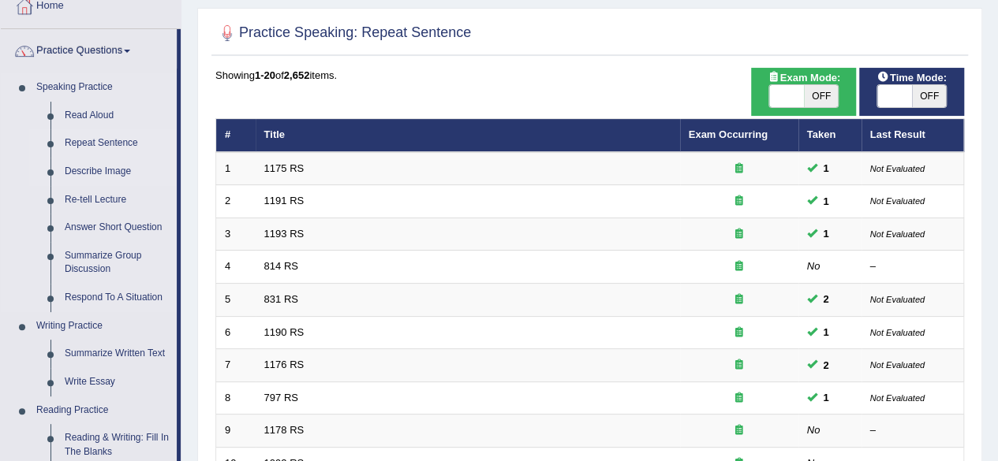
click at [116, 173] on link "Describe Image" at bounding box center [117, 172] width 119 height 28
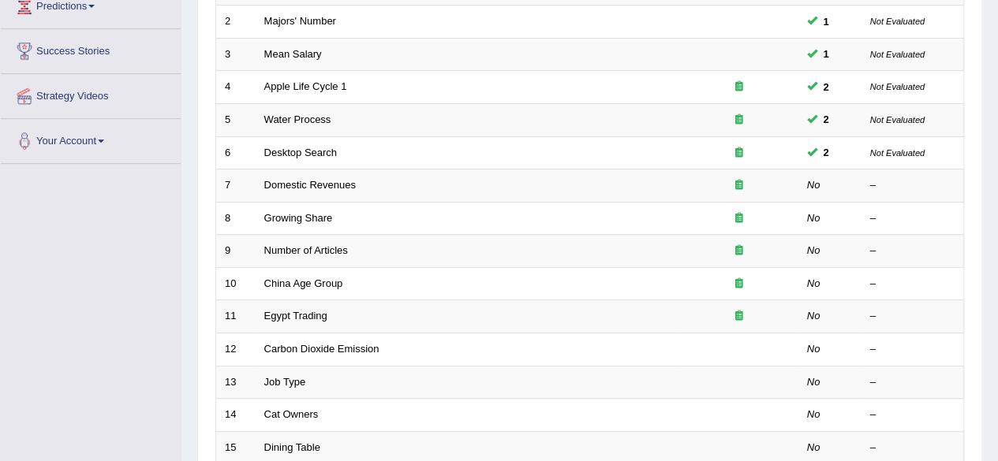
scroll to position [274, 0]
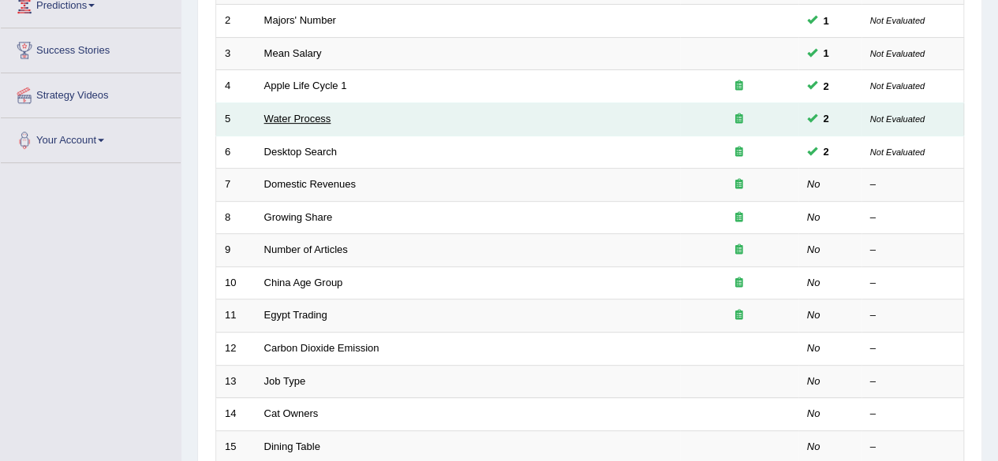
click at [309, 117] on link "Water Process" at bounding box center [297, 119] width 67 height 12
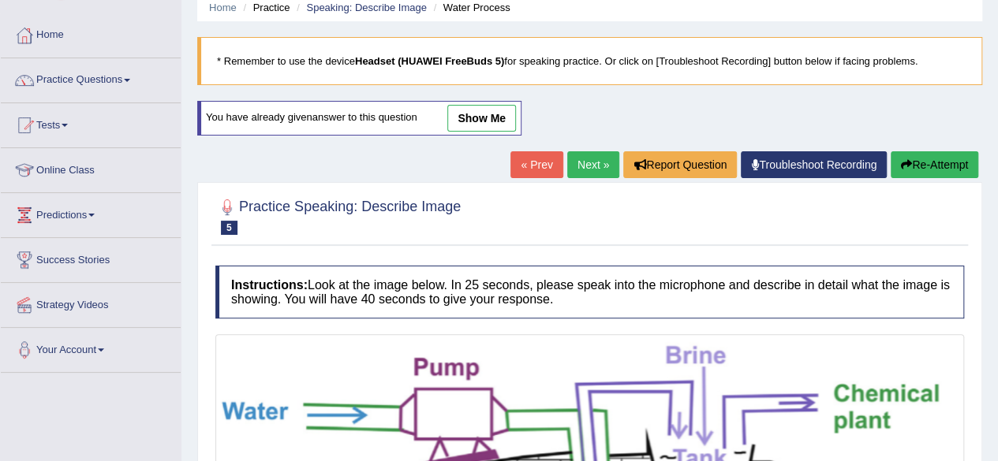
click at [485, 116] on link "show me" at bounding box center [481, 118] width 69 height 27
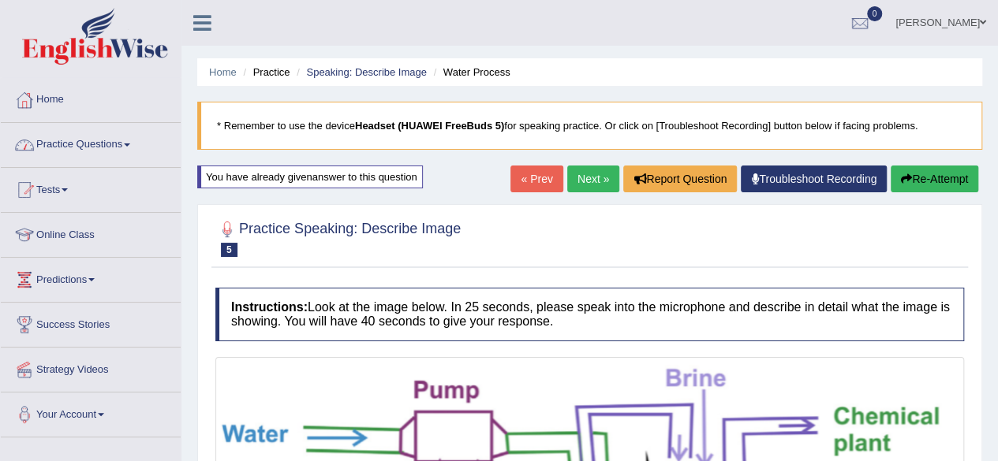
click at [126, 143] on link "Practice Questions" at bounding box center [91, 142] width 180 height 39
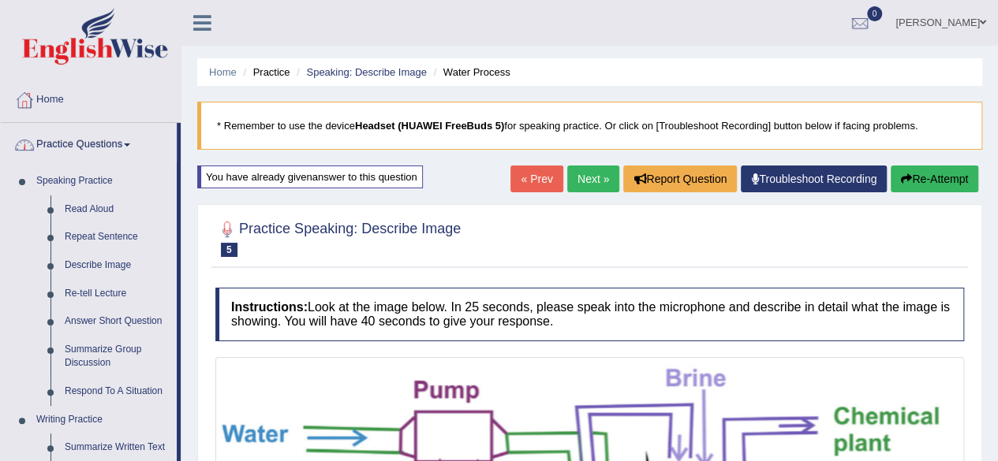
click at [134, 142] on link "Practice Questions" at bounding box center [89, 142] width 176 height 39
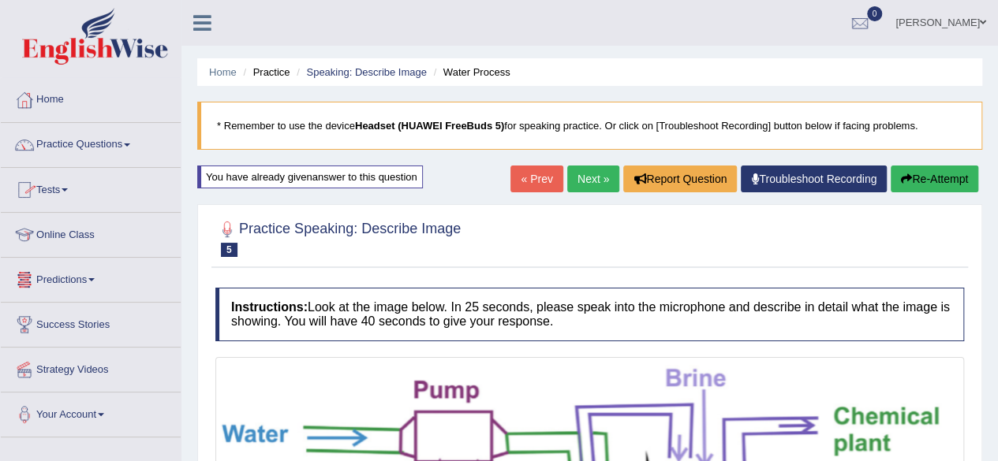
click at [65, 186] on link "Tests" at bounding box center [91, 187] width 180 height 39
